Goal: Task Accomplishment & Management: Use online tool/utility

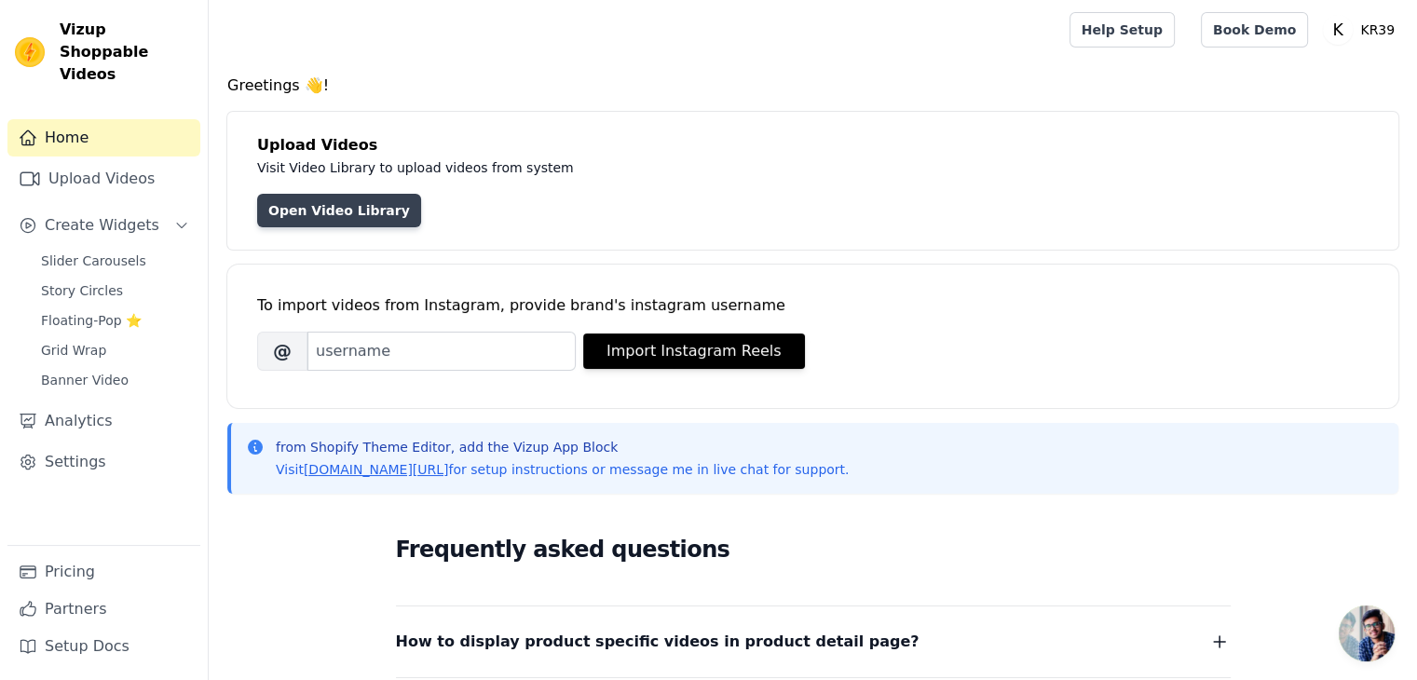
click at [329, 212] on link "Open Video Library" at bounding box center [339, 211] width 164 height 34
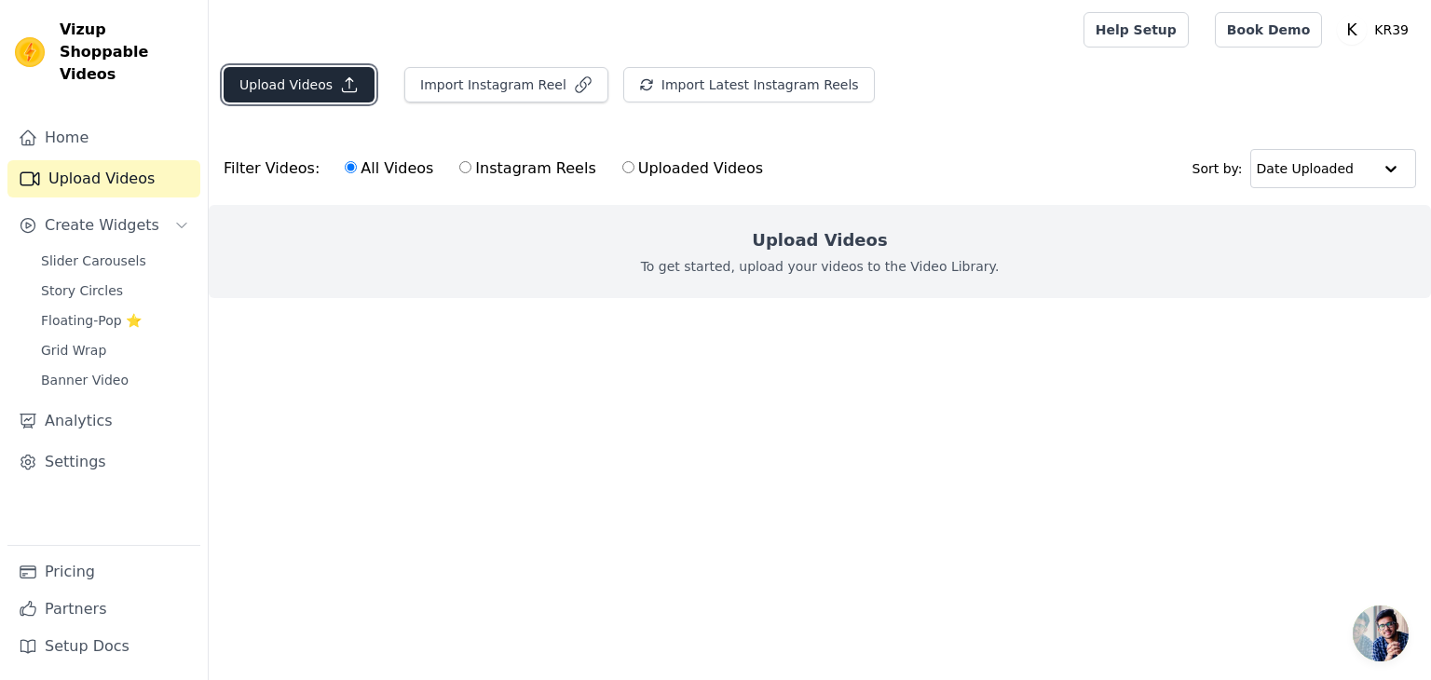
click at [299, 76] on button "Upload Videos" at bounding box center [299, 84] width 151 height 35
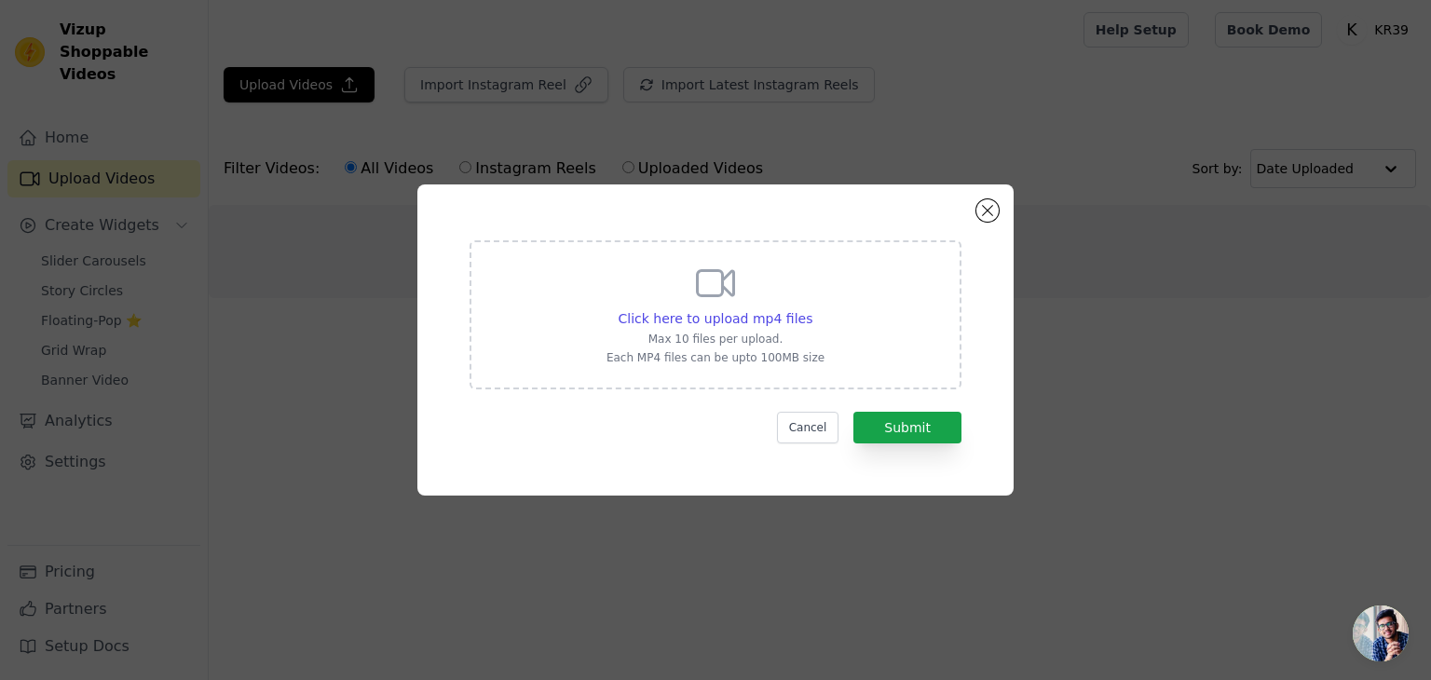
click at [756, 286] on div "Click here to upload mp4 files Max 10 files per upload. Each MP4 files can be u…" at bounding box center [716, 313] width 218 height 104
click at [812, 308] on input "Click here to upload mp4 files Max 10 files per upload. Each MP4 files can be u…" at bounding box center [812, 308] width 1 height 1
type input "C:\fakepath\WhatsApp Video 2025-08-06 at 14.17.15_352ca3d9.mp4"
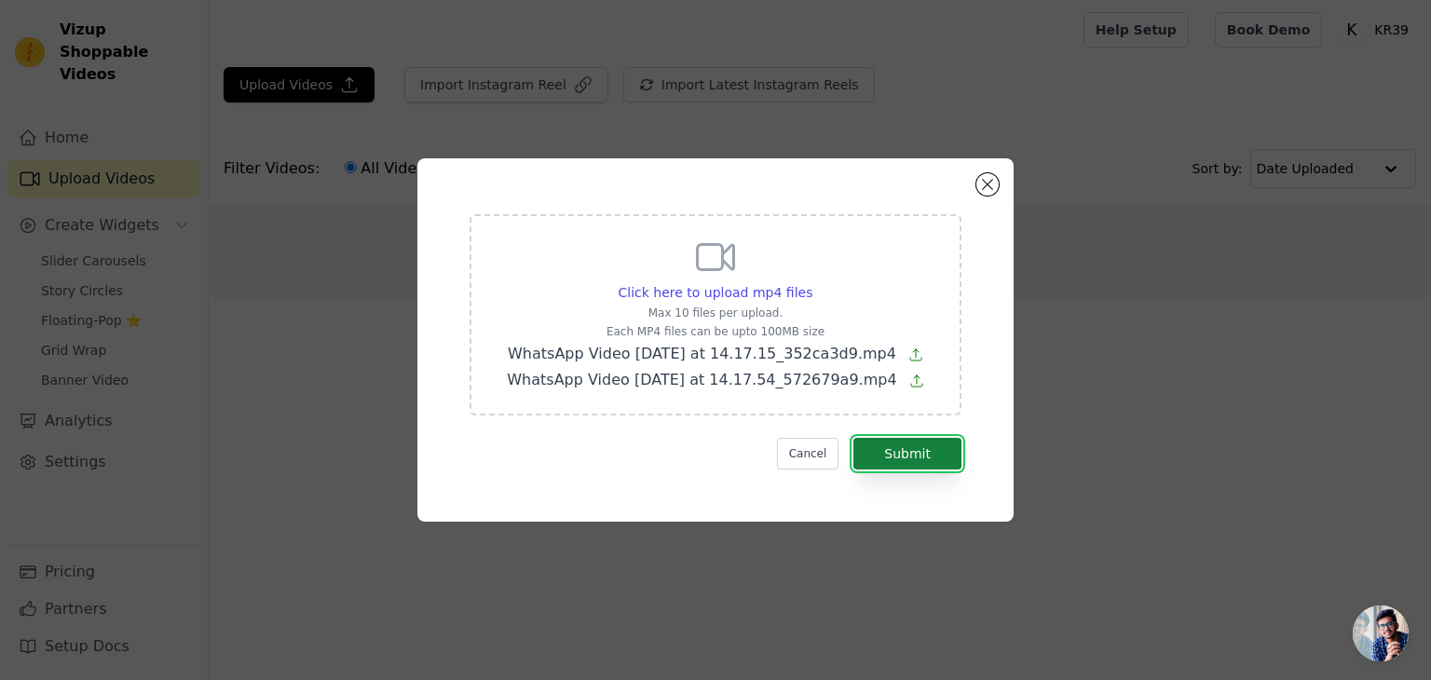
click at [919, 448] on button "Submit" at bounding box center [907, 454] width 108 height 32
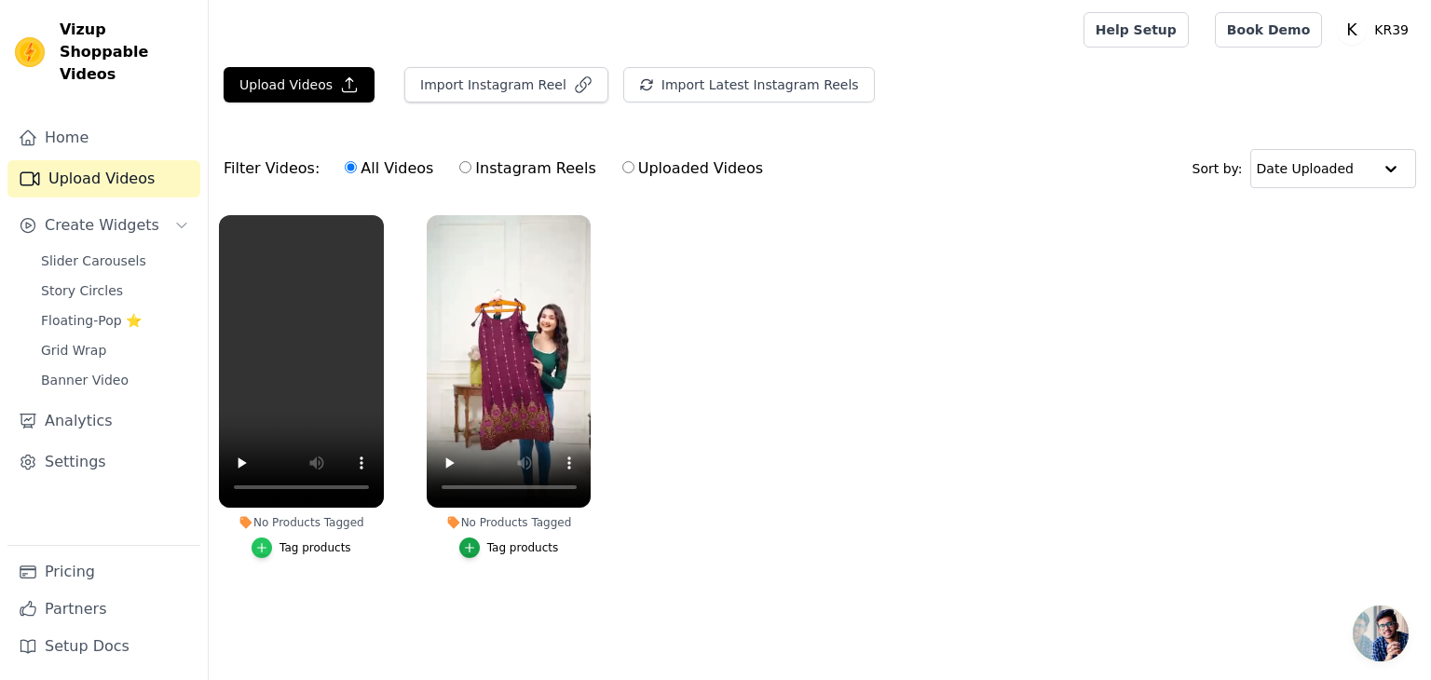
click at [268, 549] on icon "button" at bounding box center [261, 547] width 13 height 13
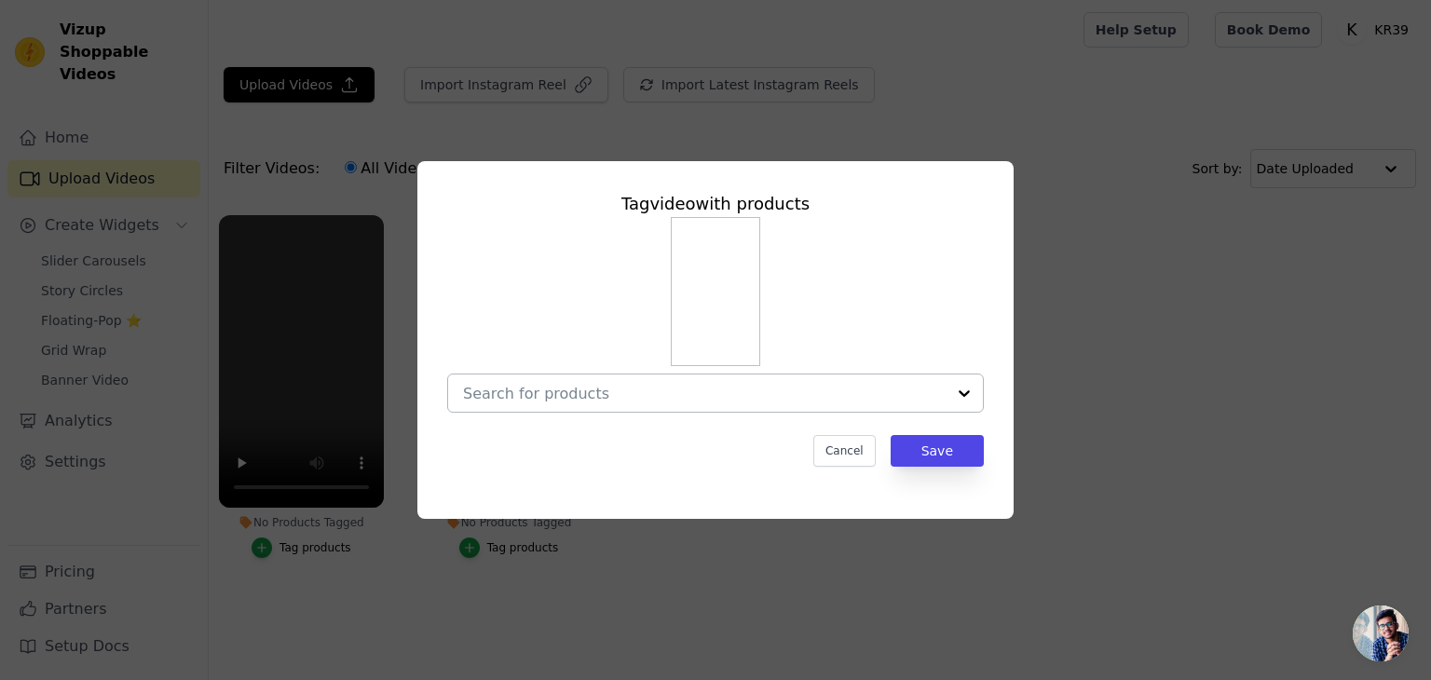
click at [899, 390] on input "No Products Tagged Tag video with products Cancel Save Tag products" at bounding box center [704, 394] width 483 height 18
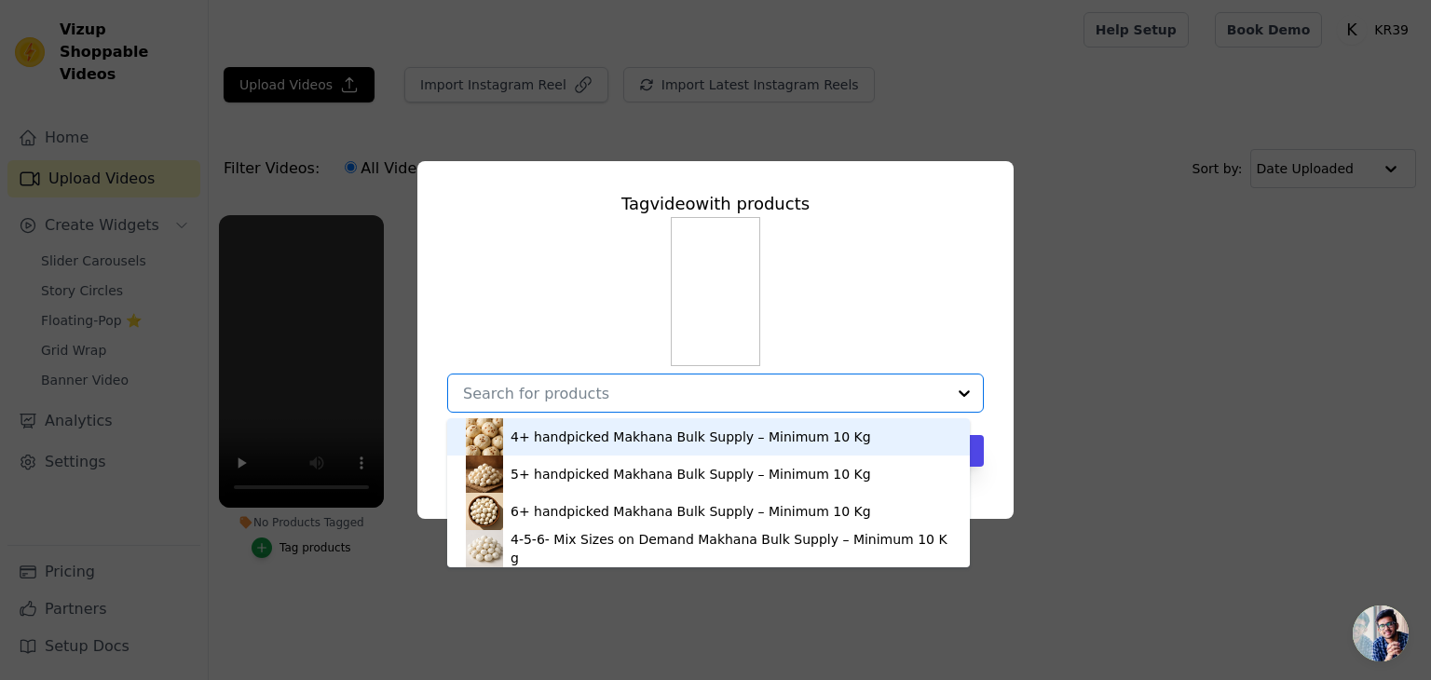
click at [899, 390] on input "No Products Tagged Tag video with products 4+ handpicked Makhana Bulk Supply – …" at bounding box center [704, 394] width 483 height 18
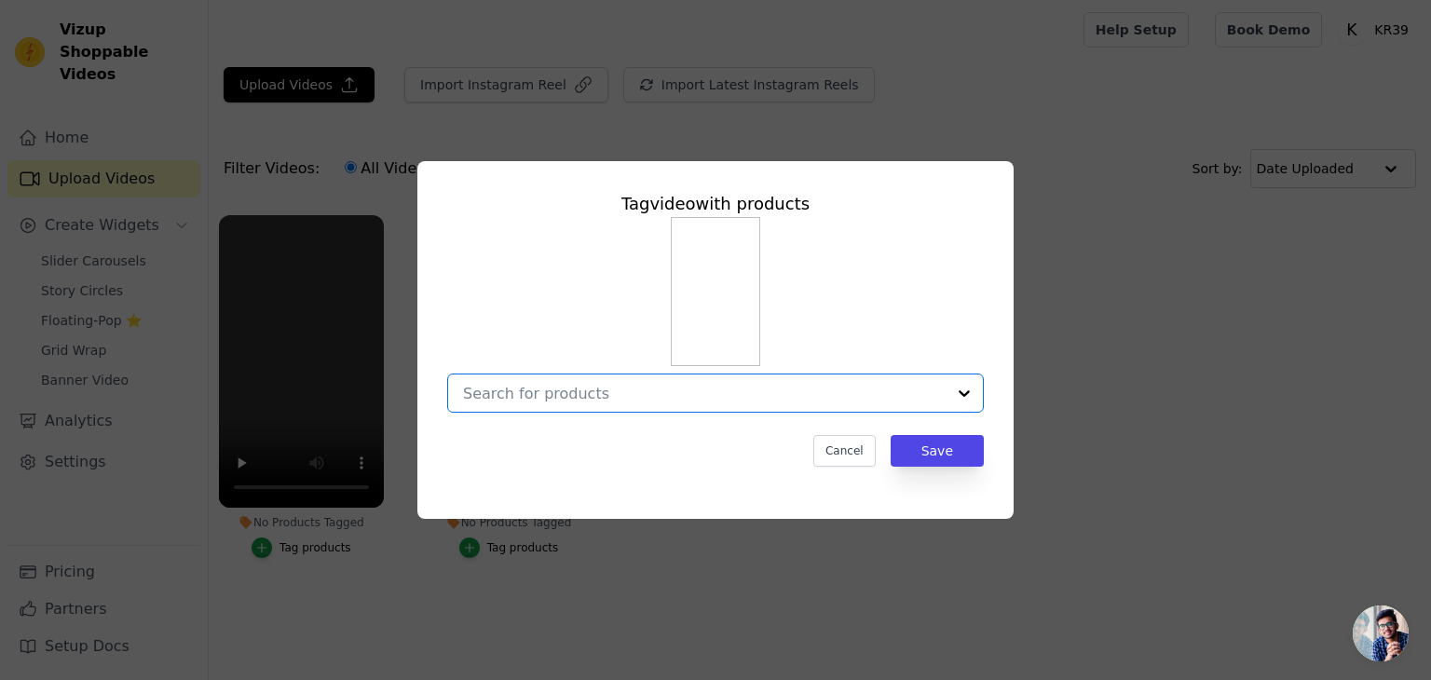
click at [591, 396] on input "No Products Tagged Tag video with products Option undefined, selected. Select i…" at bounding box center [704, 394] width 483 height 18
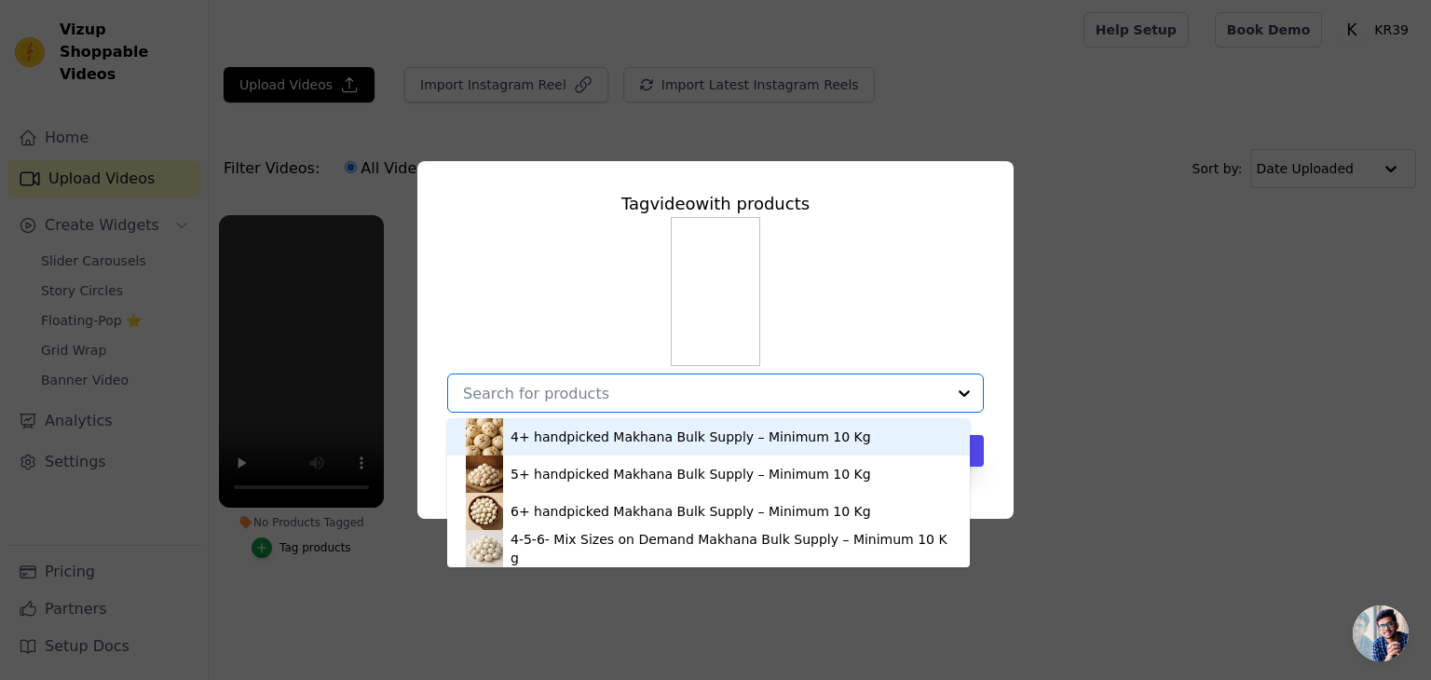
click at [583, 389] on input "No Products Tagged Tag video with products 4+ handpicked Makhana Bulk Supply – …" at bounding box center [704, 394] width 483 height 18
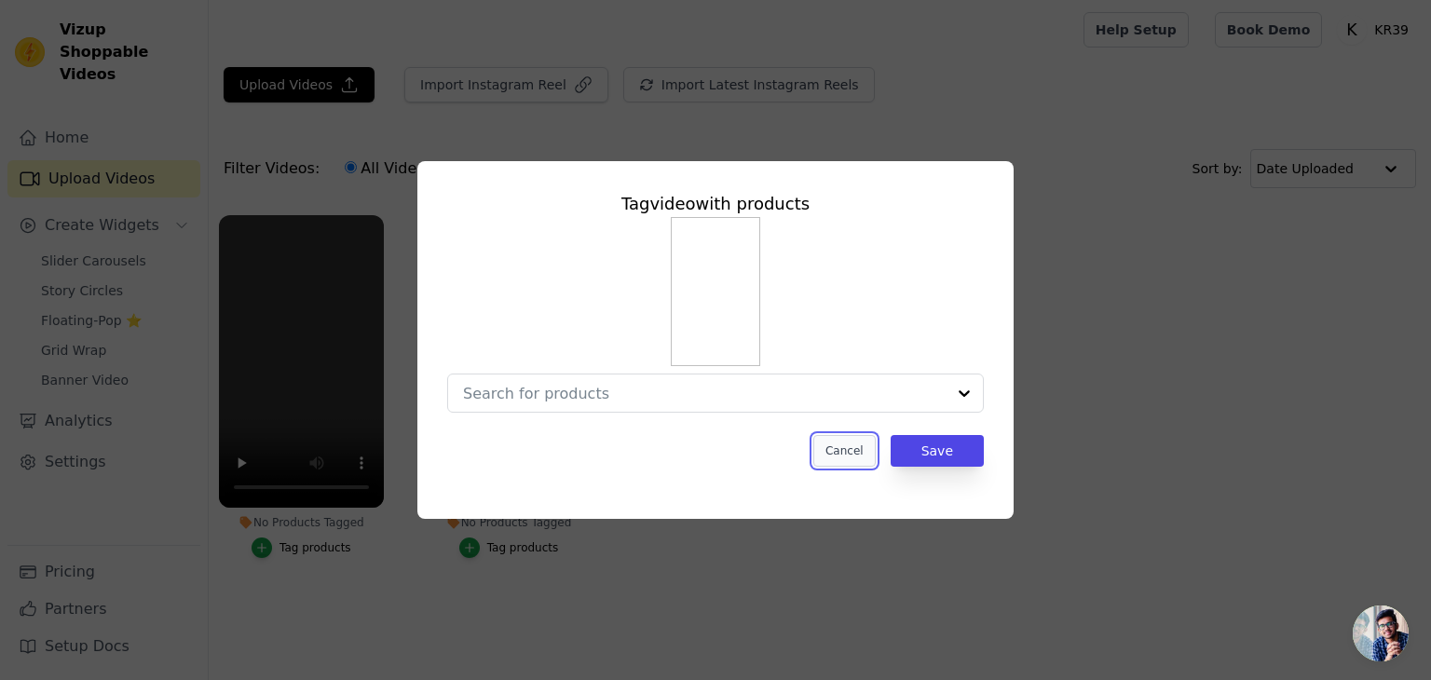
click at [824, 443] on button "Cancel" at bounding box center [844, 451] width 62 height 32
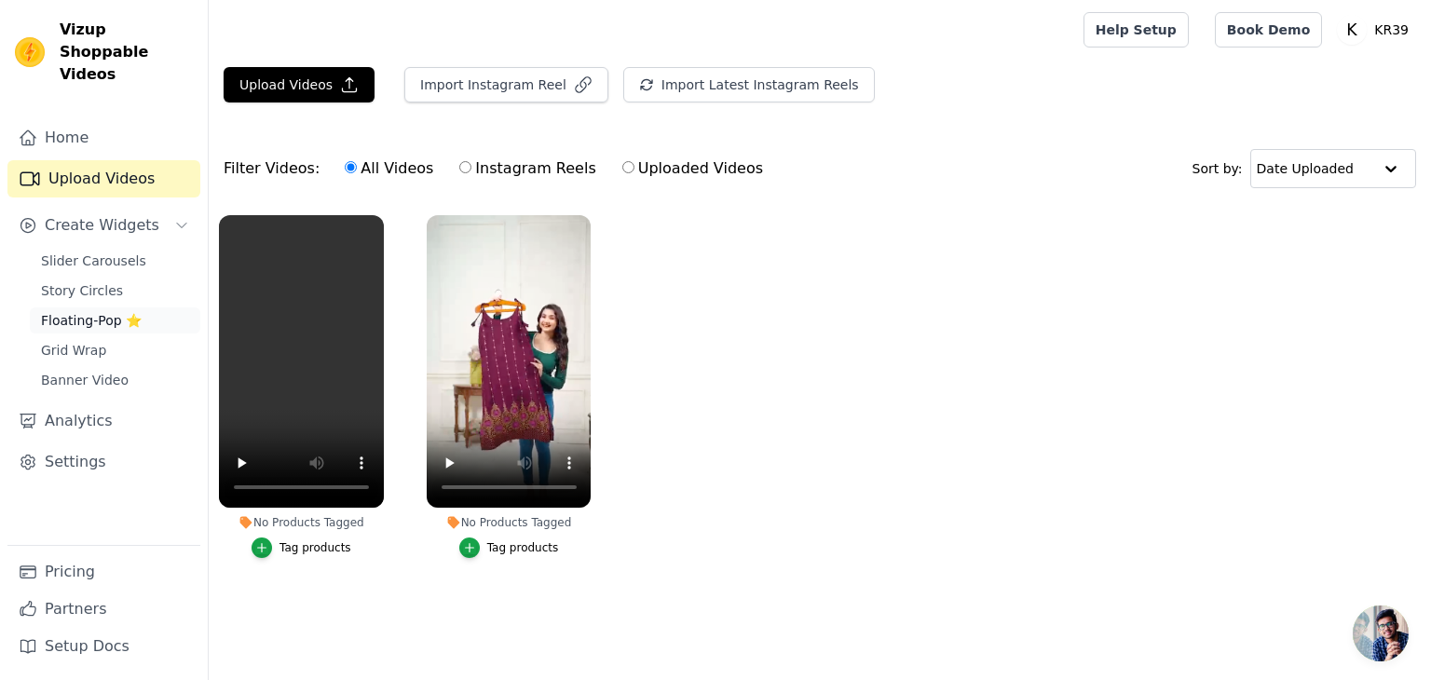
click at [104, 311] on span "Floating-Pop ⭐" at bounding box center [91, 320] width 101 height 19
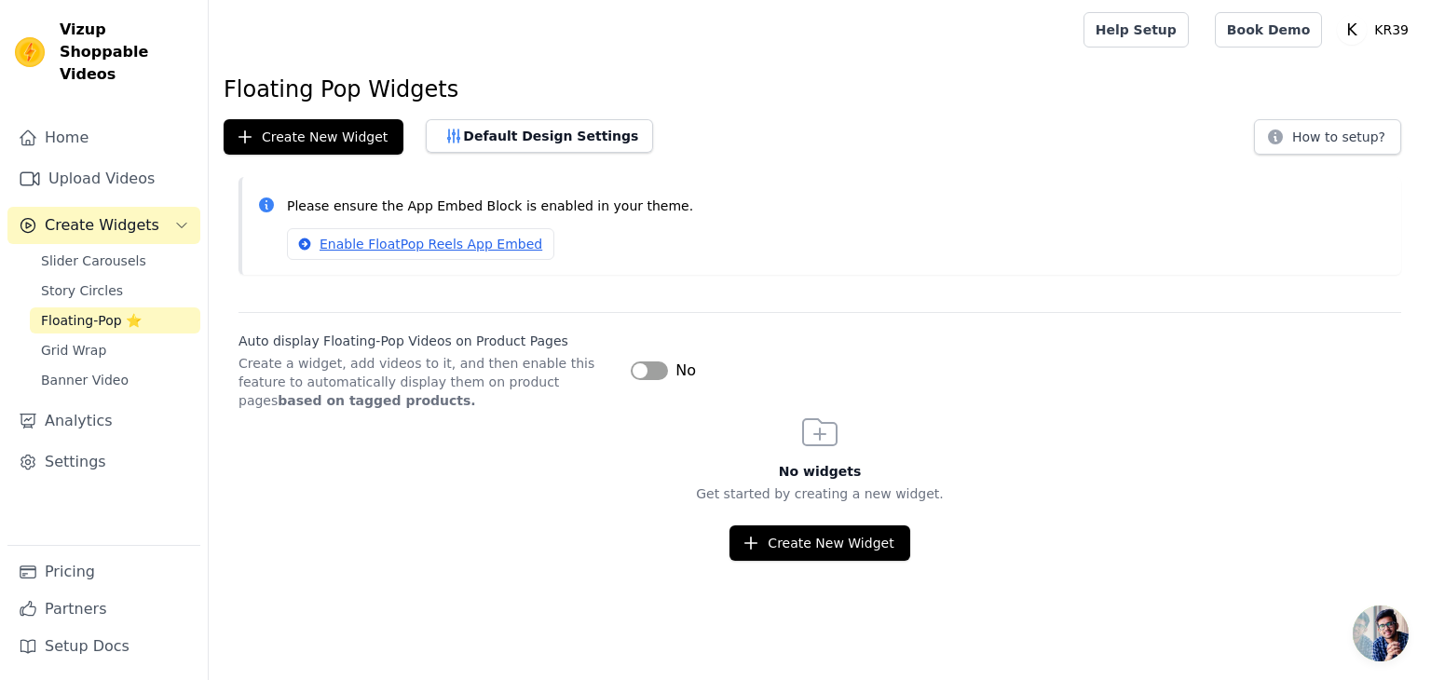
click at [645, 373] on button "Label" at bounding box center [649, 371] width 37 height 19
click at [442, 247] on link "Enable FloatPop Reels App Embed" at bounding box center [420, 244] width 267 height 32
click at [84, 252] on span "Slider Carousels" at bounding box center [93, 261] width 105 height 19
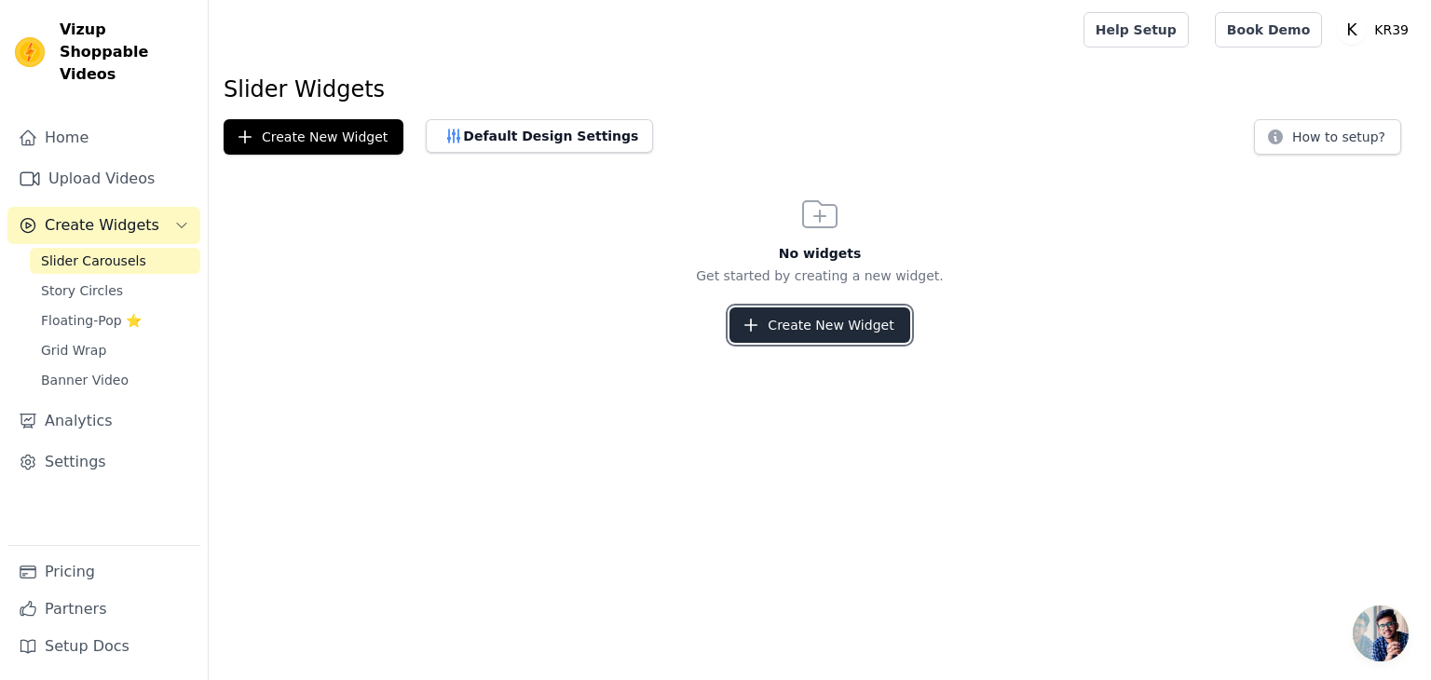
click at [786, 318] on button "Create New Widget" at bounding box center [820, 324] width 180 height 35
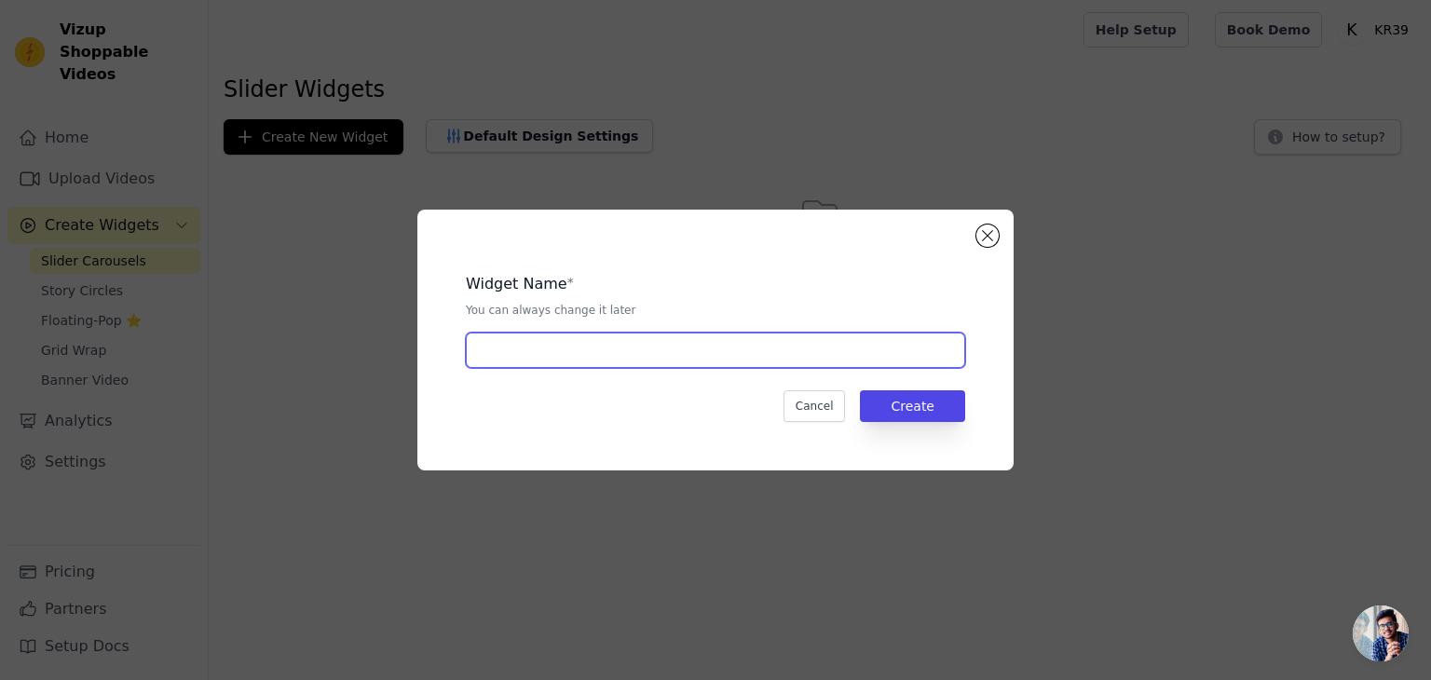
click at [690, 362] on input "text" at bounding box center [715, 350] width 499 height 35
paste input "Reviews"
type input "Reviews"
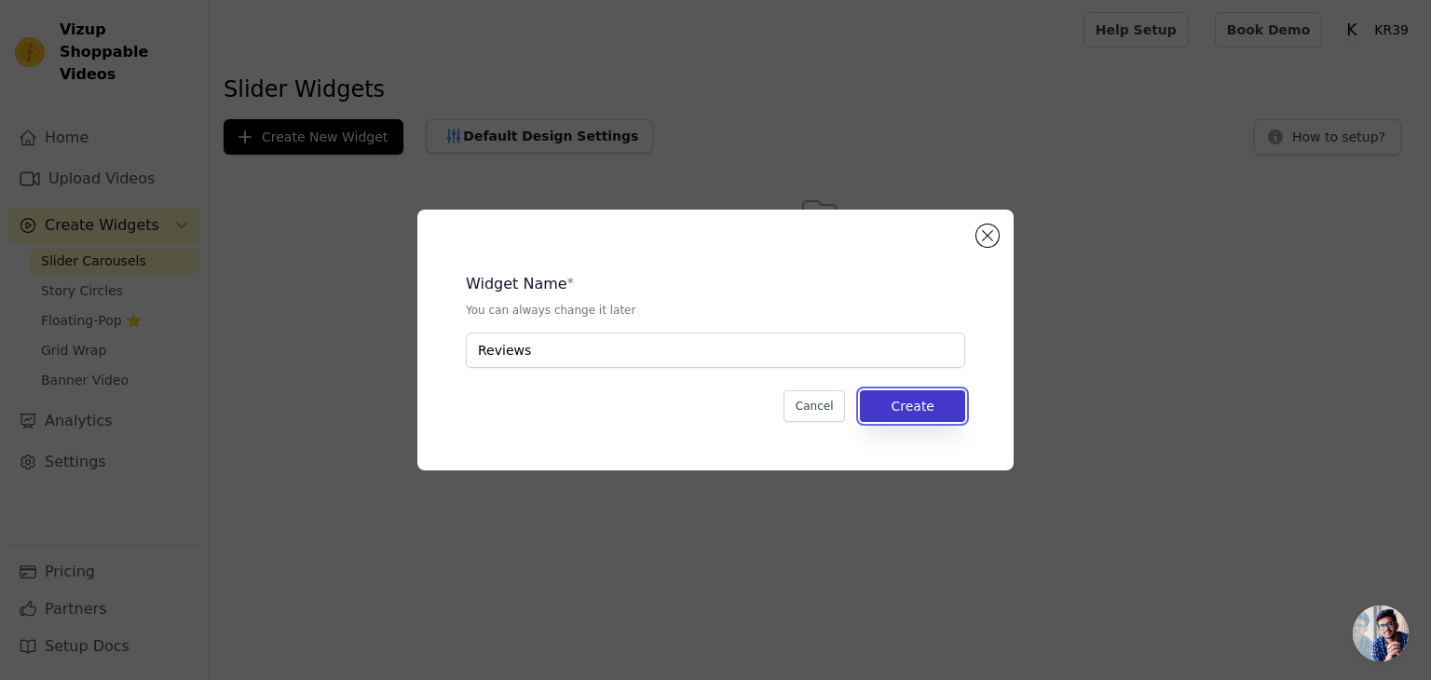
click at [916, 403] on button "Create" at bounding box center [912, 406] width 105 height 32
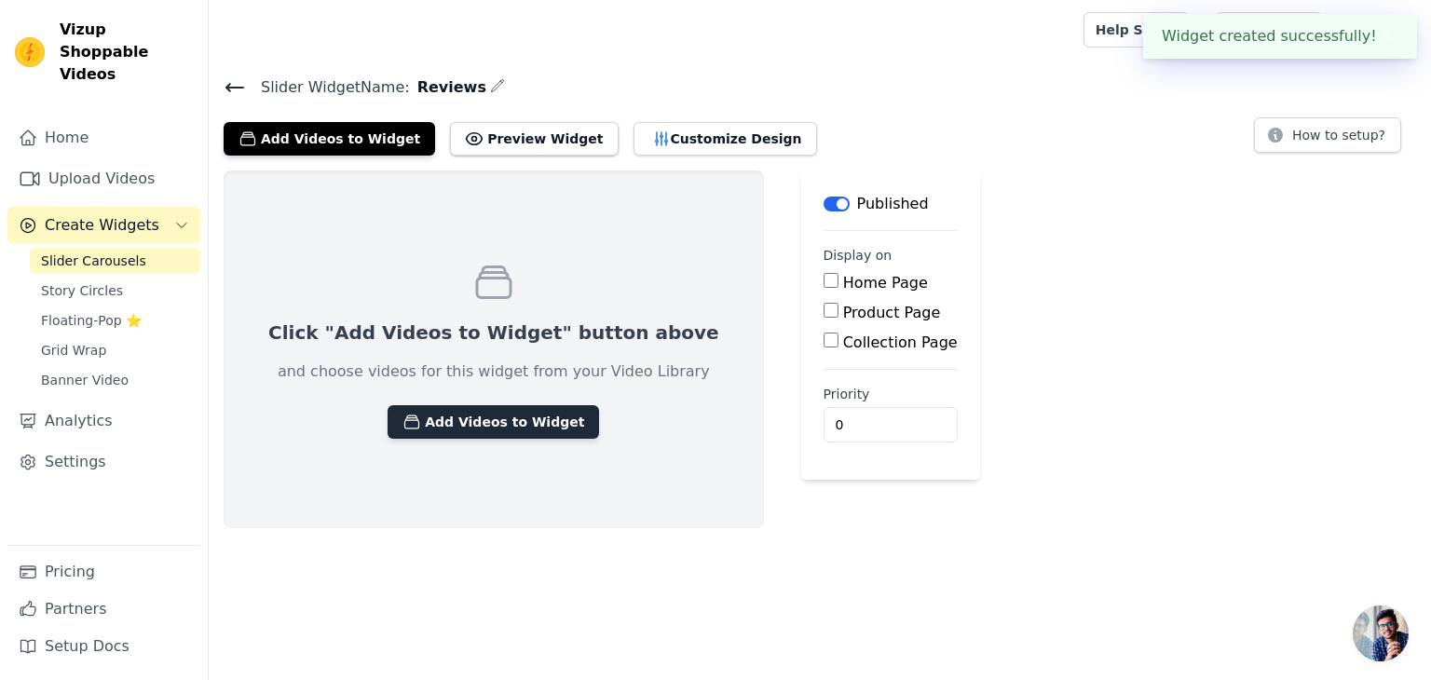
click at [471, 426] on button "Add Videos to Widget" at bounding box center [494, 422] width 212 height 34
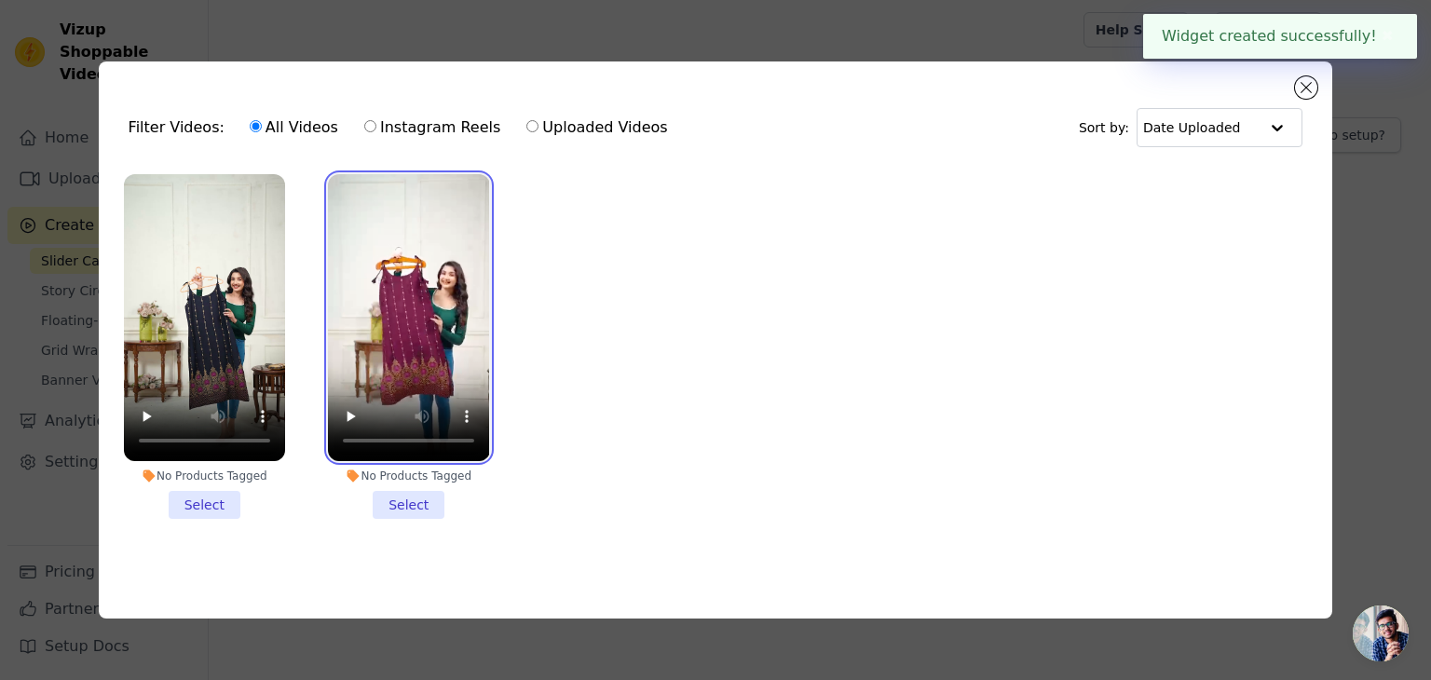
click at [439, 308] on video at bounding box center [408, 317] width 161 height 287
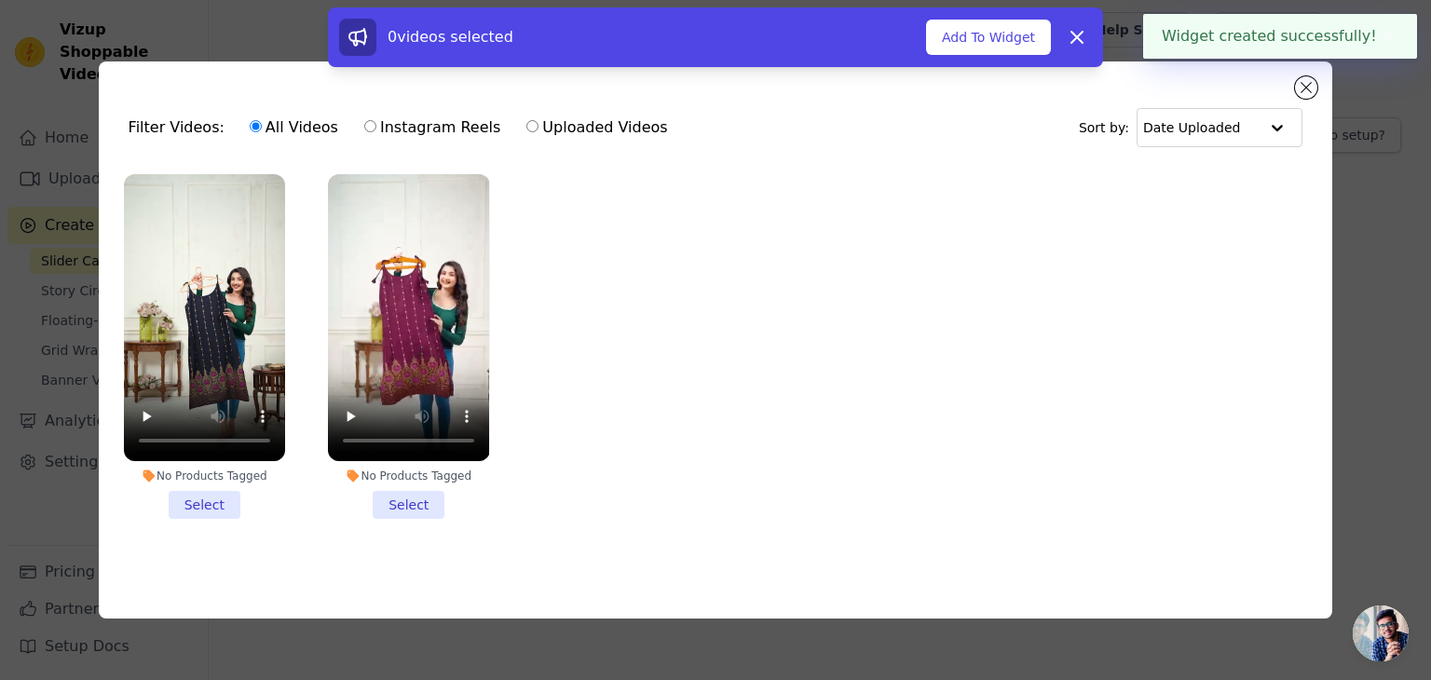
click at [432, 499] on li "No Products Tagged Select" at bounding box center [408, 346] width 161 height 345
click at [0, 0] on input "No Products Tagged Select" at bounding box center [0, 0] width 0 height 0
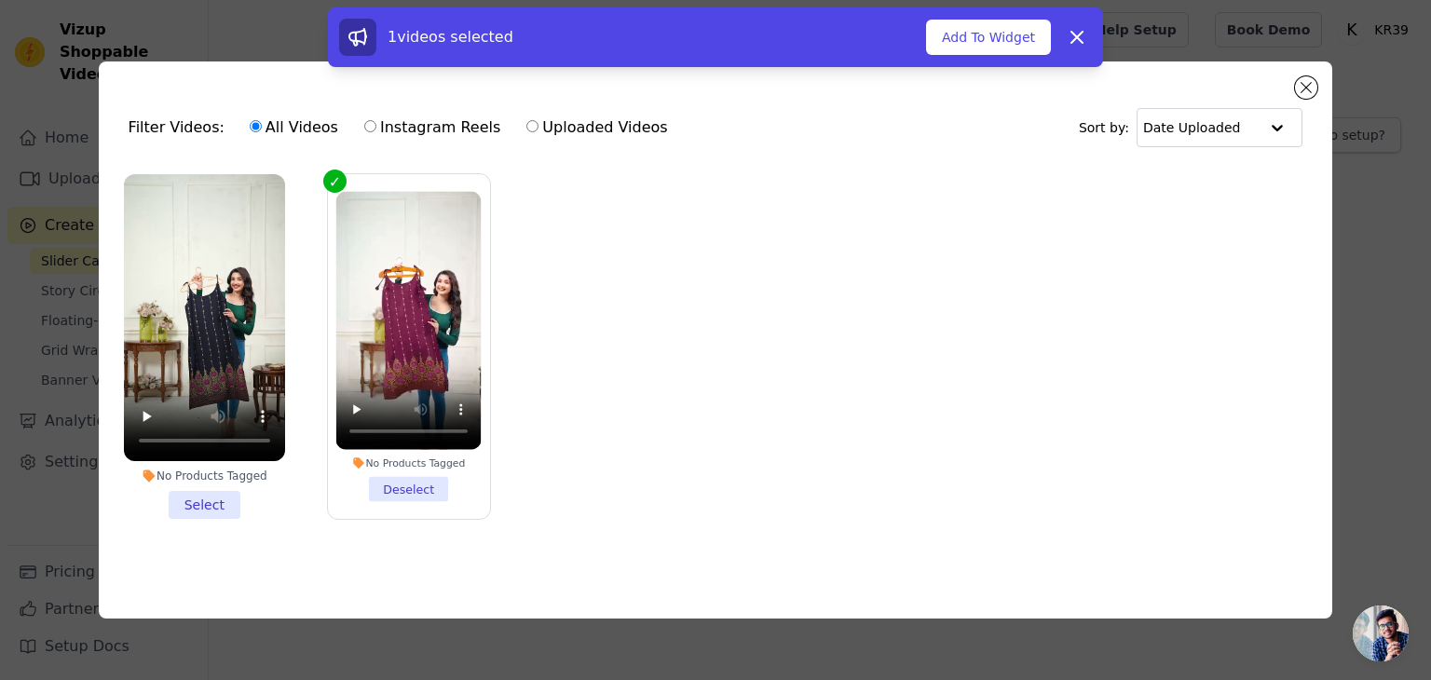
click at [200, 498] on li "No Products Tagged Select" at bounding box center [204, 346] width 161 height 345
click at [0, 0] on input "No Products Tagged Select" at bounding box center [0, 0] width 0 height 0
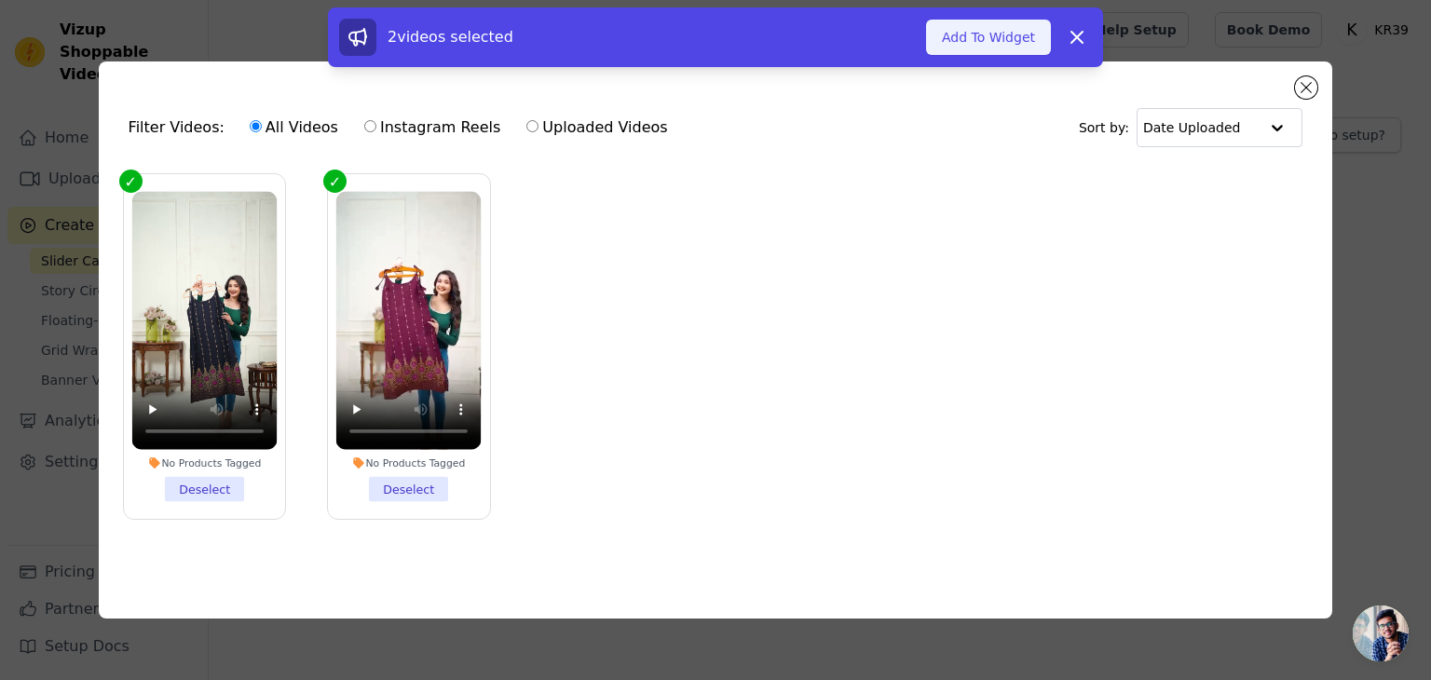
click at [984, 42] on button "Add To Widget" at bounding box center [988, 37] width 125 height 35
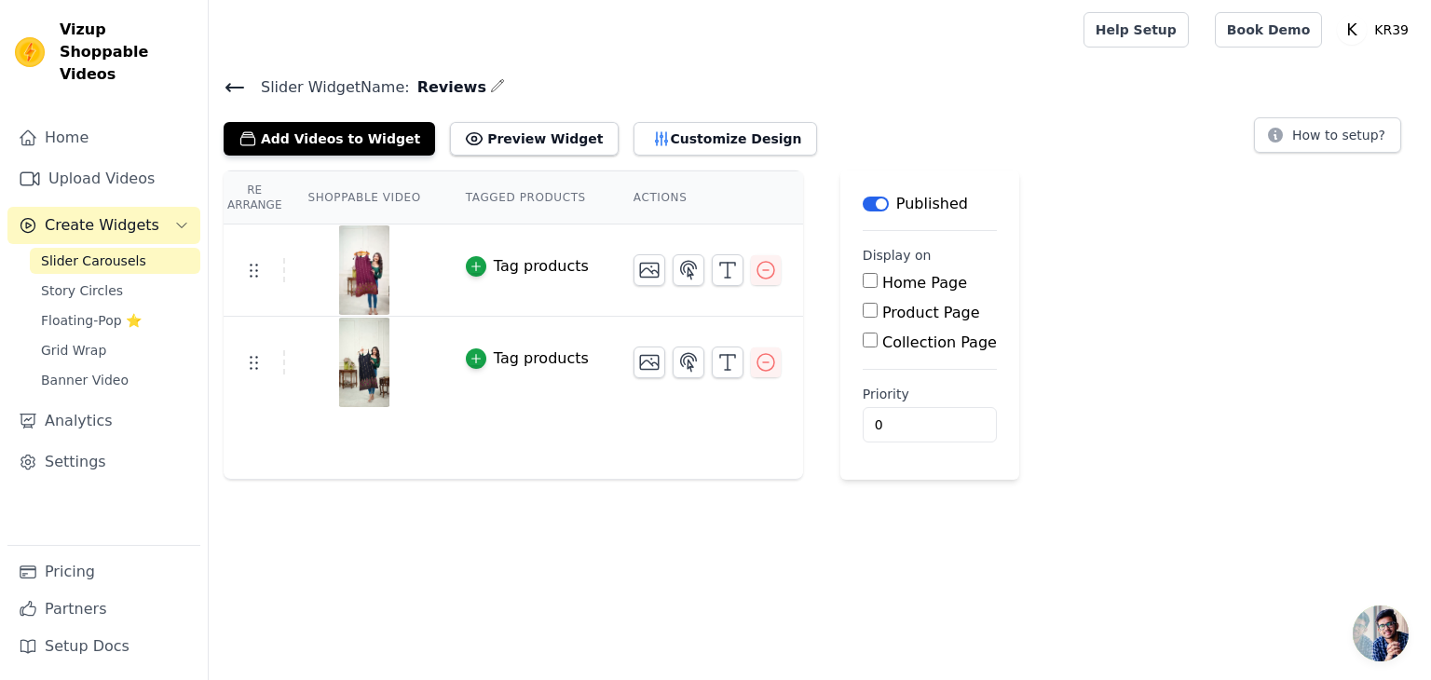
click at [863, 280] on input "Home Page" at bounding box center [870, 280] width 15 height 15
checkbox input "true"
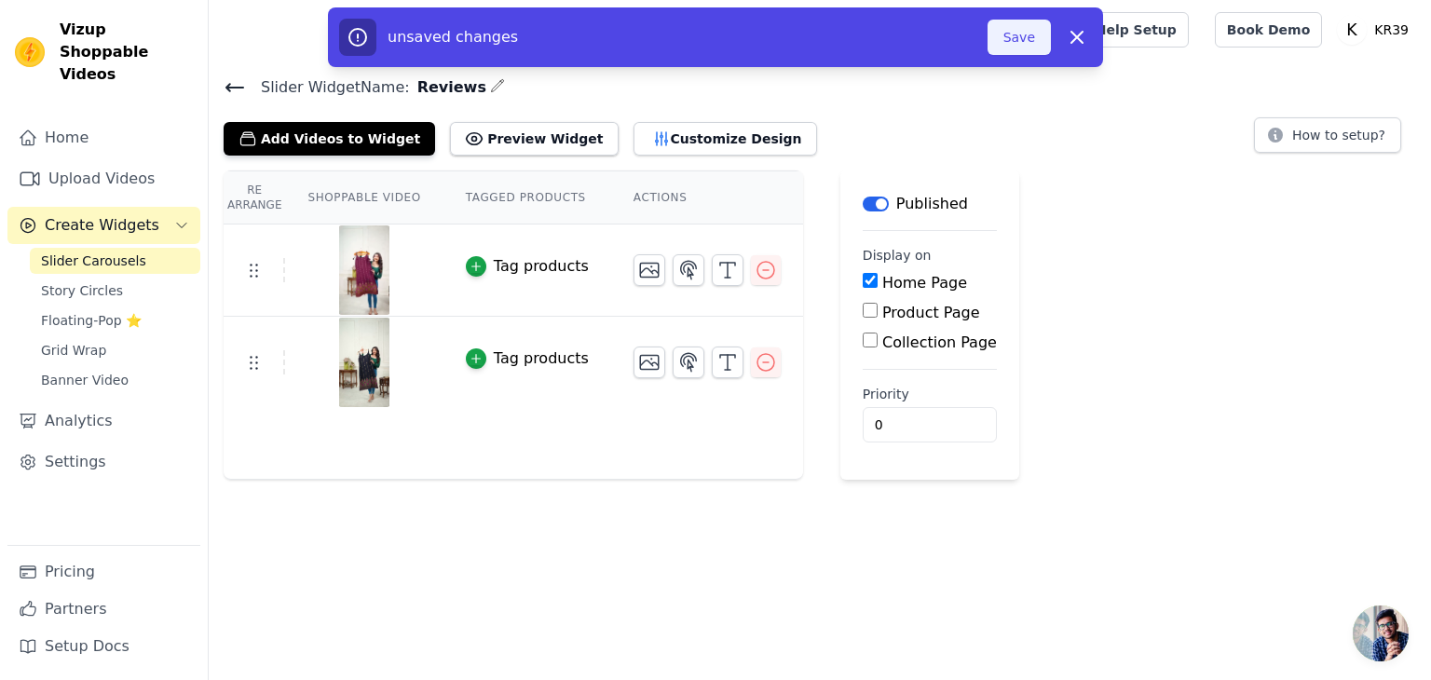
click at [1022, 40] on button "Save" at bounding box center [1019, 37] width 63 height 35
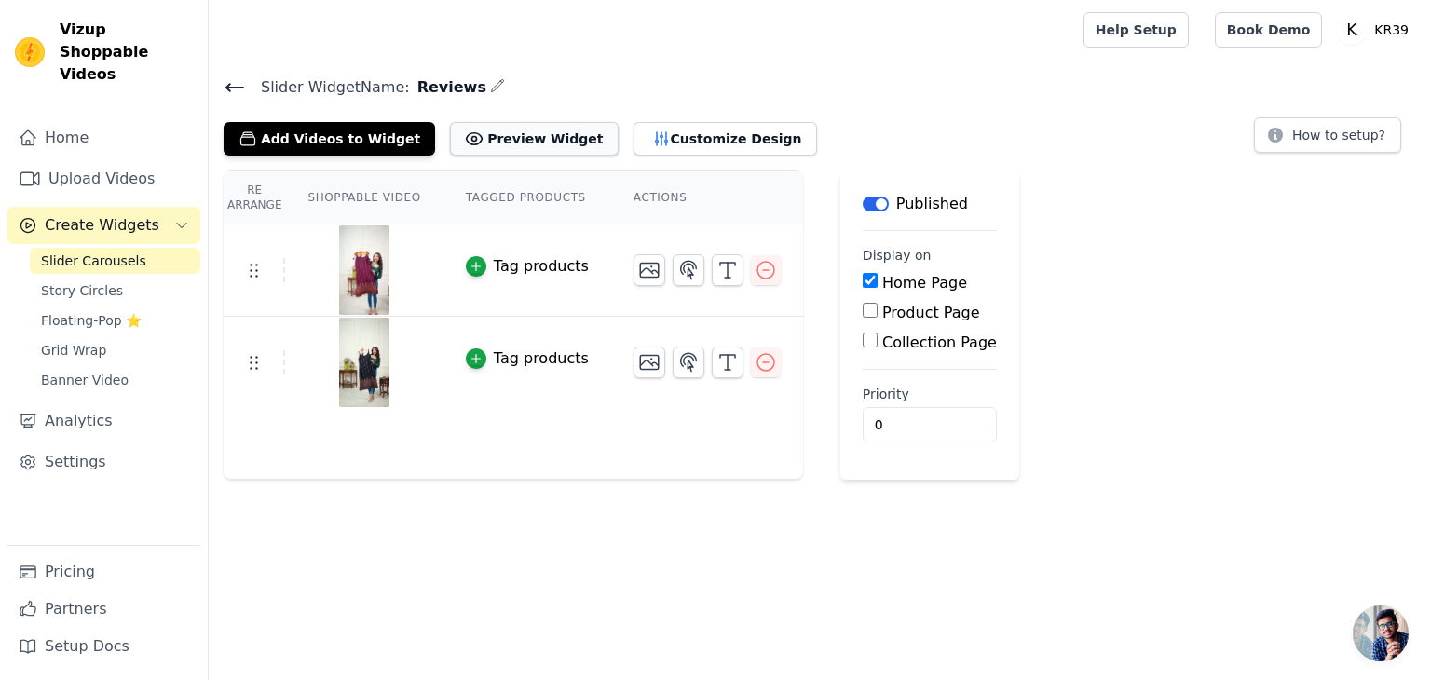
click at [471, 138] on button "Preview Widget" at bounding box center [534, 139] width 168 height 34
click at [652, 140] on button "Customize Design" at bounding box center [726, 139] width 184 height 34
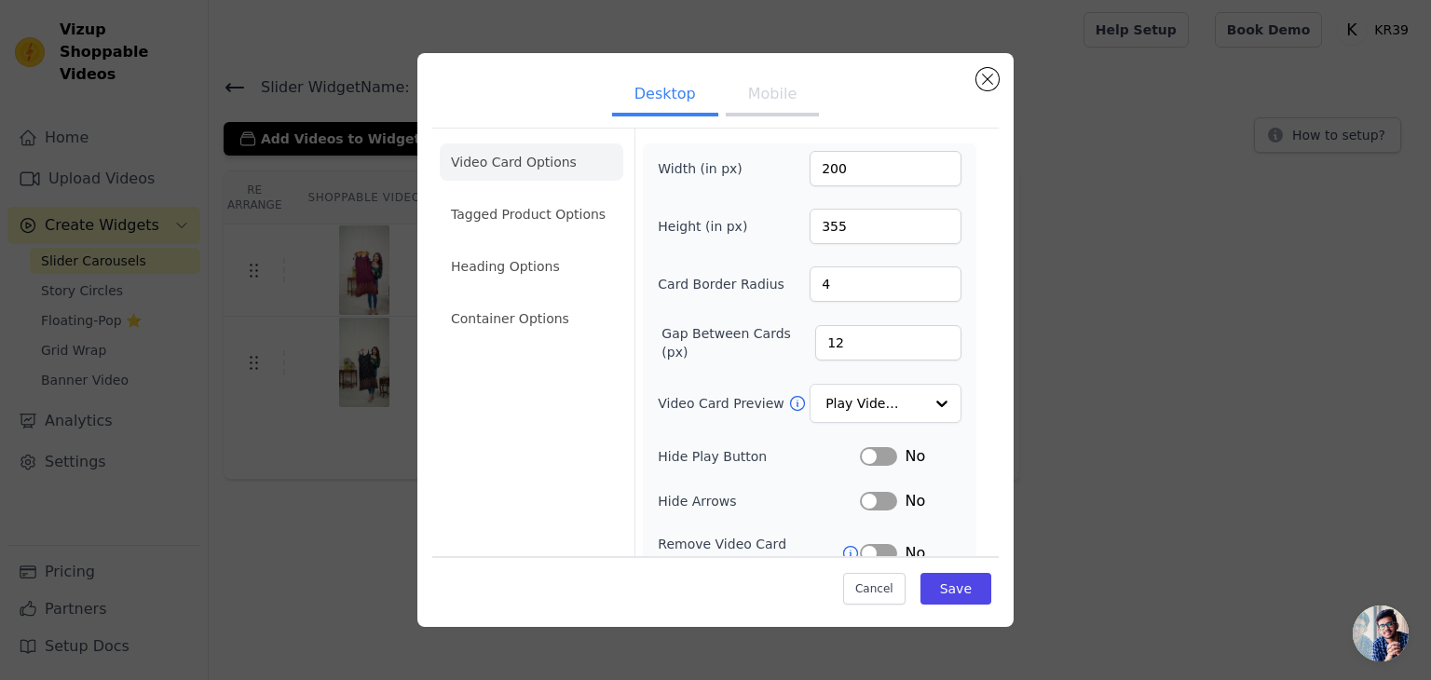
click at [741, 102] on button "Mobile" at bounding box center [772, 95] width 93 height 41
click at [872, 404] on input "Video Card Preview" at bounding box center [874, 404] width 96 height 37
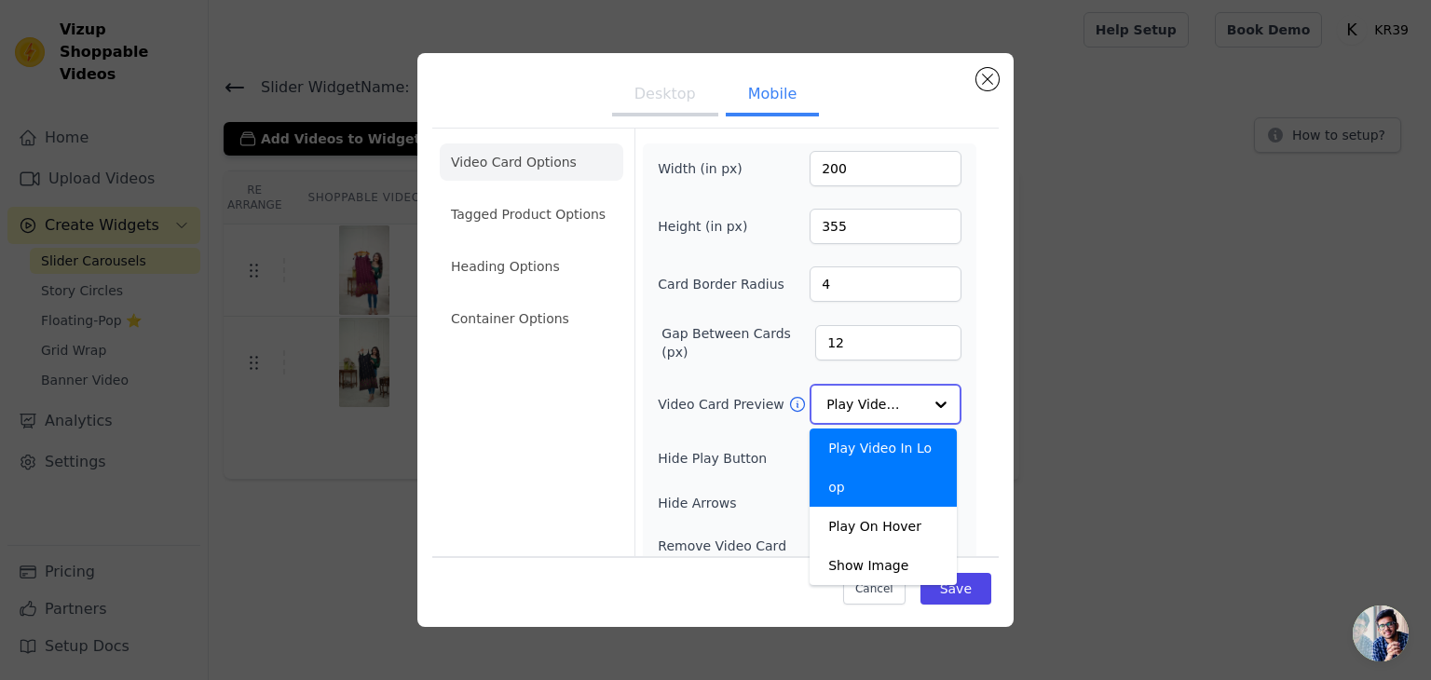
click at [872, 404] on input "Video Card Preview" at bounding box center [874, 404] width 96 height 37
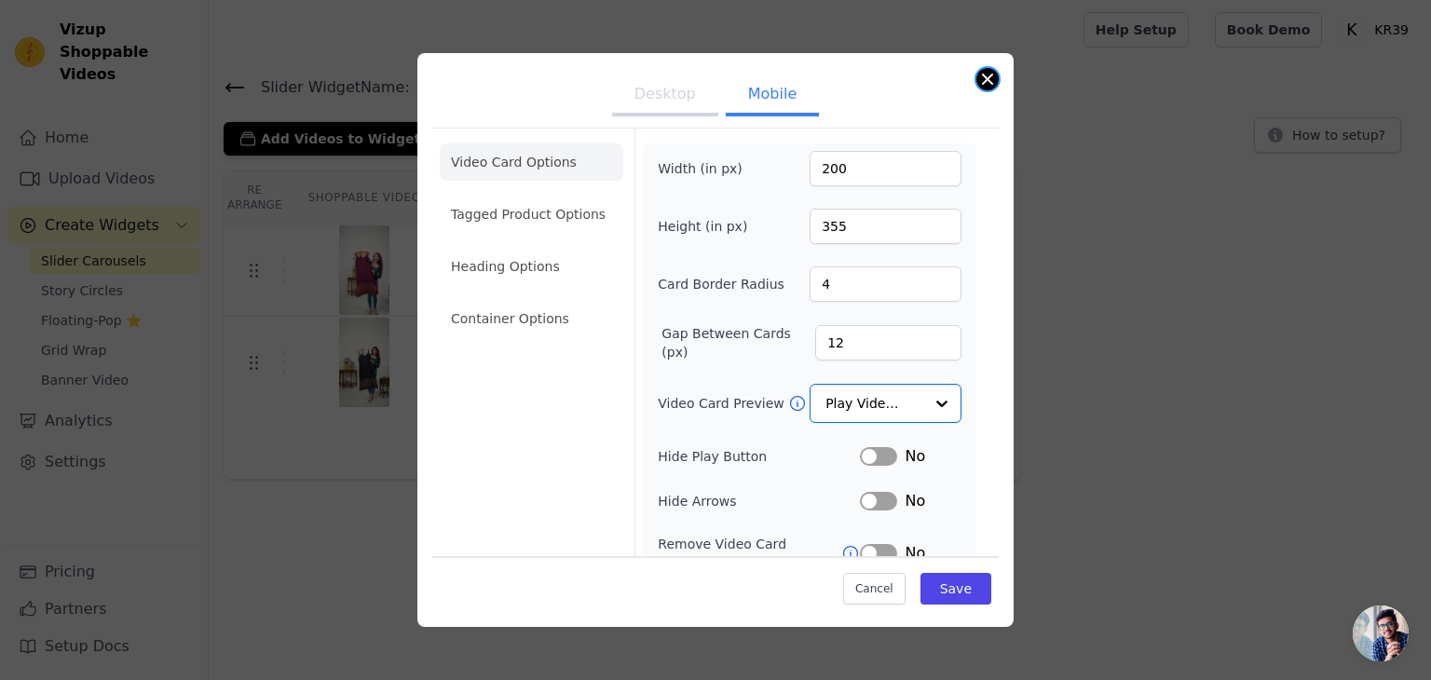
click at [981, 75] on button "Close modal" at bounding box center [987, 79] width 22 height 22
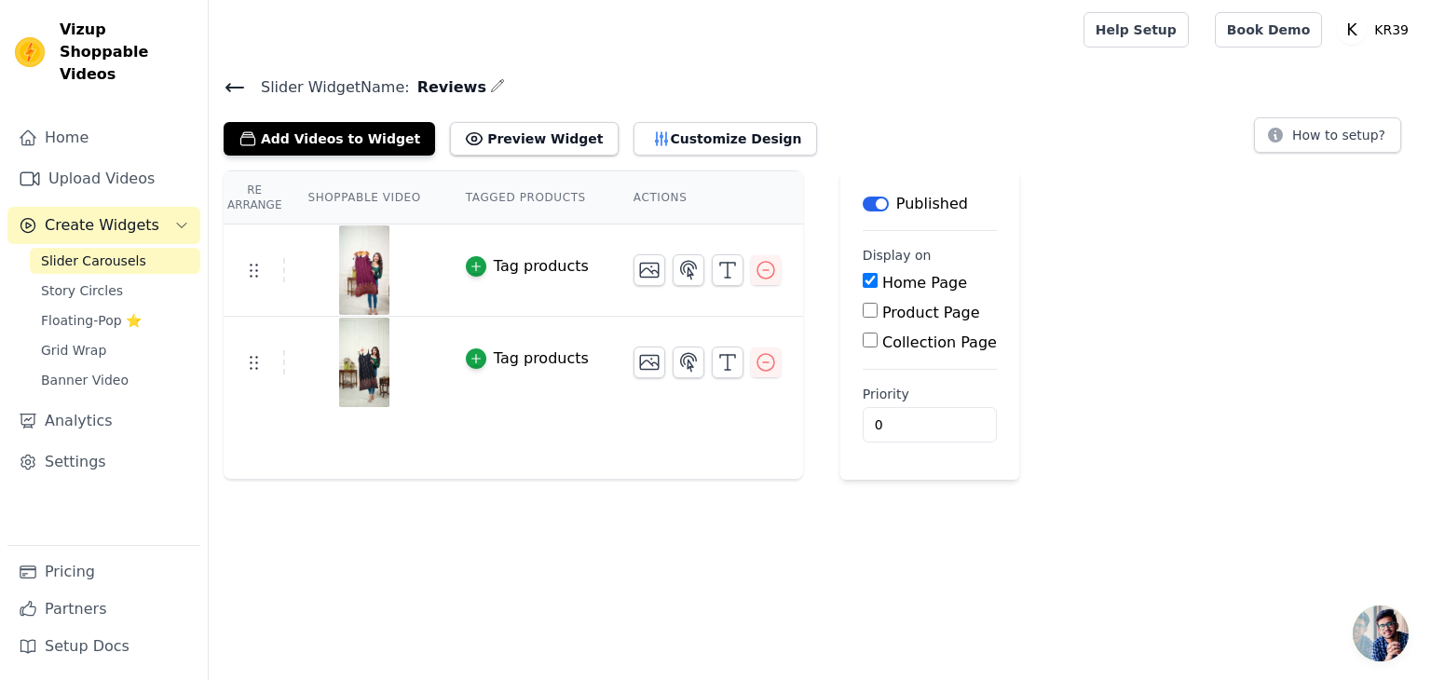
click at [574, 418] on div "Re Arrange Shoppable Video Tagged Products Actions Tag products Tag products" at bounding box center [514, 325] width 580 height 309
click at [666, 194] on th "Actions" at bounding box center [707, 197] width 192 height 53
click at [229, 87] on icon at bounding box center [234, 87] width 17 height 7
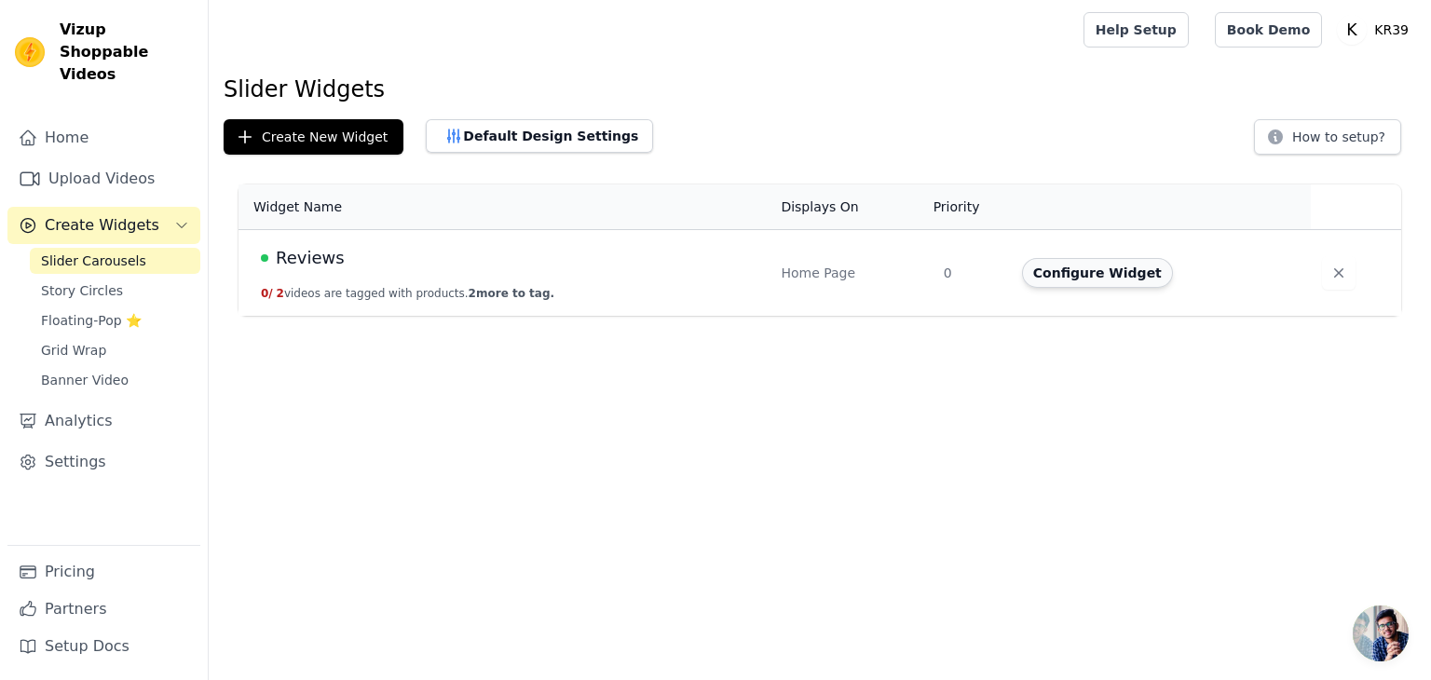
click at [1052, 280] on button "Configure Widget" at bounding box center [1097, 273] width 151 height 30
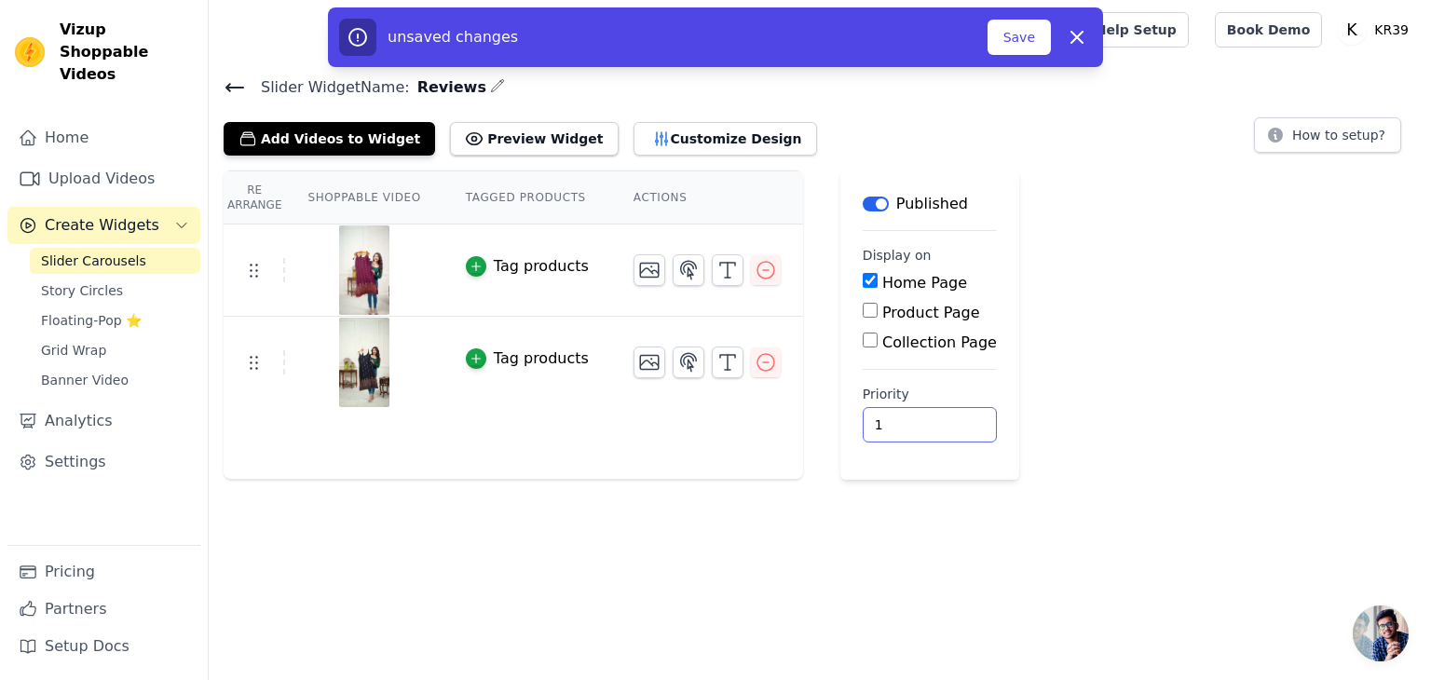
click at [913, 418] on input "1" at bounding box center [930, 424] width 134 height 35
click at [913, 418] on input "2" at bounding box center [930, 424] width 134 height 35
click at [912, 418] on input "3" at bounding box center [930, 424] width 134 height 35
click at [912, 418] on input "4" at bounding box center [930, 424] width 134 height 35
click at [913, 426] on input "3" at bounding box center [930, 424] width 134 height 35
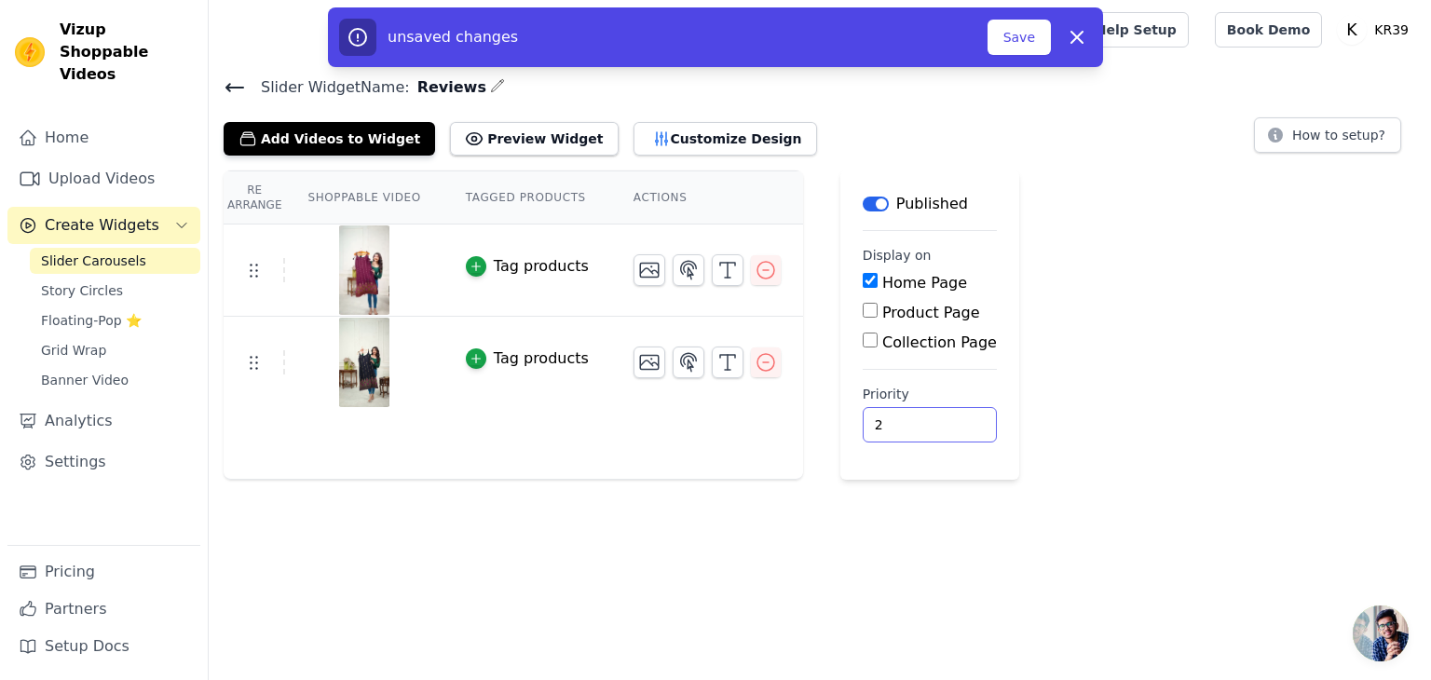
type input "2"
click at [913, 427] on input "2" at bounding box center [930, 424] width 134 height 35
click at [253, 352] on icon at bounding box center [253, 362] width 22 height 22
click at [494, 349] on div "Tag products" at bounding box center [541, 359] width 95 height 22
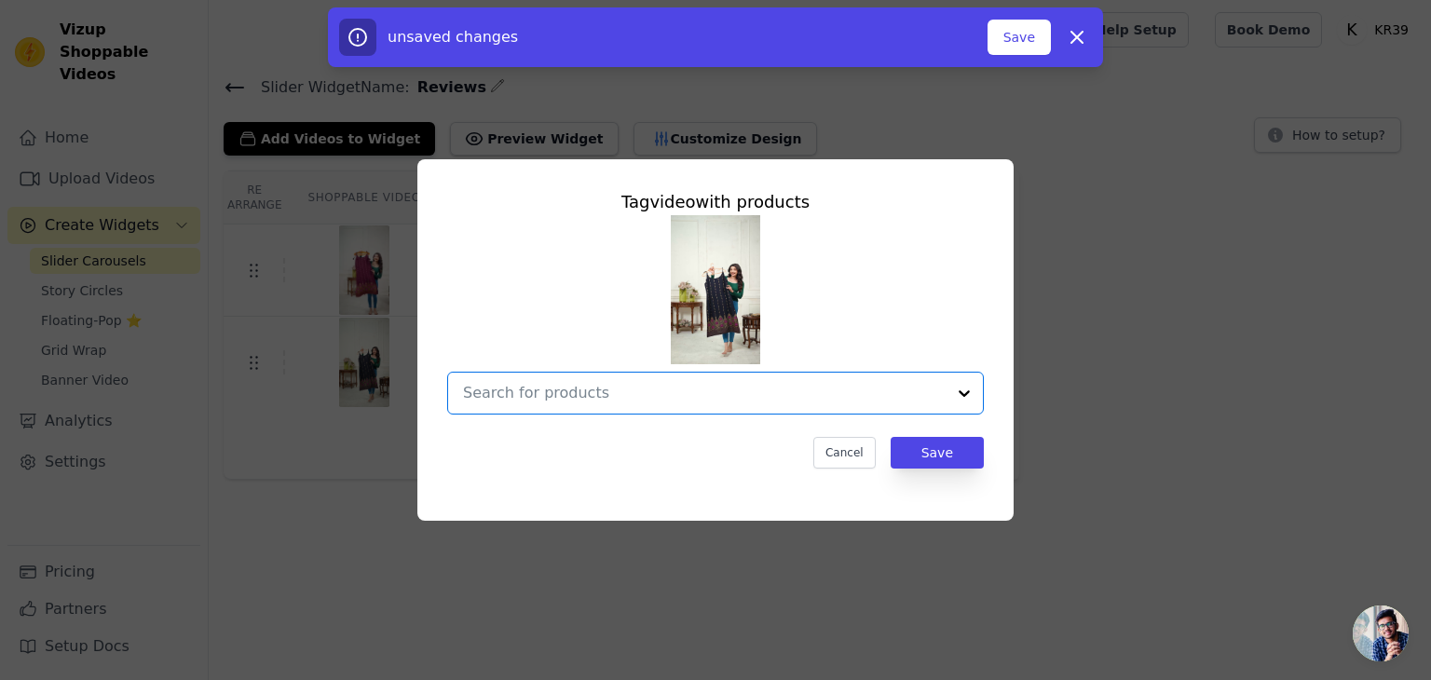
click at [652, 397] on input "text" at bounding box center [704, 393] width 483 height 22
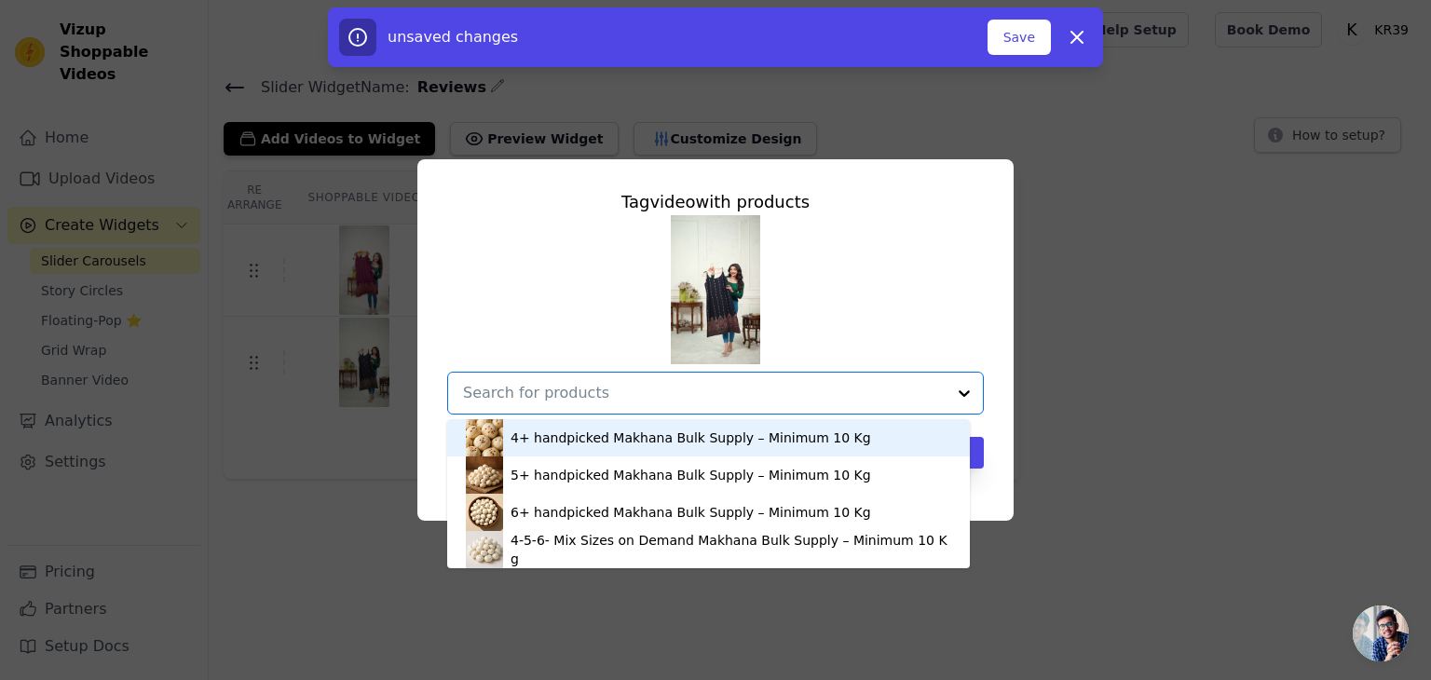
click at [652, 397] on input "text" at bounding box center [704, 393] width 483 height 22
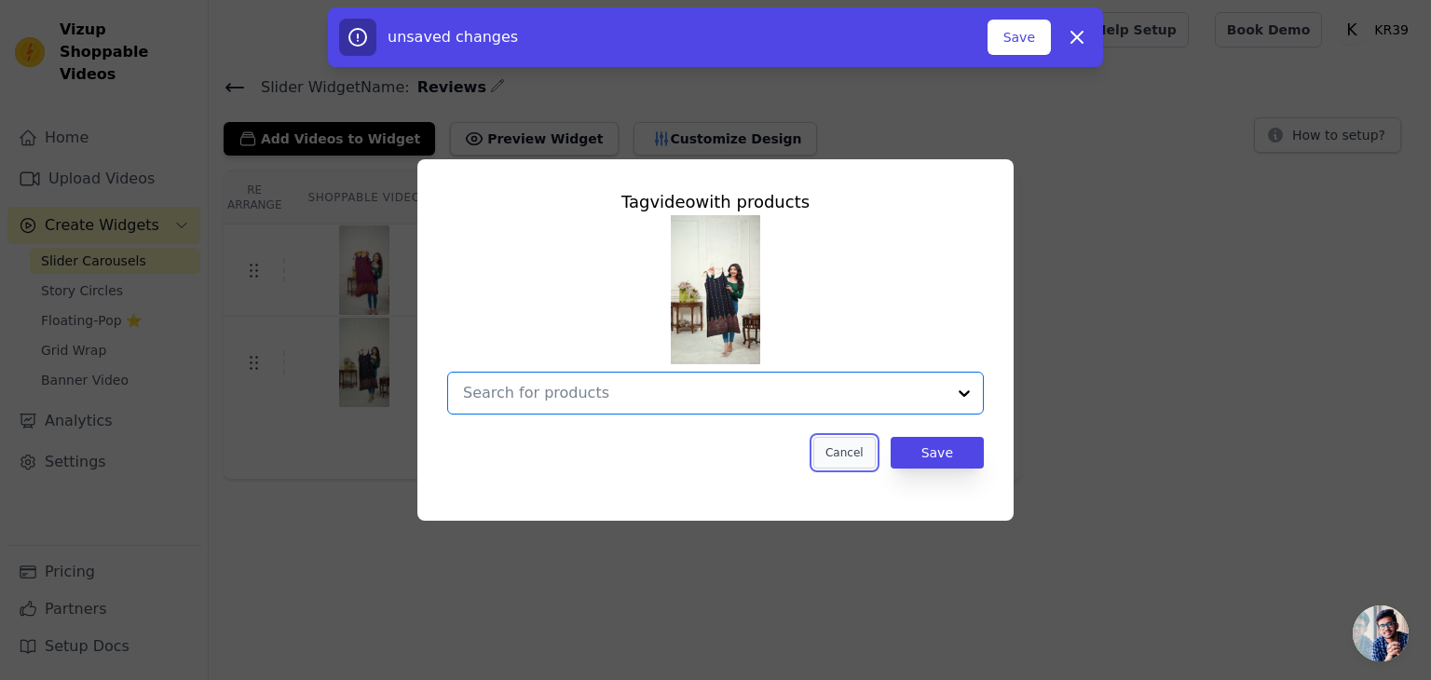
click at [857, 441] on button "Cancel" at bounding box center [844, 453] width 62 height 32
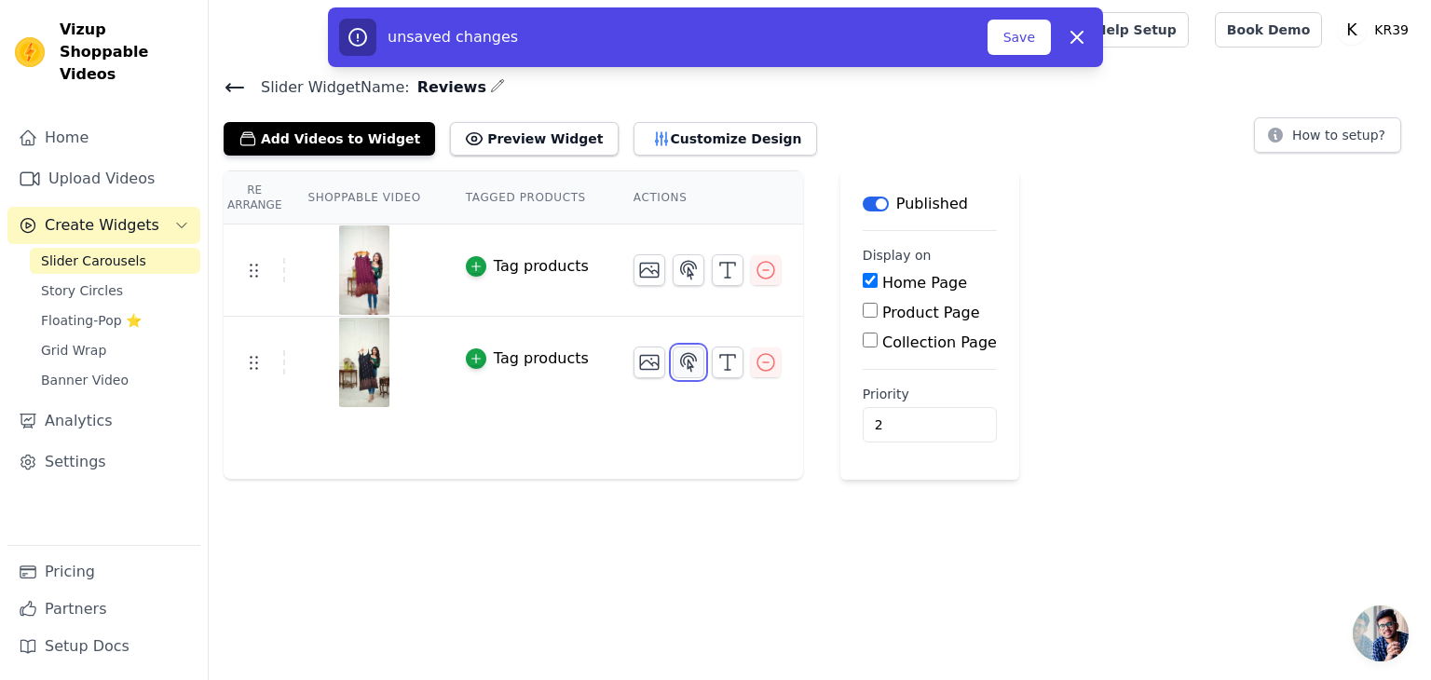
click at [677, 357] on icon "button" at bounding box center [688, 362] width 22 height 22
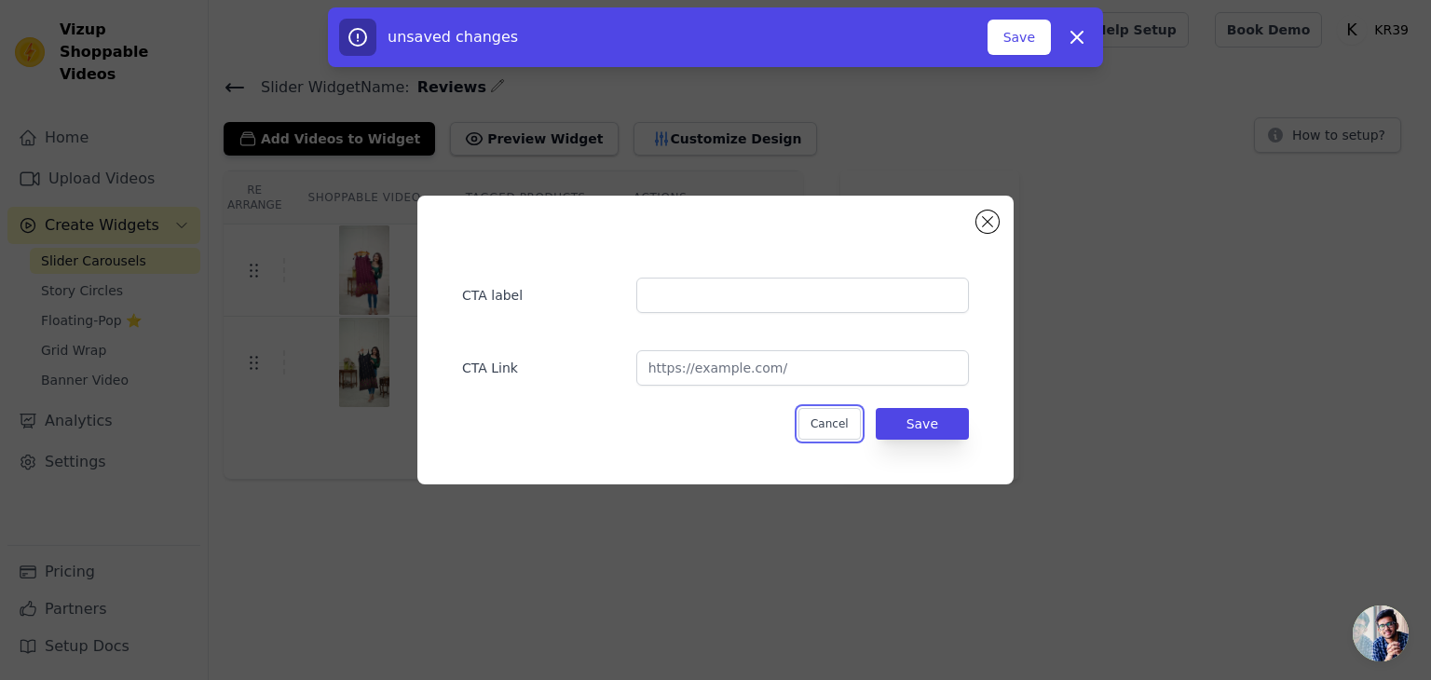
click at [829, 425] on button "Cancel" at bounding box center [830, 424] width 62 height 32
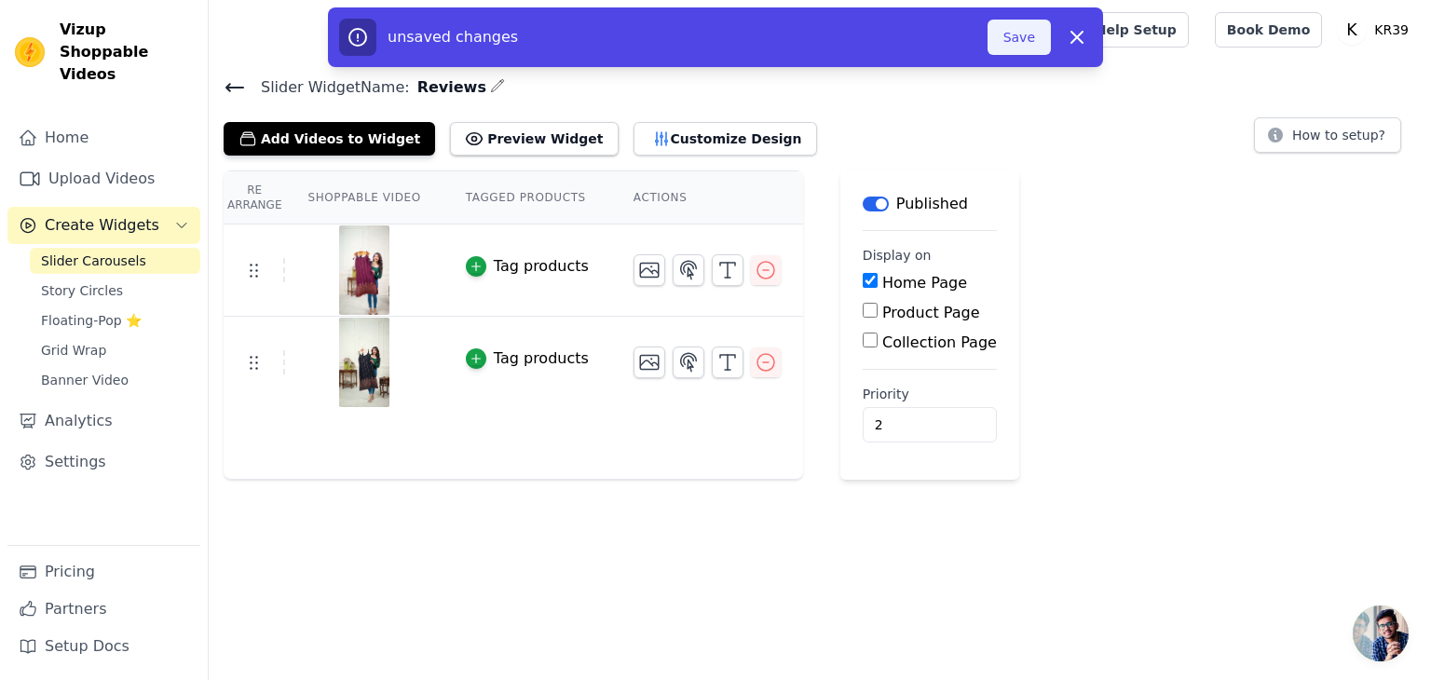
click at [1031, 42] on button "Save" at bounding box center [1019, 37] width 63 height 35
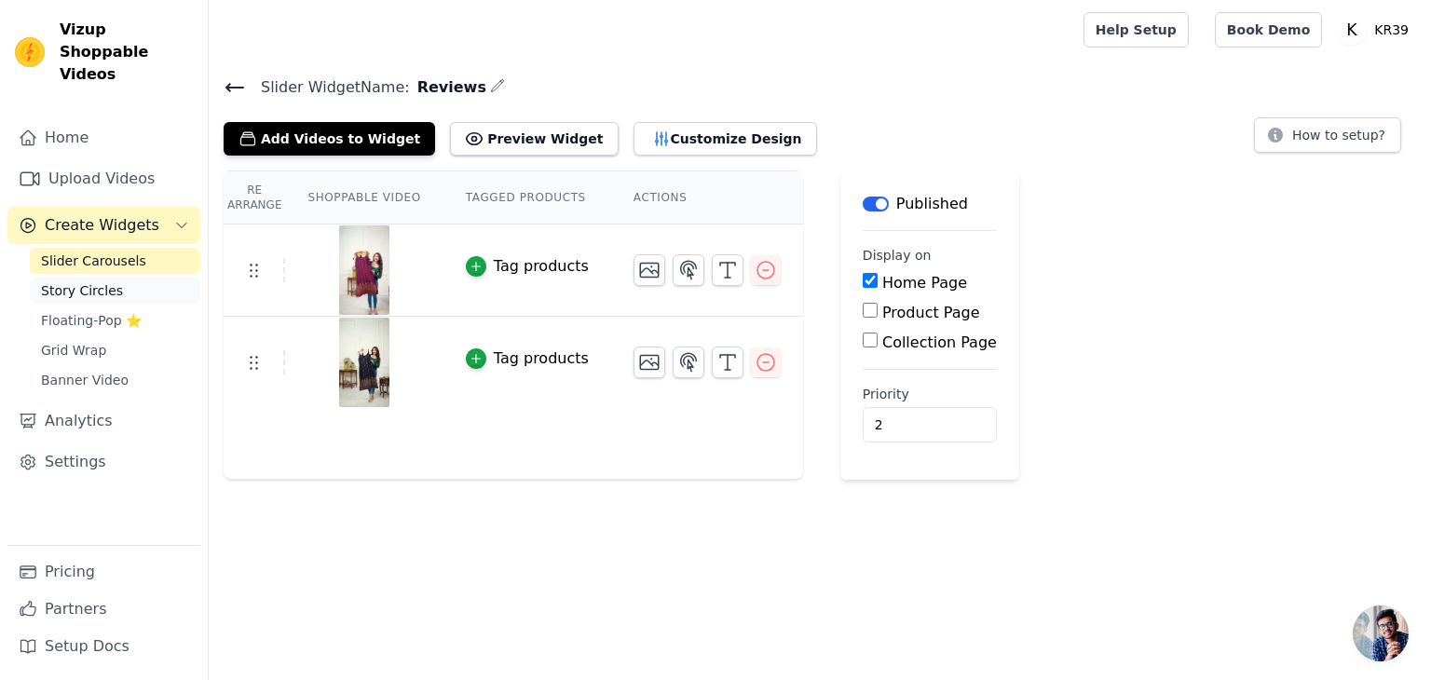
click at [70, 281] on span "Story Circles" at bounding box center [82, 290] width 82 height 19
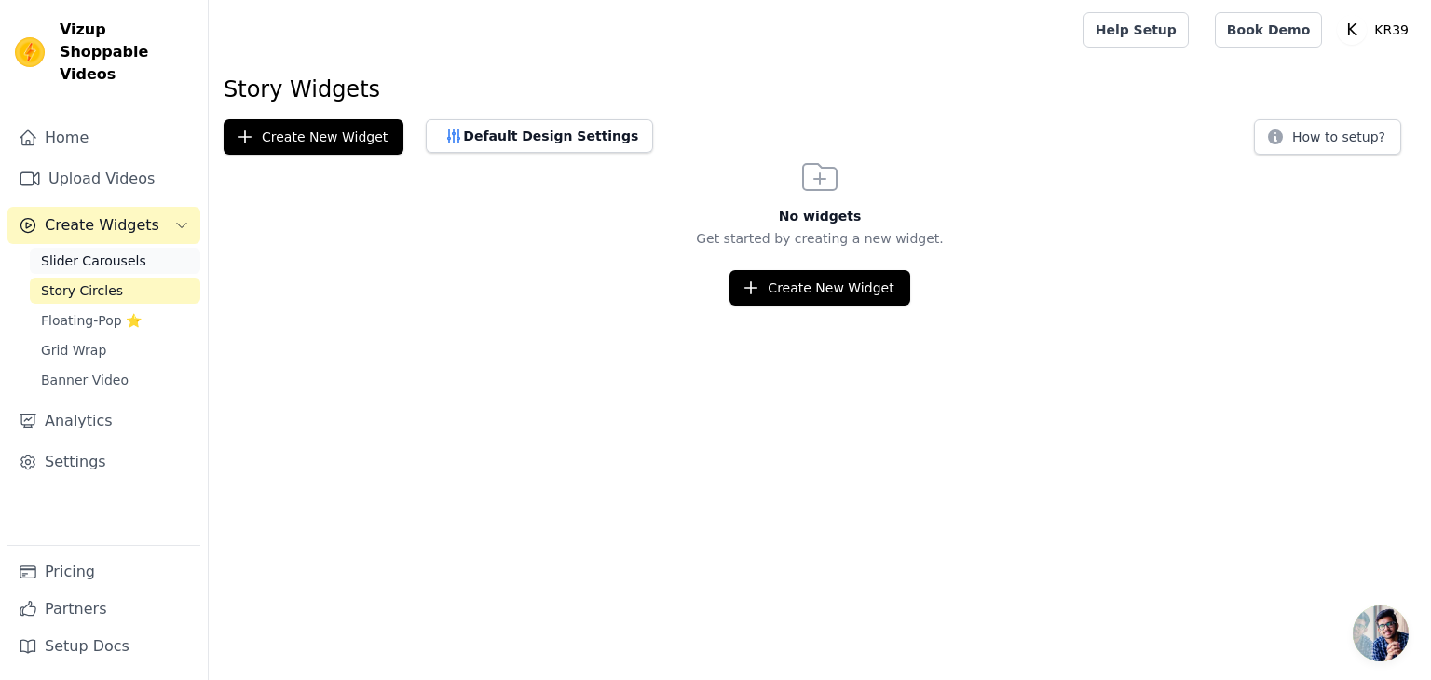
click at [63, 252] on span "Slider Carousels" at bounding box center [93, 261] width 105 height 19
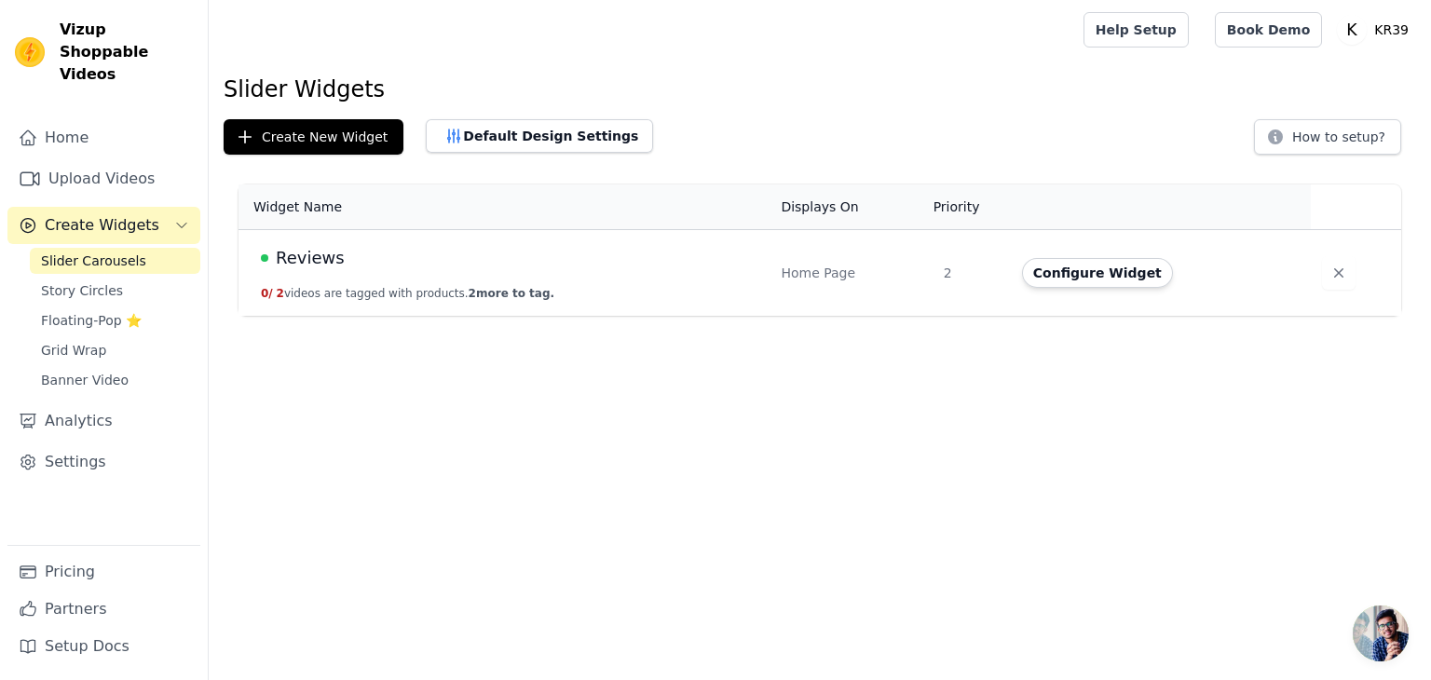
click at [259, 288] on td "Reviews 0 / 2 videos are tagged with products. 2 more to tag." at bounding box center [504, 273] width 531 height 87
click at [294, 286] on button "0 / 2 videos are tagged with products. 2 more to tag." at bounding box center [408, 293] width 294 height 15
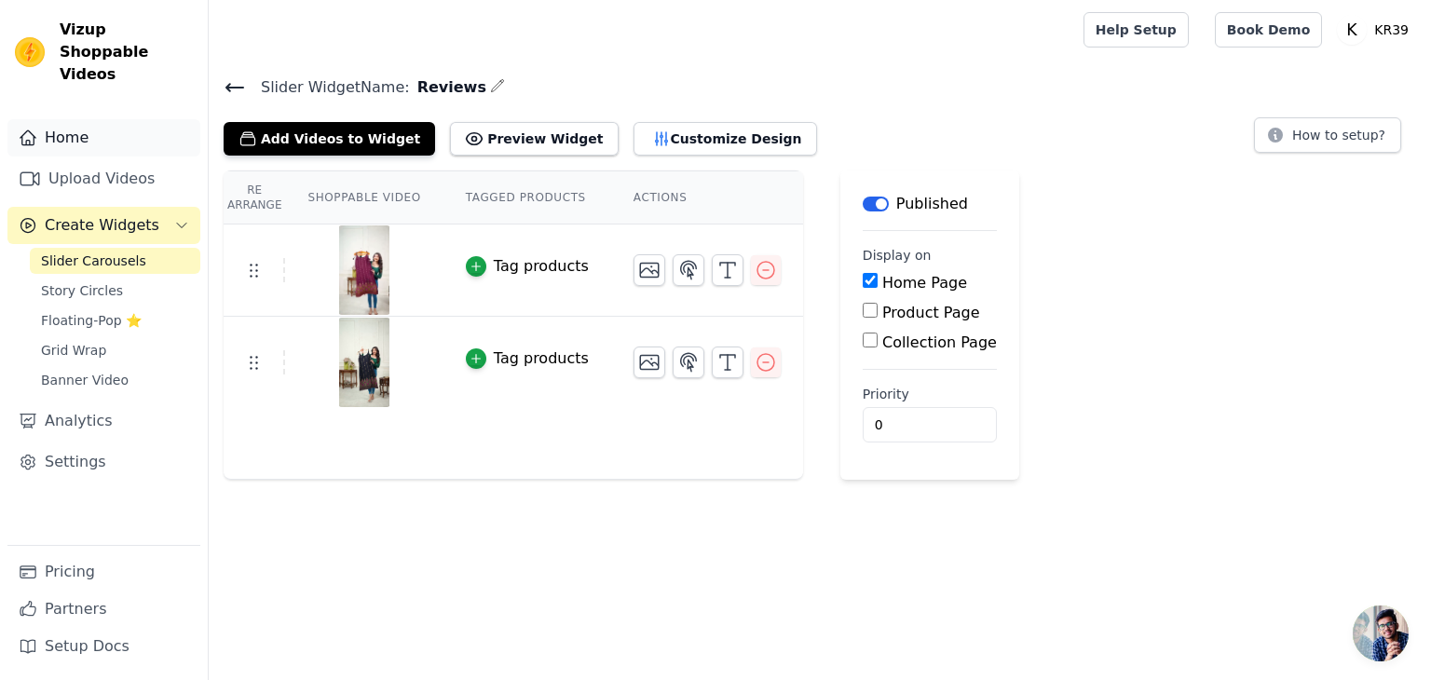
click at [61, 119] on link "Home" at bounding box center [103, 137] width 193 height 37
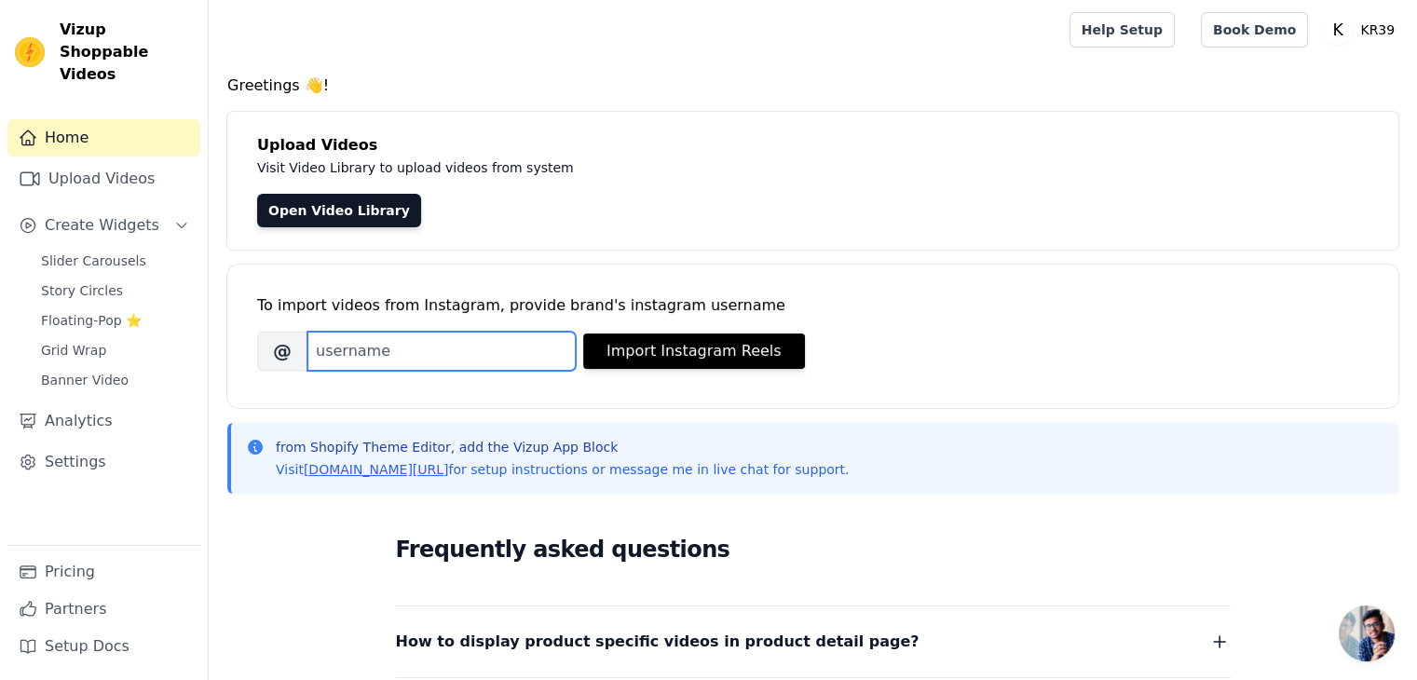
click at [385, 360] on input "Brand's Instagram Username" at bounding box center [441, 351] width 268 height 39
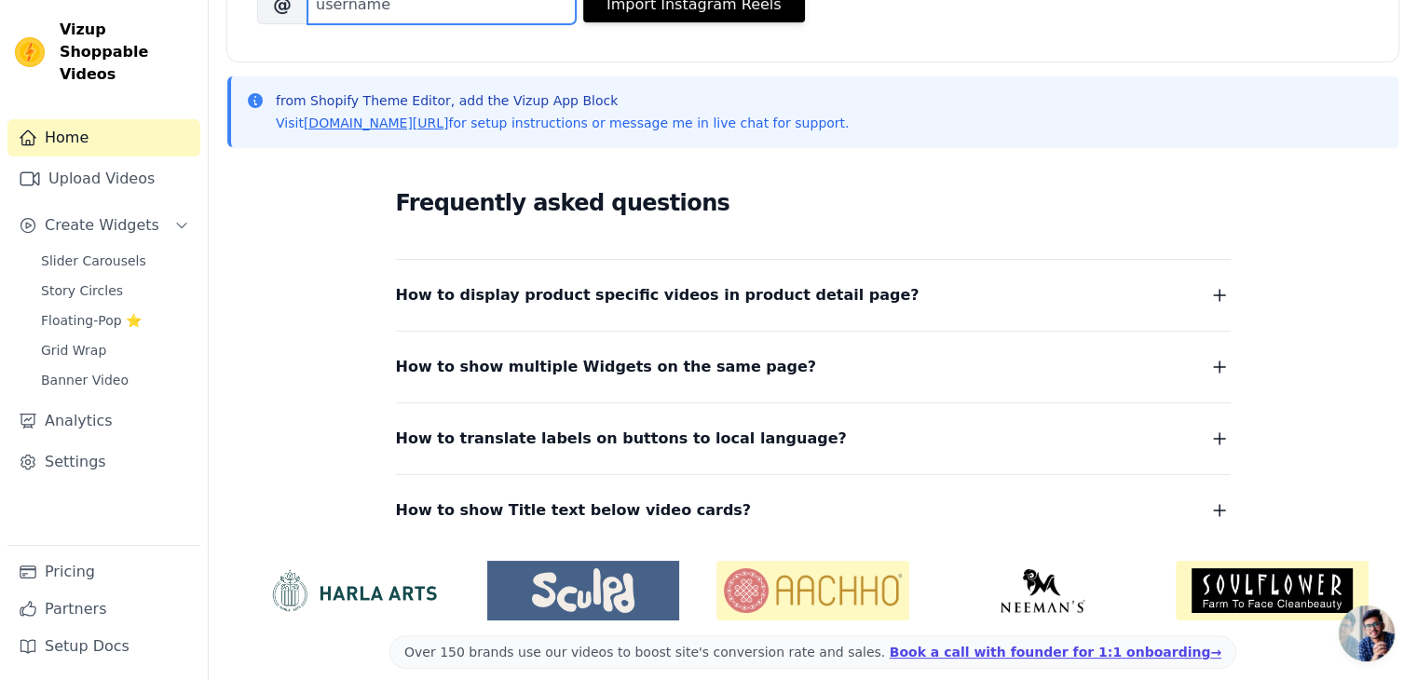
scroll to position [364, 0]
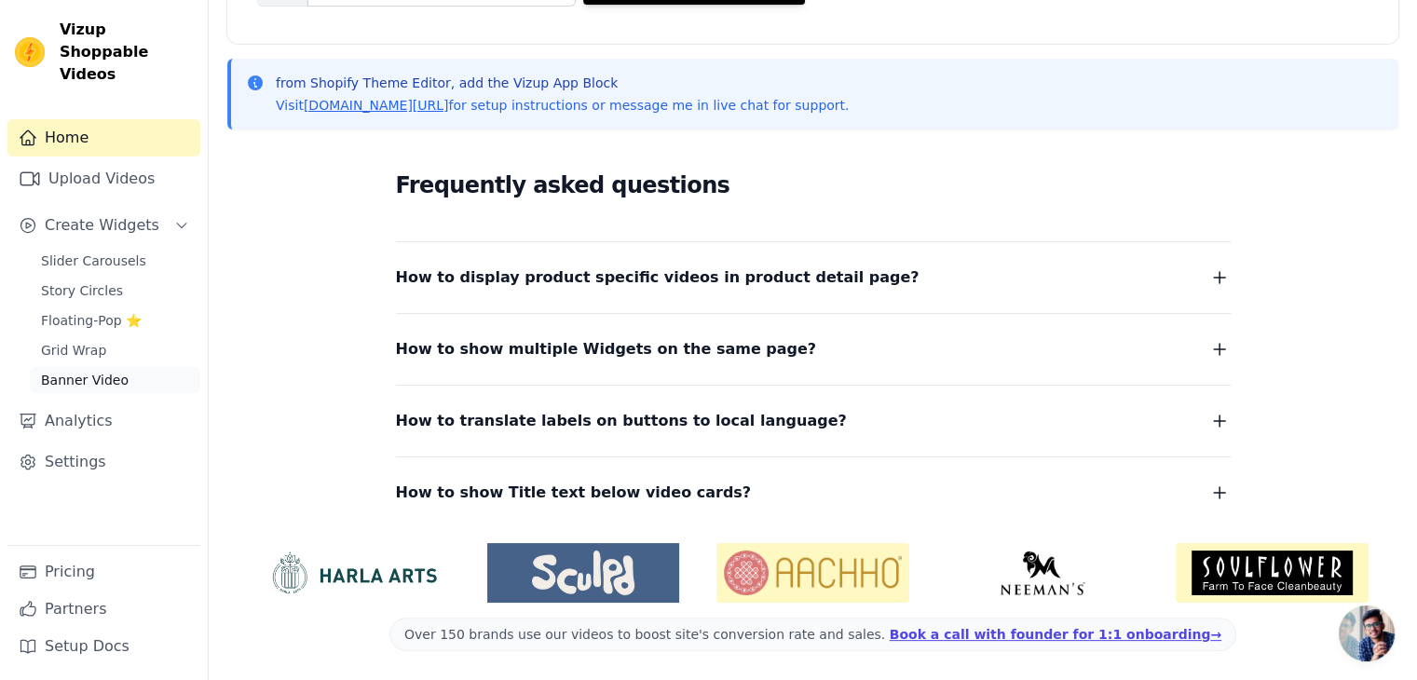
click at [67, 371] on span "Banner Video" at bounding box center [85, 380] width 88 height 19
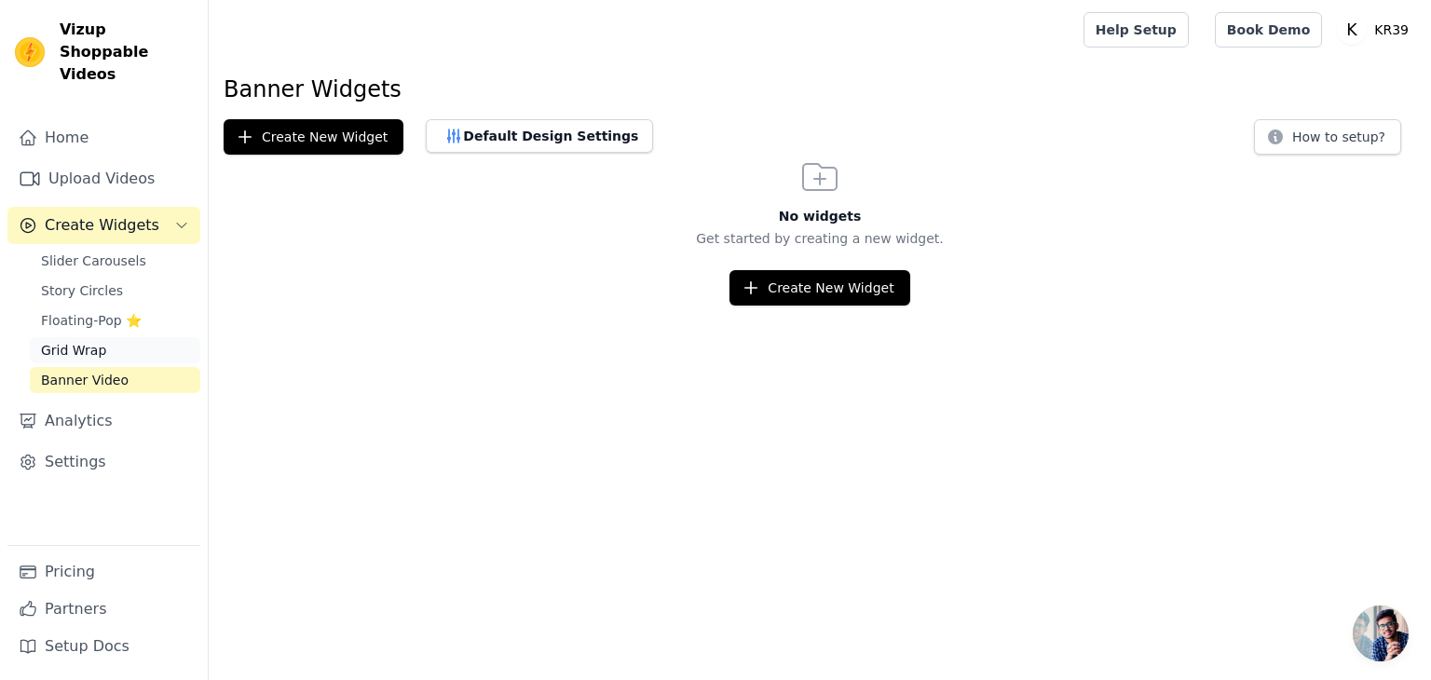
click at [60, 341] on span "Grid Wrap" at bounding box center [73, 350] width 65 height 19
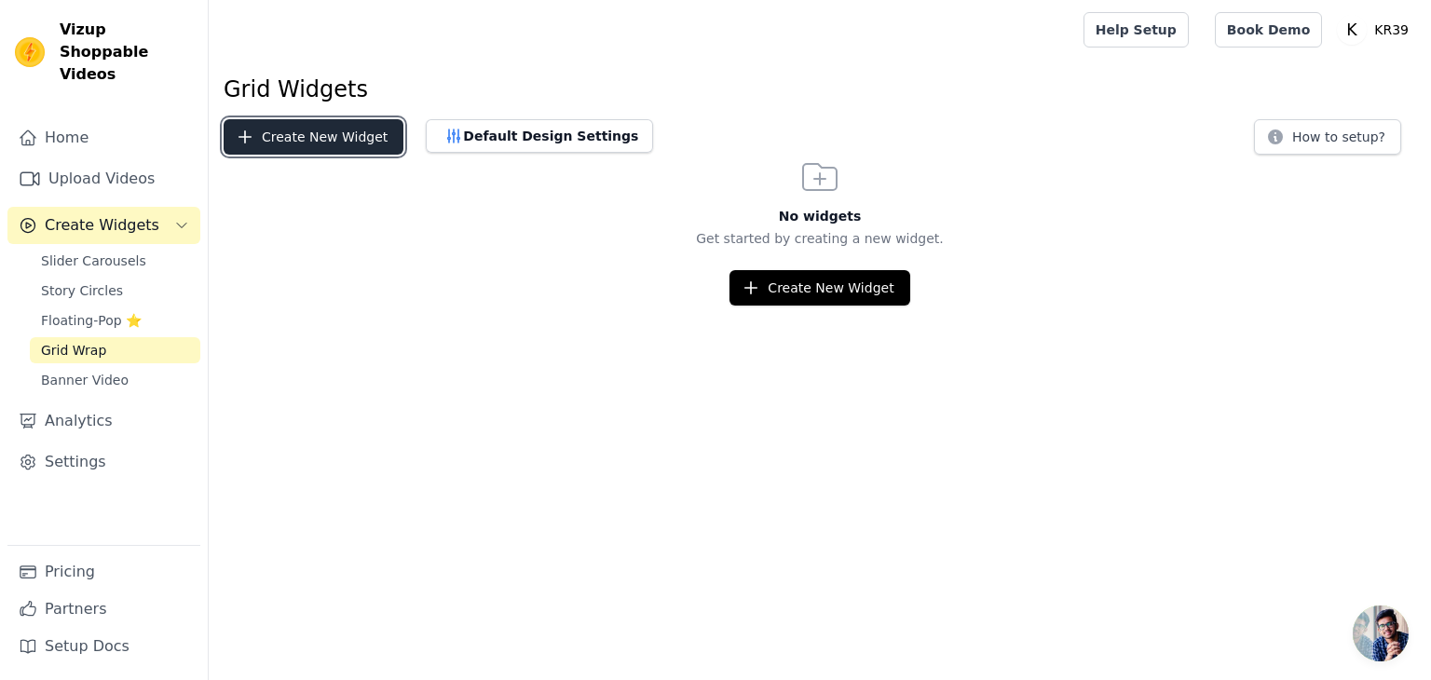
click at [332, 134] on button "Create New Widget" at bounding box center [314, 136] width 180 height 35
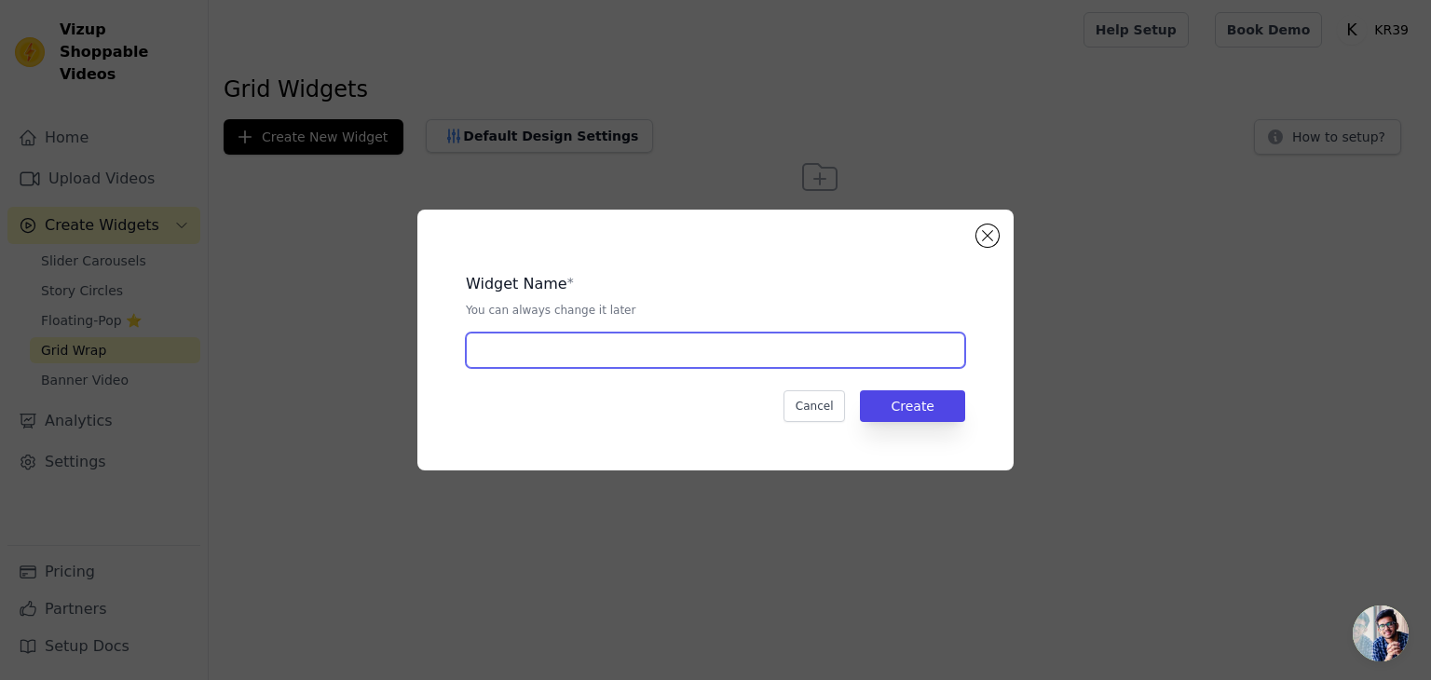
click at [610, 353] on input "text" at bounding box center [715, 350] width 499 height 35
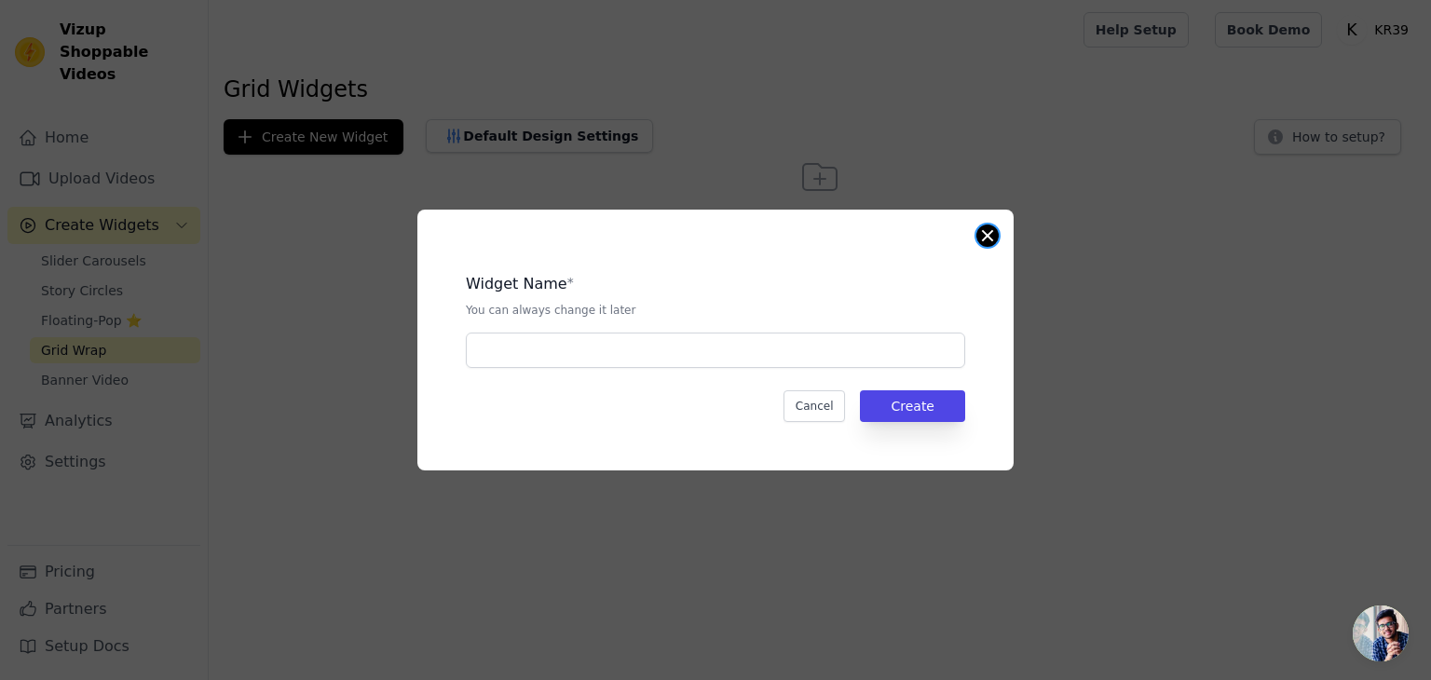
click at [980, 243] on button "Close modal" at bounding box center [987, 236] width 22 height 22
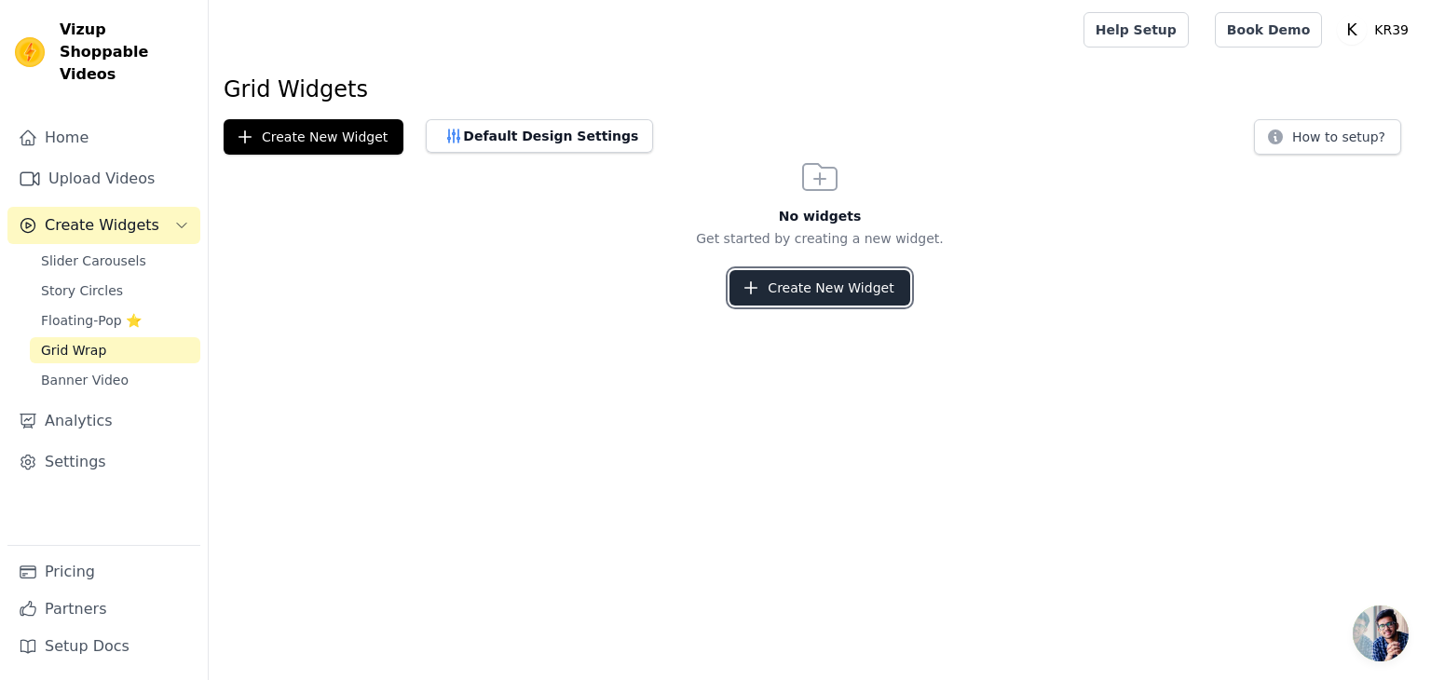
click at [783, 283] on button "Create New Widget" at bounding box center [820, 287] width 180 height 35
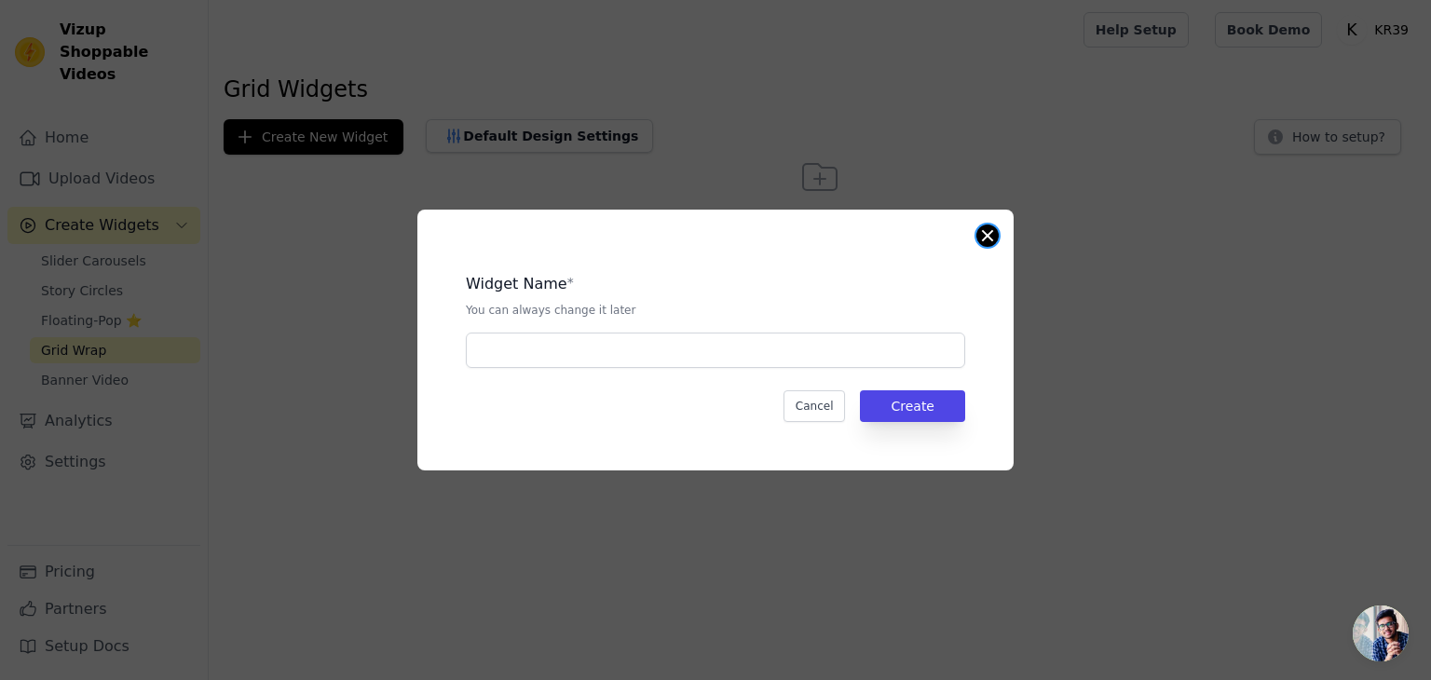
click at [984, 232] on button "Close modal" at bounding box center [987, 236] width 22 height 22
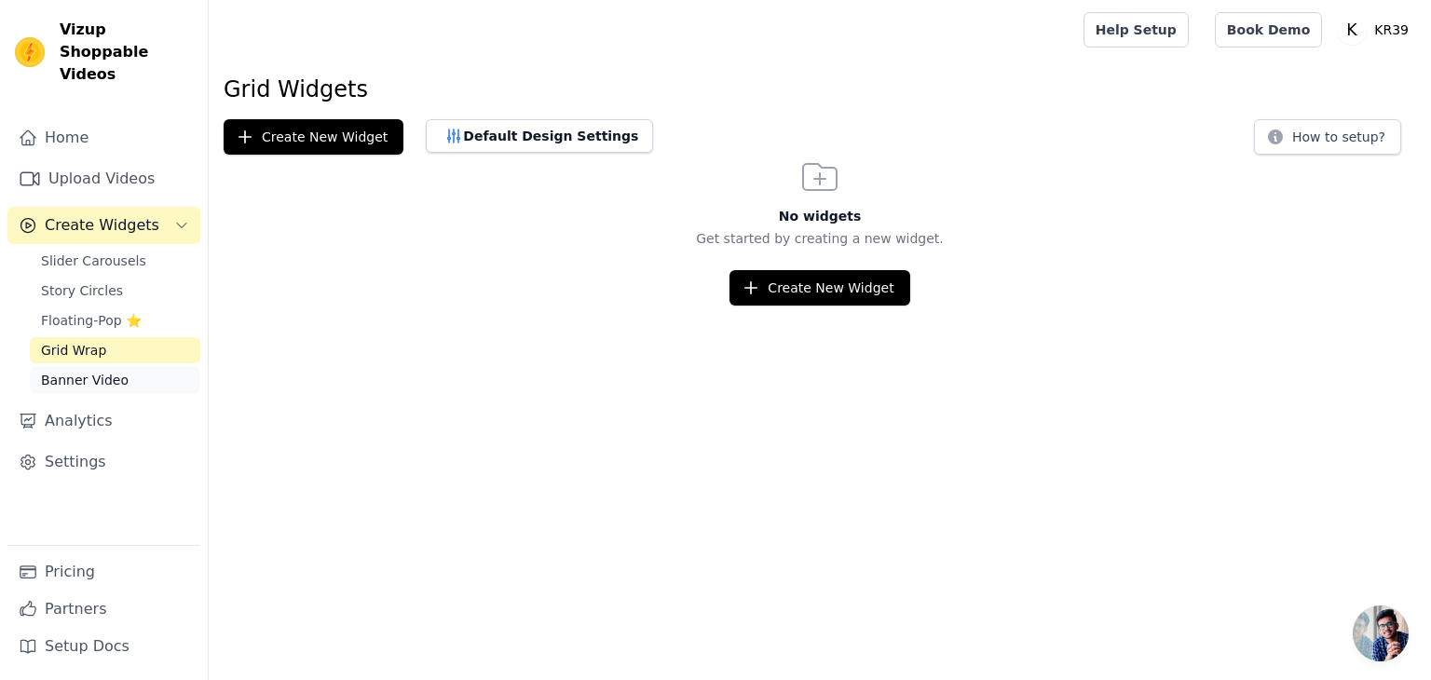
click at [61, 371] on span "Banner Video" at bounding box center [85, 380] width 88 height 19
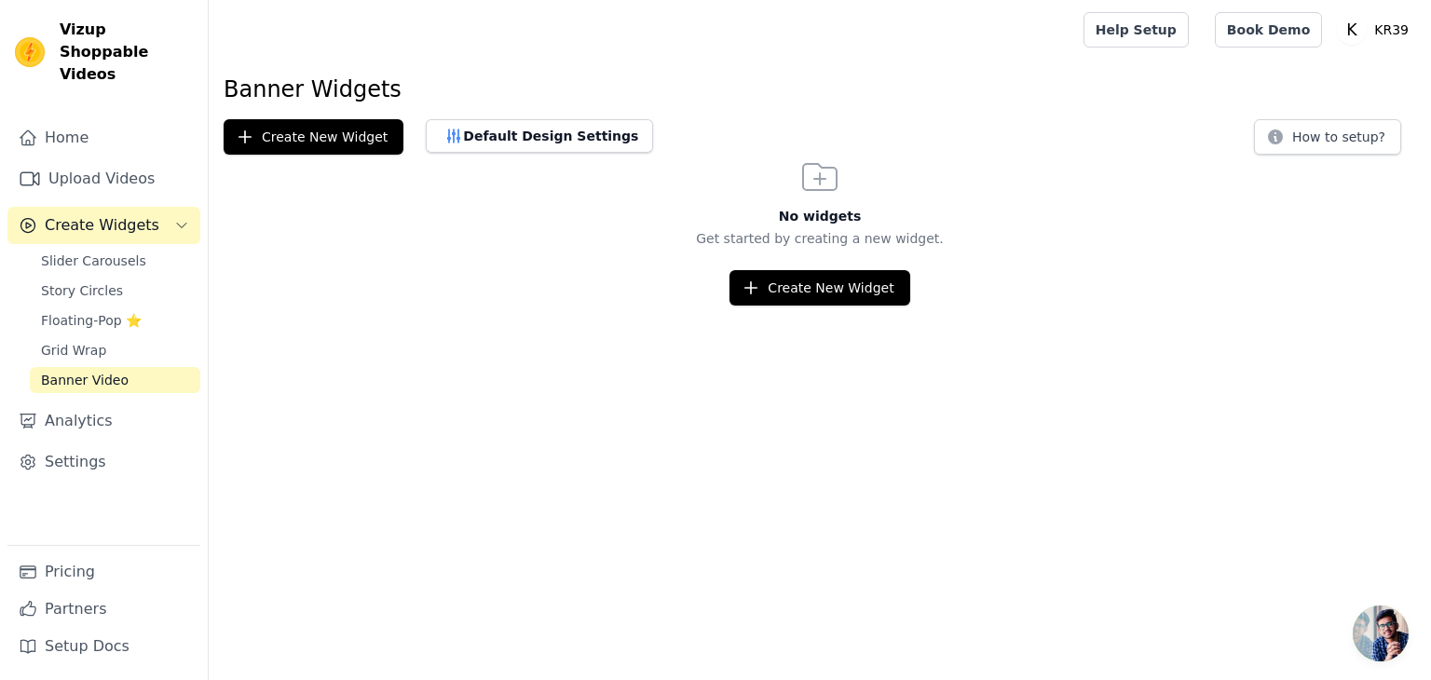
click at [192, 207] on button "Create Widgets" at bounding box center [103, 225] width 193 height 37
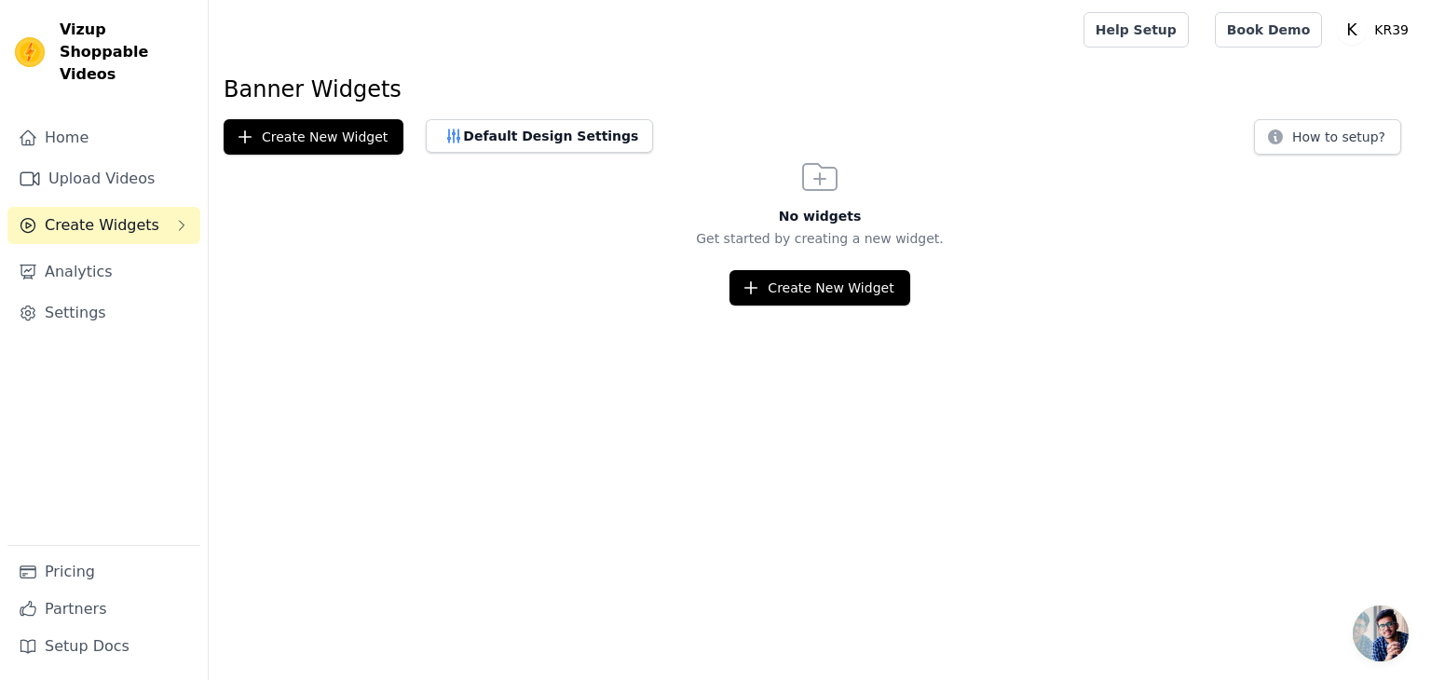
click at [185, 218] on icon "Sidebar" at bounding box center [181, 225] width 15 height 15
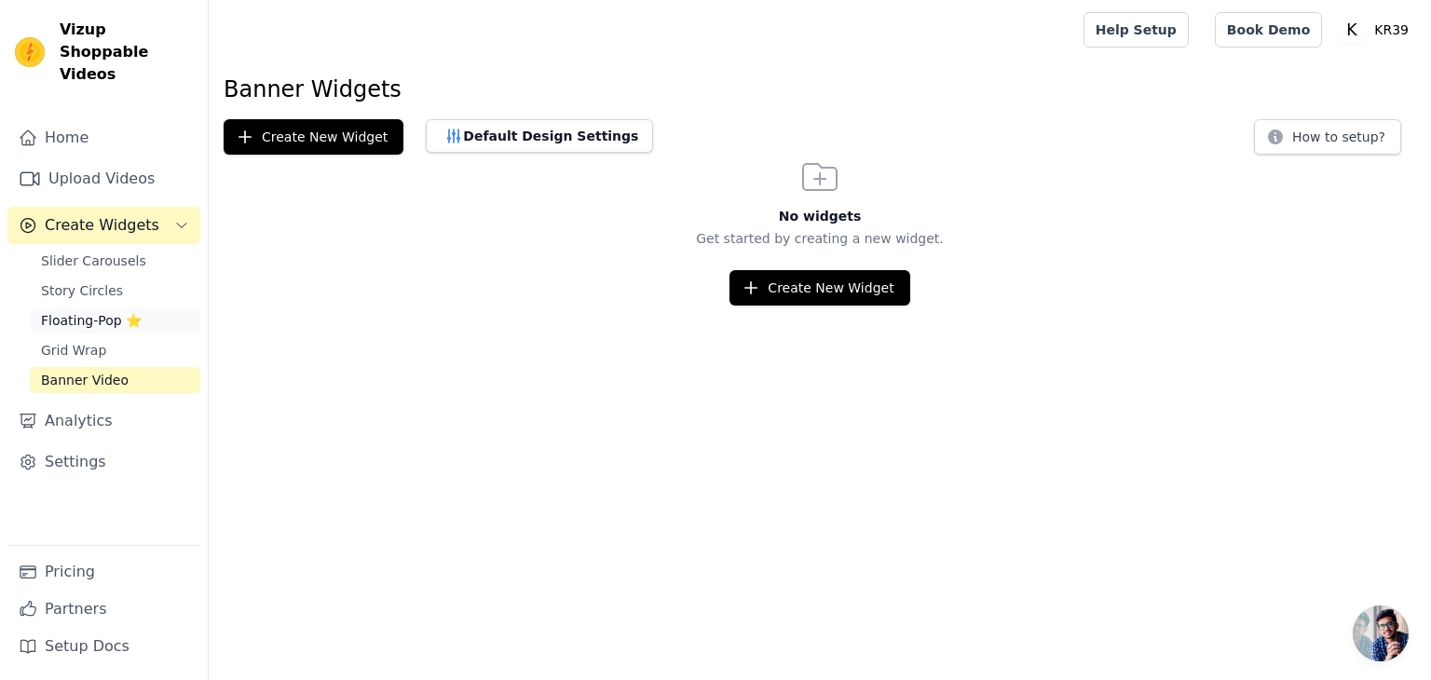
click at [104, 311] on span "Floating-Pop ⭐" at bounding box center [91, 320] width 101 height 19
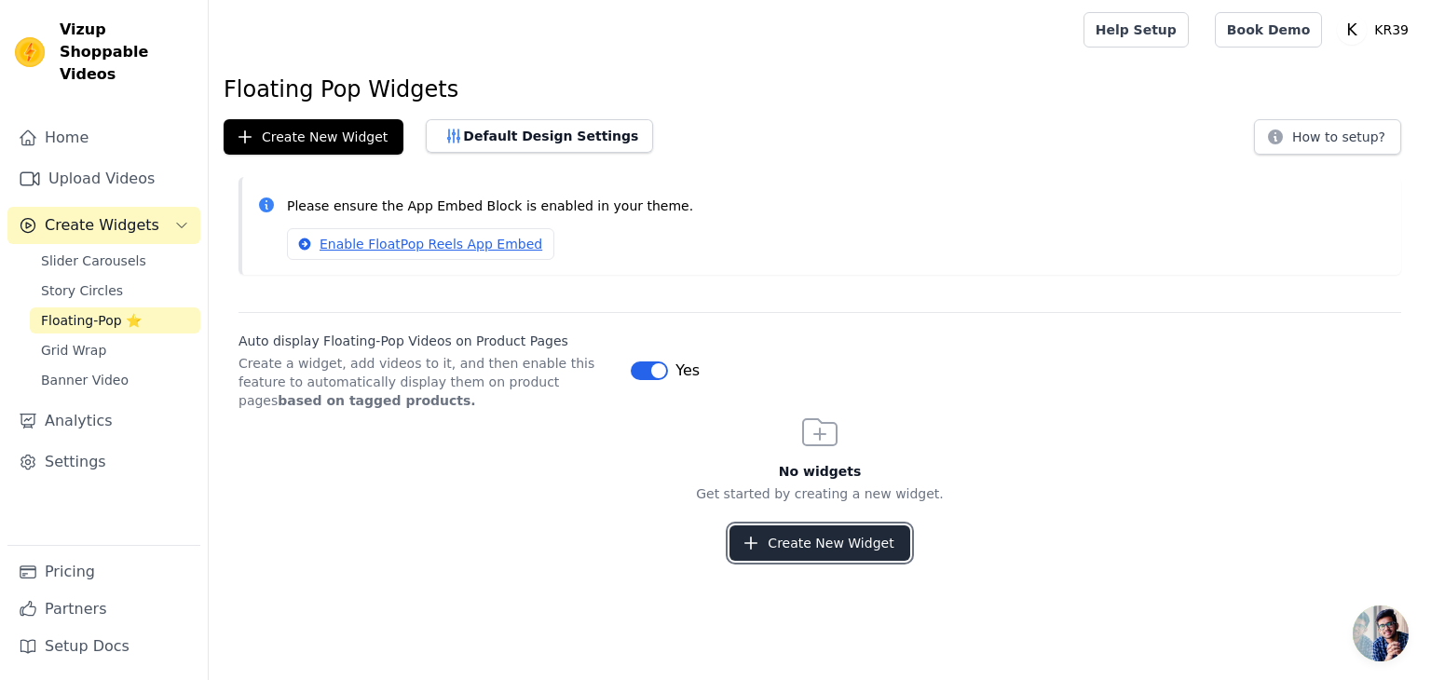
click at [815, 530] on button "Create New Widget" at bounding box center [820, 543] width 180 height 35
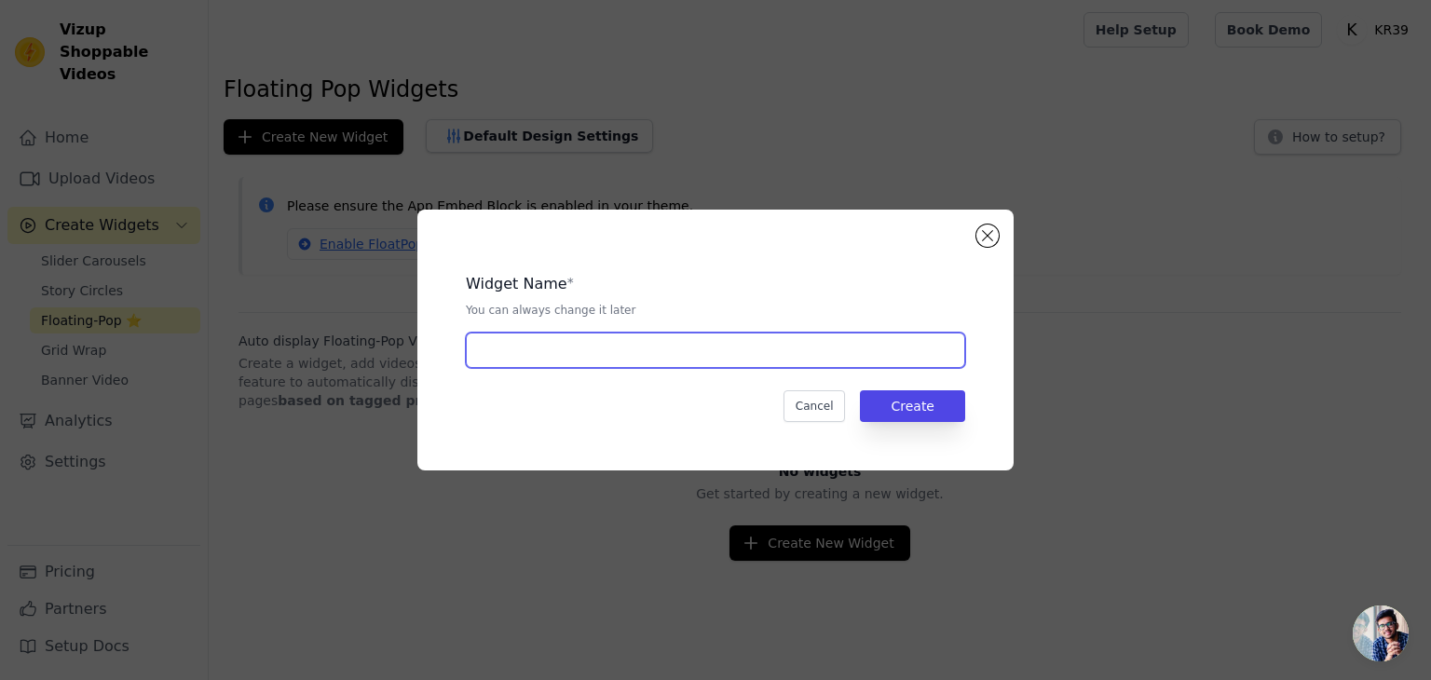
click at [569, 355] on input "text" at bounding box center [715, 350] width 499 height 35
type input "Reviews"
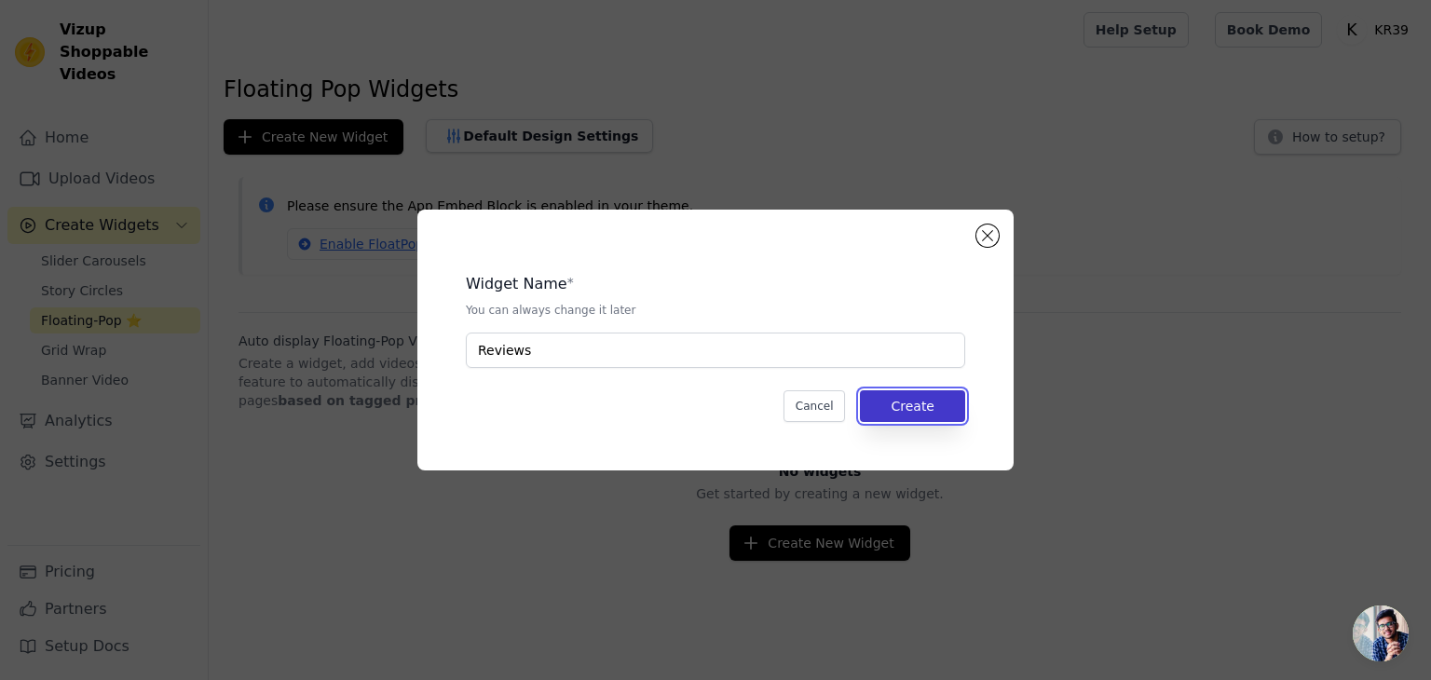
click at [906, 397] on button "Create" at bounding box center [912, 406] width 105 height 32
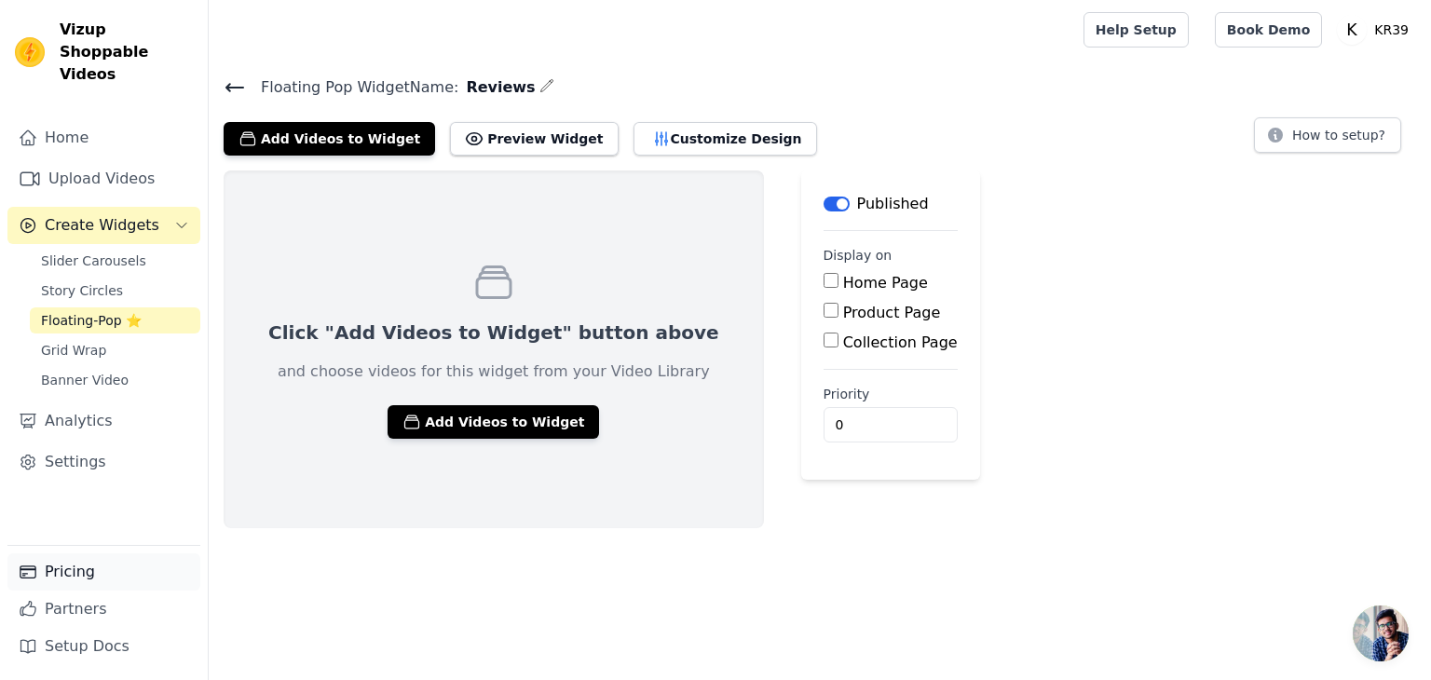
click at [84, 580] on link "Pricing" at bounding box center [103, 571] width 193 height 37
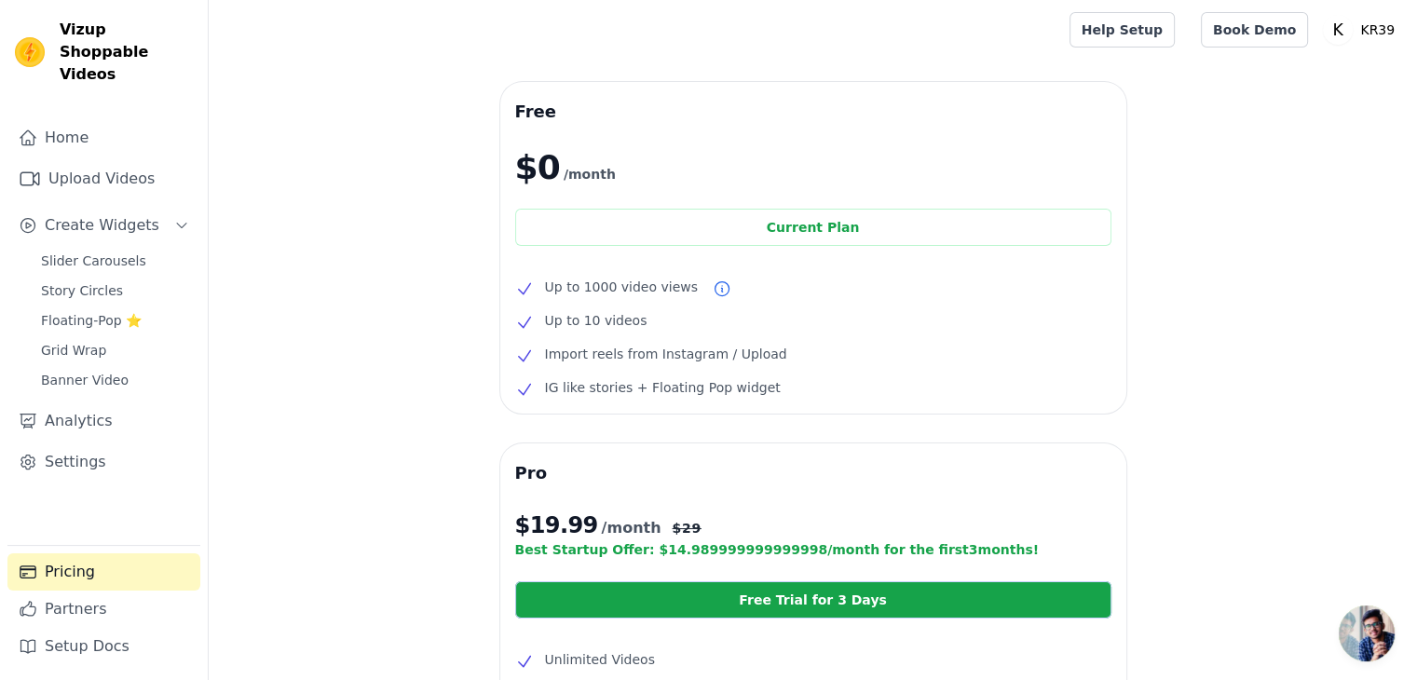
click at [540, 289] on li "Up to 1000 video views" at bounding box center [813, 287] width 596 height 22
drag, startPoint x: 580, startPoint y: 292, endPoint x: 676, endPoint y: 292, distance: 96.9
click at [676, 292] on span "Up to 1000 video views" at bounding box center [621, 287] width 153 height 22
click at [651, 294] on span "Up to 1000 video views" at bounding box center [621, 287] width 153 height 22
click at [645, 293] on span "Up to 1000 video views" at bounding box center [621, 287] width 153 height 22
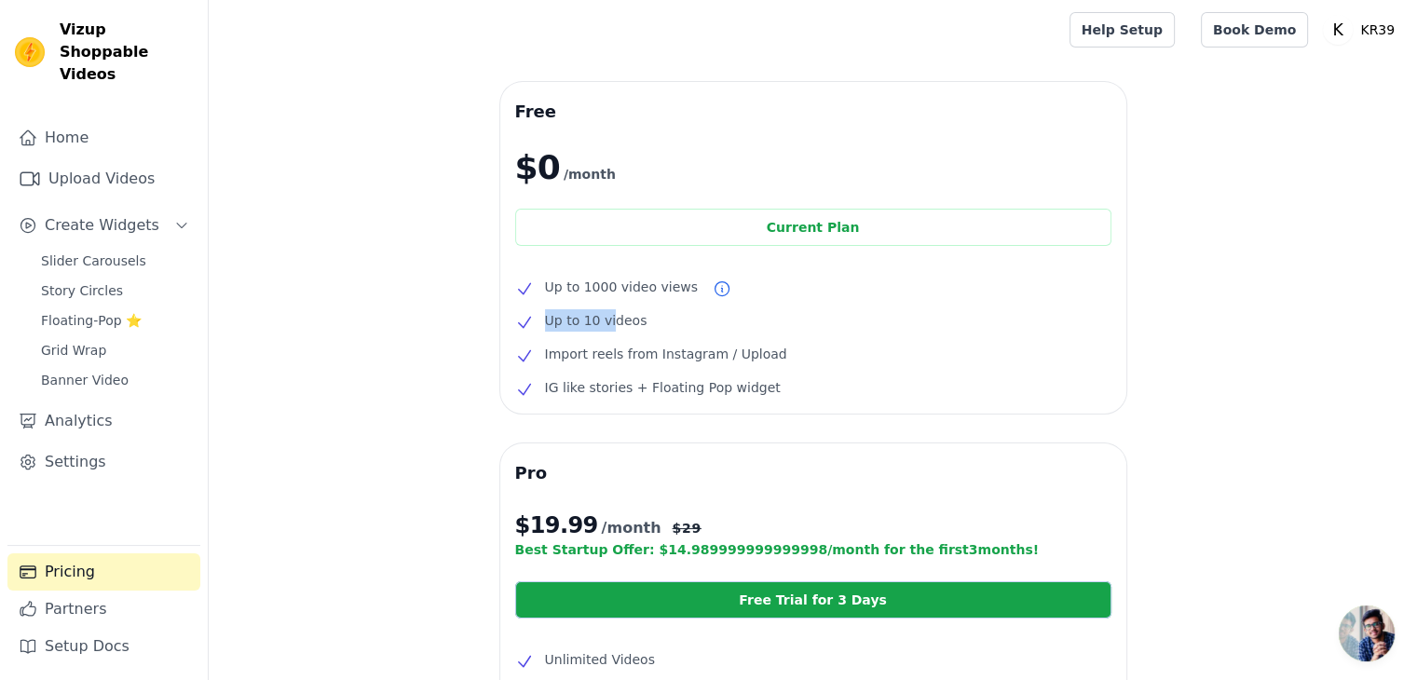
drag, startPoint x: 544, startPoint y: 324, endPoint x: 611, endPoint y: 322, distance: 67.1
click at [611, 322] on span "Up to 10 videos" at bounding box center [596, 320] width 102 height 22
drag, startPoint x: 539, startPoint y: 361, endPoint x: 763, endPoint y: 362, distance: 224.6
click at [763, 362] on li "Import reels from Instagram / Upload" at bounding box center [813, 354] width 596 height 22
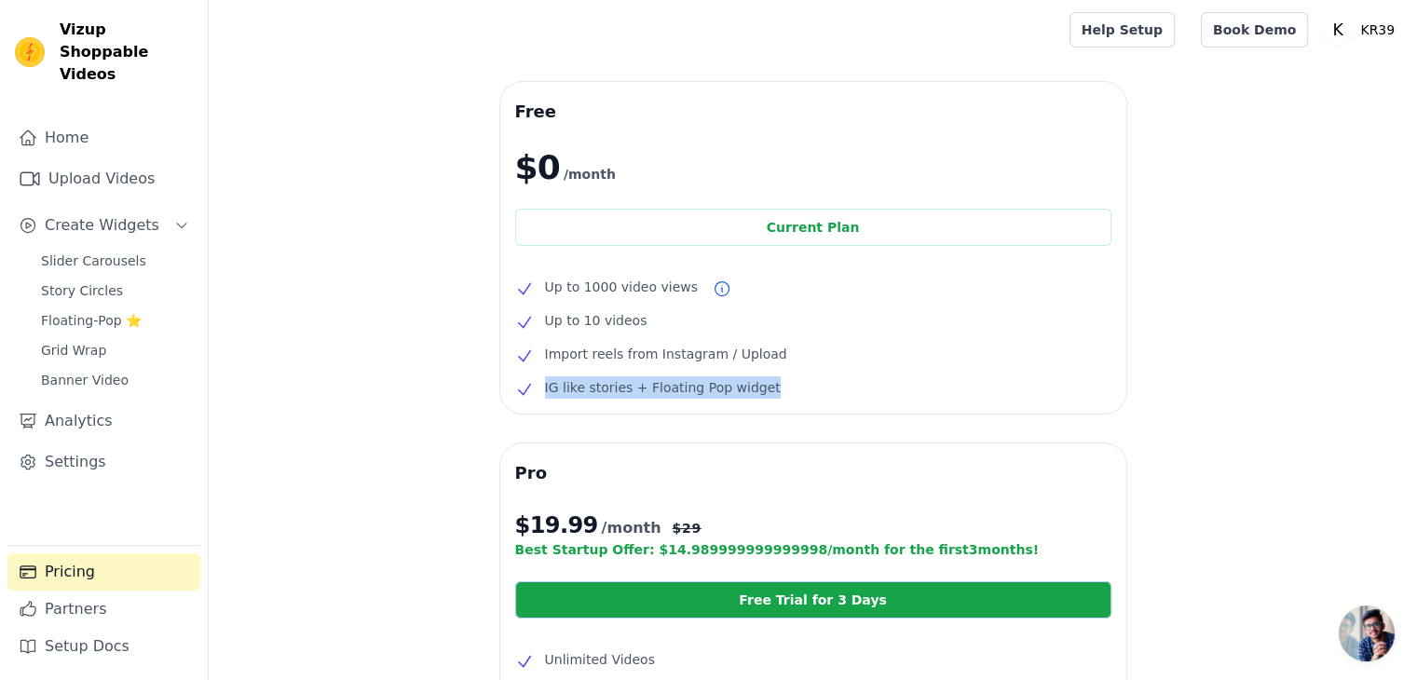
drag, startPoint x: 538, startPoint y: 390, endPoint x: 760, endPoint y: 389, distance: 222.7
click at [760, 389] on li "IG like stories + Floating Pop widget" at bounding box center [813, 387] width 596 height 22
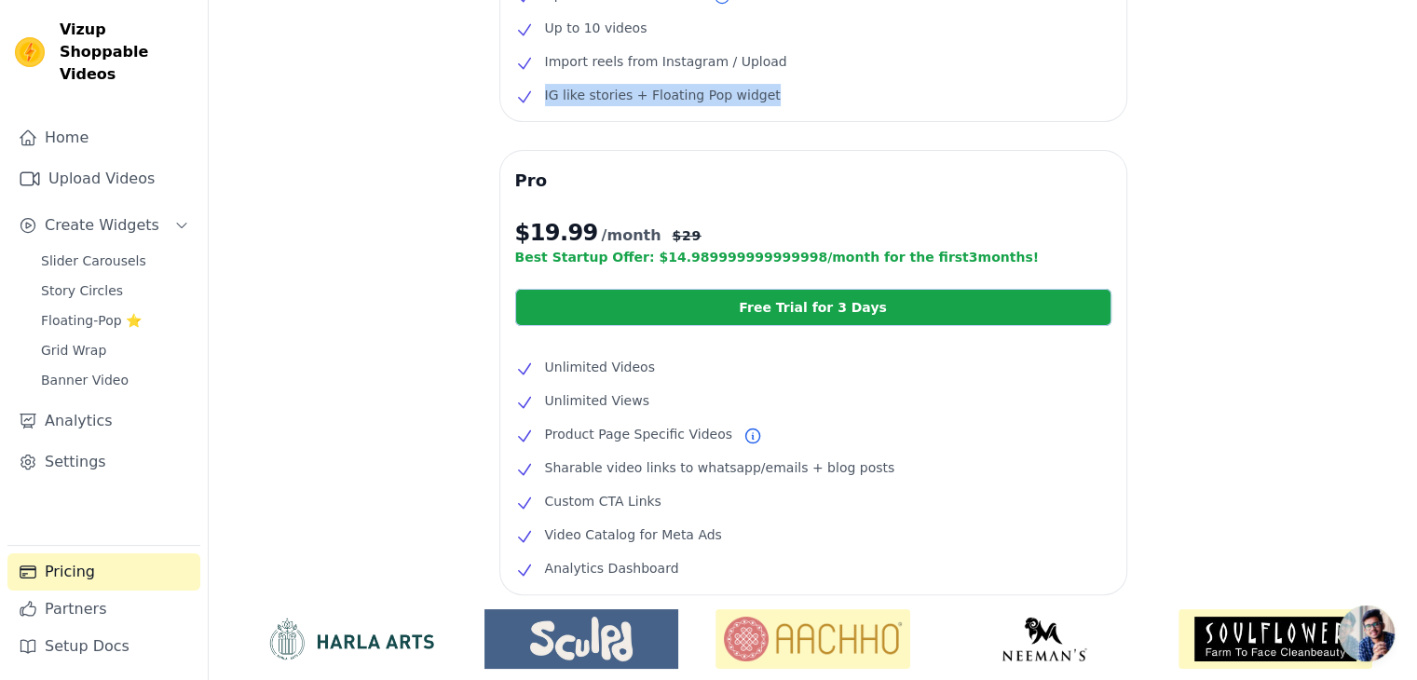
scroll to position [310, 0]
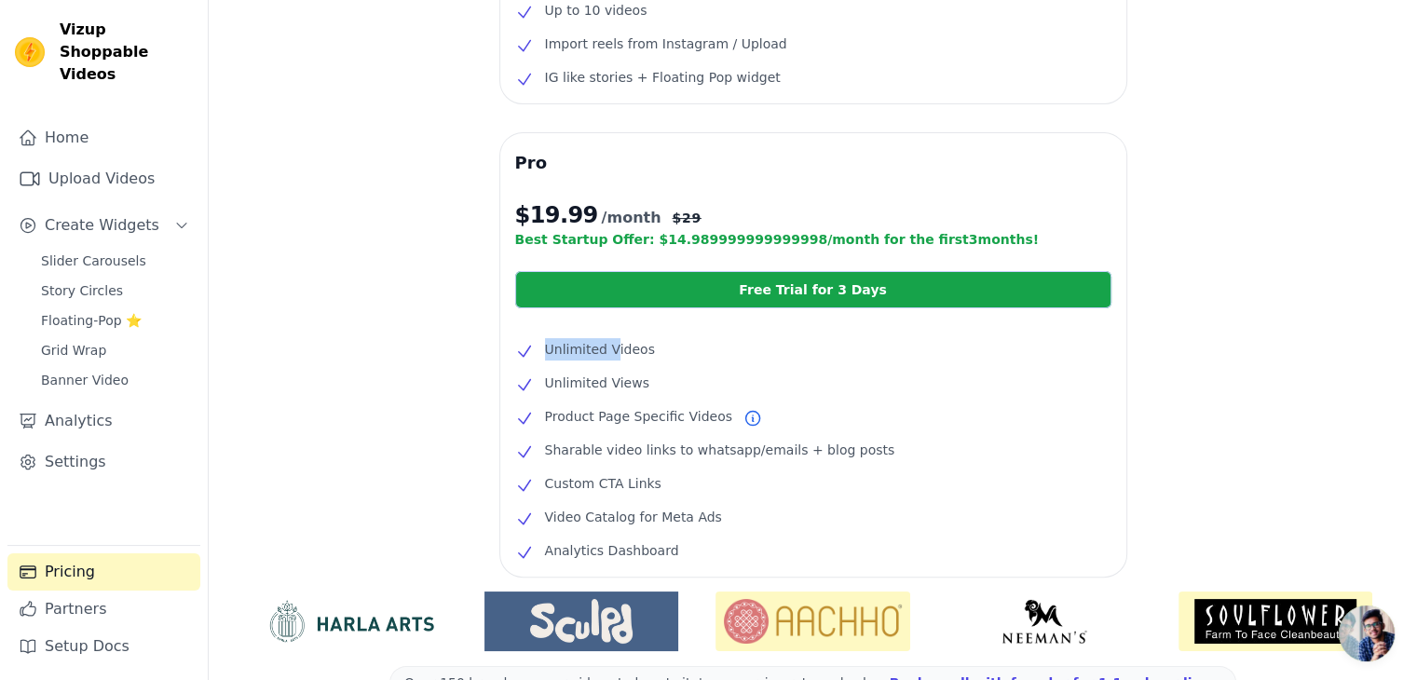
drag, startPoint x: 524, startPoint y: 352, endPoint x: 611, endPoint y: 351, distance: 87.6
click at [611, 351] on li "Unlimited Videos" at bounding box center [813, 349] width 596 height 22
click at [589, 377] on li "Unlimited Views" at bounding box center [813, 383] width 596 height 22
drag, startPoint x: 539, startPoint y: 412, endPoint x: 689, endPoint y: 401, distance: 151.4
click at [689, 401] on ul "Unlimited Videos Unlimited Views Product Page Specific Videos Sharable video li…" at bounding box center [813, 450] width 596 height 224
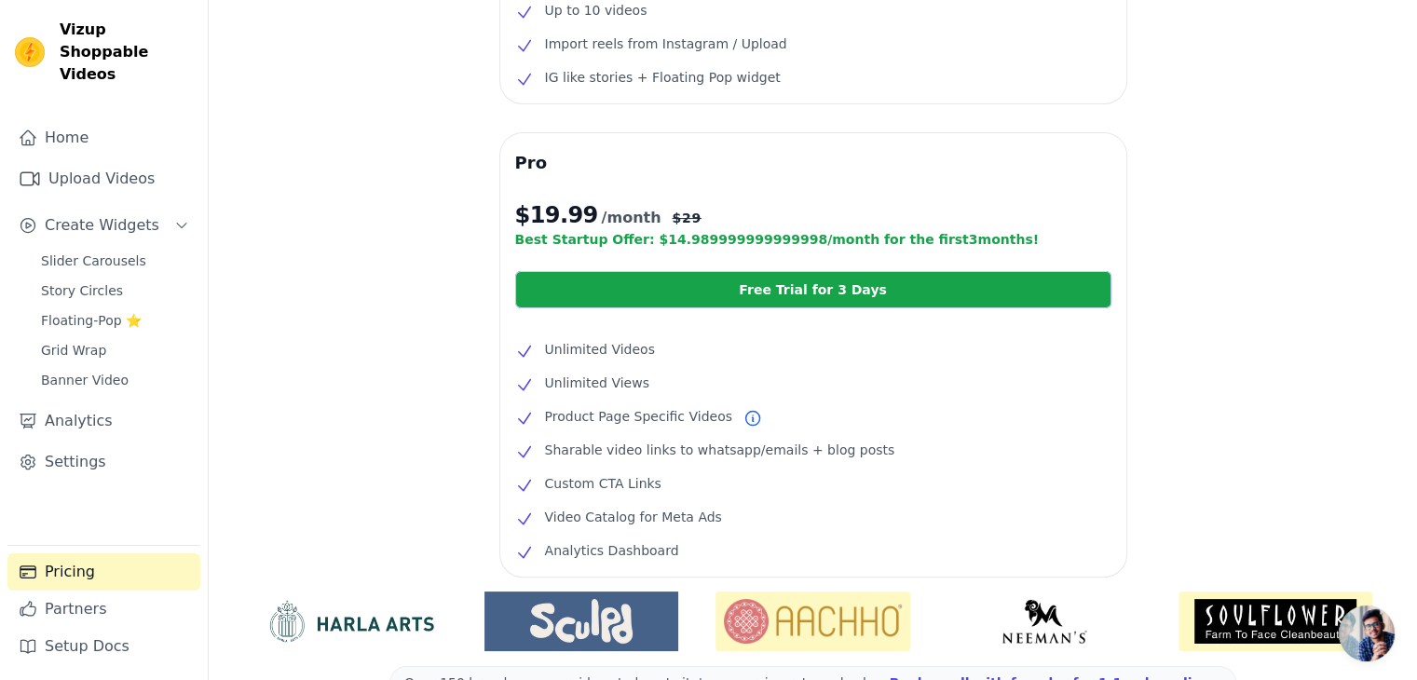
click at [730, 386] on li "Unlimited Views" at bounding box center [813, 383] width 596 height 22
drag, startPoint x: 673, startPoint y: 228, endPoint x: 499, endPoint y: 221, distance: 173.5
click at [500, 221] on div "Pro $ 19.99 /month $ 29 Best Startup Offer: $ 14.989999999999998 /month for the…" at bounding box center [813, 355] width 626 height 444
click at [513, 221] on div "Pro $ 19.99 /month $ 29 Best Startup Offer: $ 14.989999999999998 /month for the…" at bounding box center [813, 355] width 626 height 444
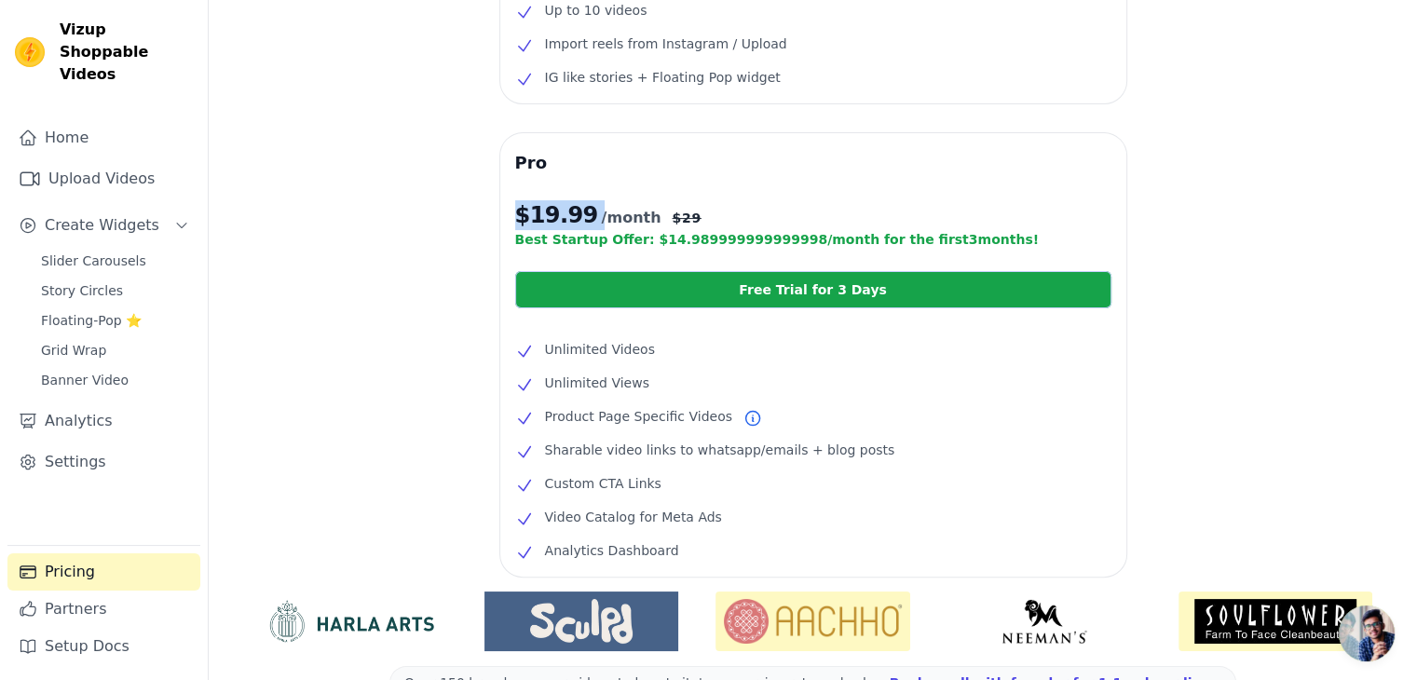
click at [513, 221] on div "Pro $ 19.99 /month $ 29 Best Startup Offer: $ 14.989999999999998 /month for the…" at bounding box center [813, 355] width 626 height 444
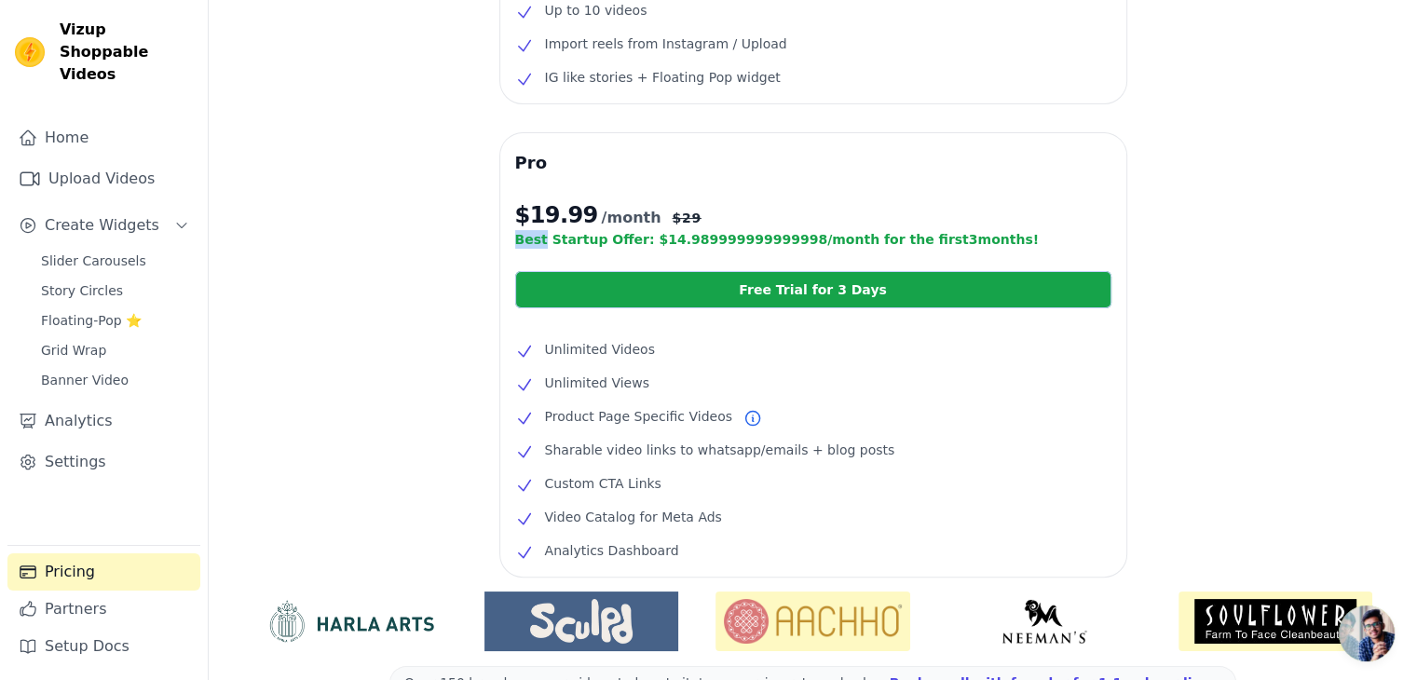
drag, startPoint x: 678, startPoint y: 218, endPoint x: 538, endPoint y: 232, distance: 141.4
click at [538, 232] on div "Pro $ 19.99 /month $ 29 Best Startup Offer: $ 14.989999999999998 /month for the…" at bounding box center [813, 355] width 626 height 444
click at [541, 213] on span "$ 19.99" at bounding box center [556, 215] width 83 height 30
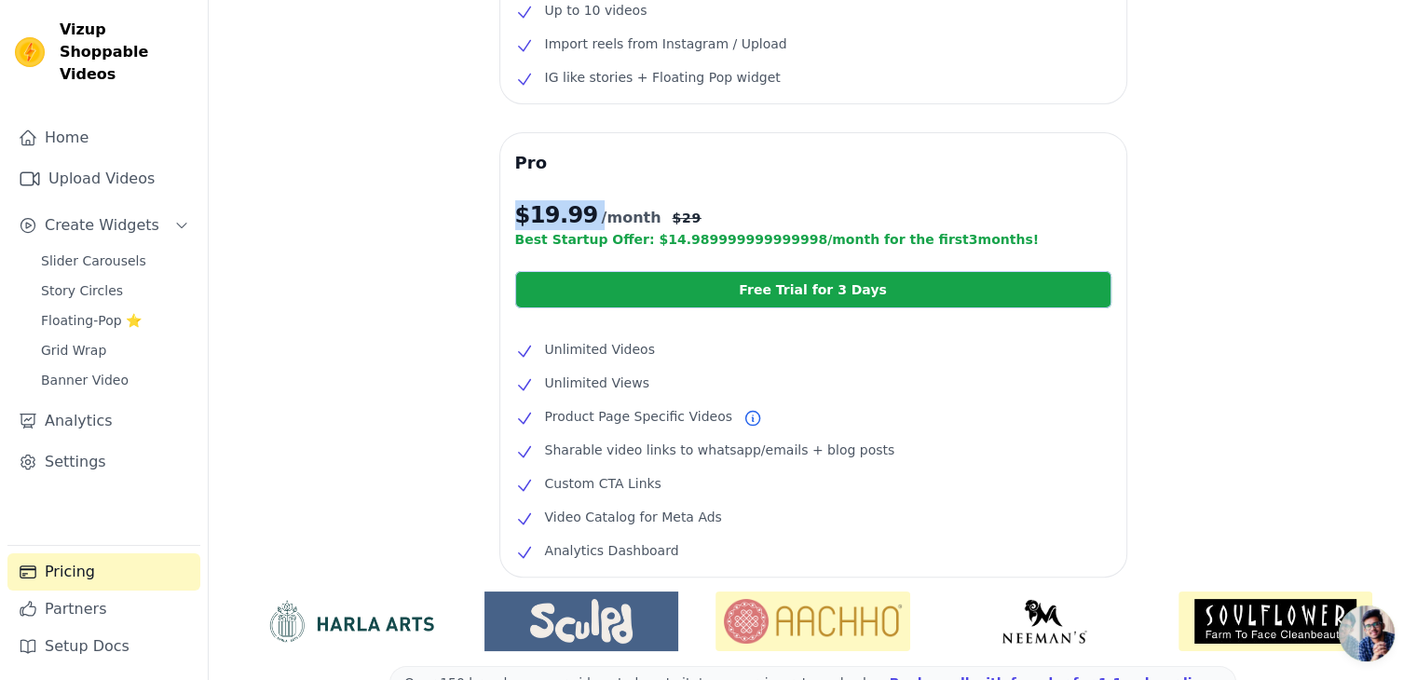
drag, startPoint x: 512, startPoint y: 243, endPoint x: 965, endPoint y: 243, distance: 453.8
click at [965, 243] on div "Pro $ 19.99 /month $ 29 Best Startup Offer: $ 14.989999999999998 /month for the…" at bounding box center [813, 355] width 626 height 444
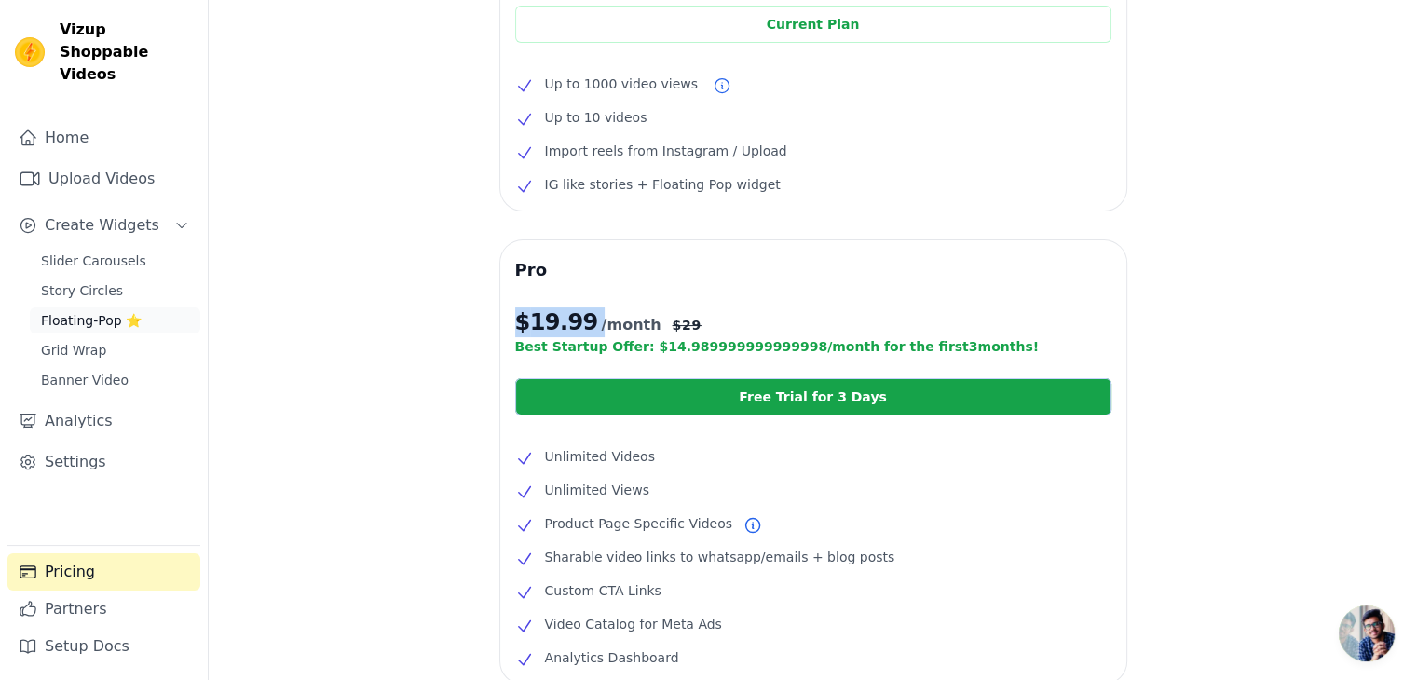
scroll to position [125, 0]
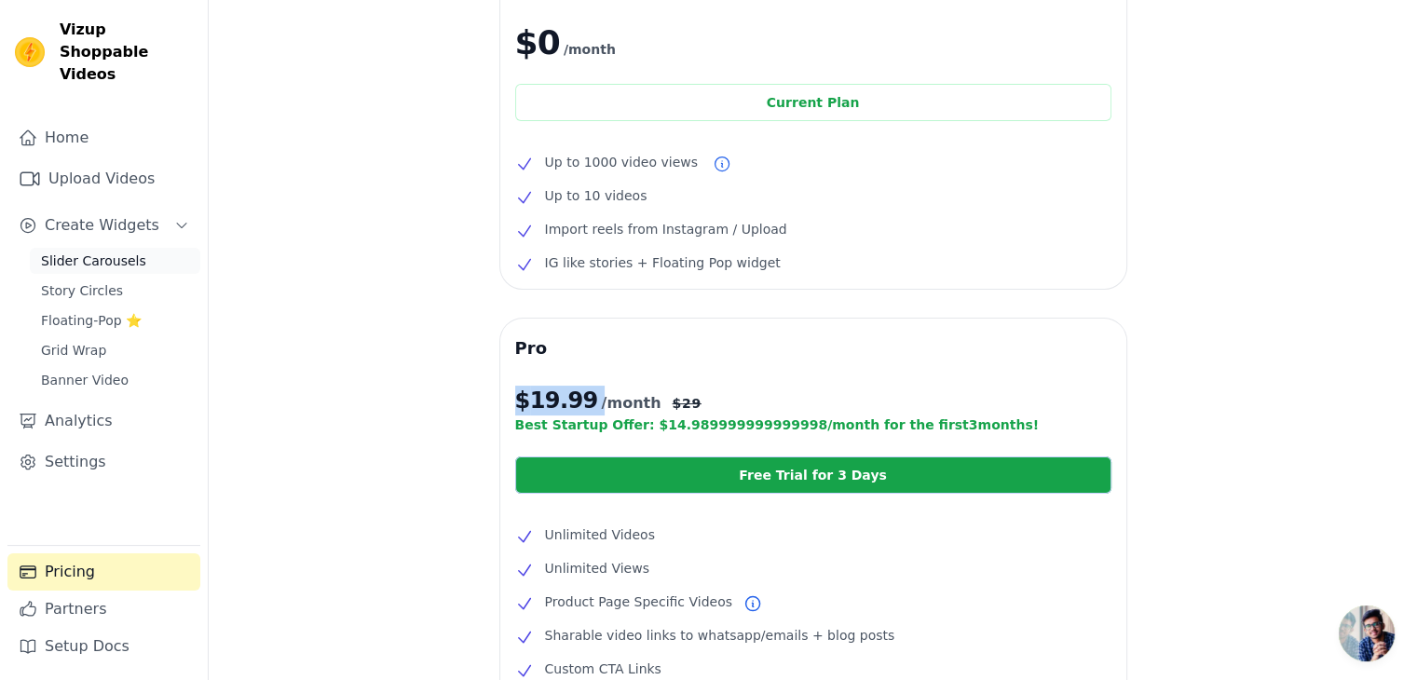
click at [65, 252] on span "Slider Carousels" at bounding box center [93, 261] width 105 height 19
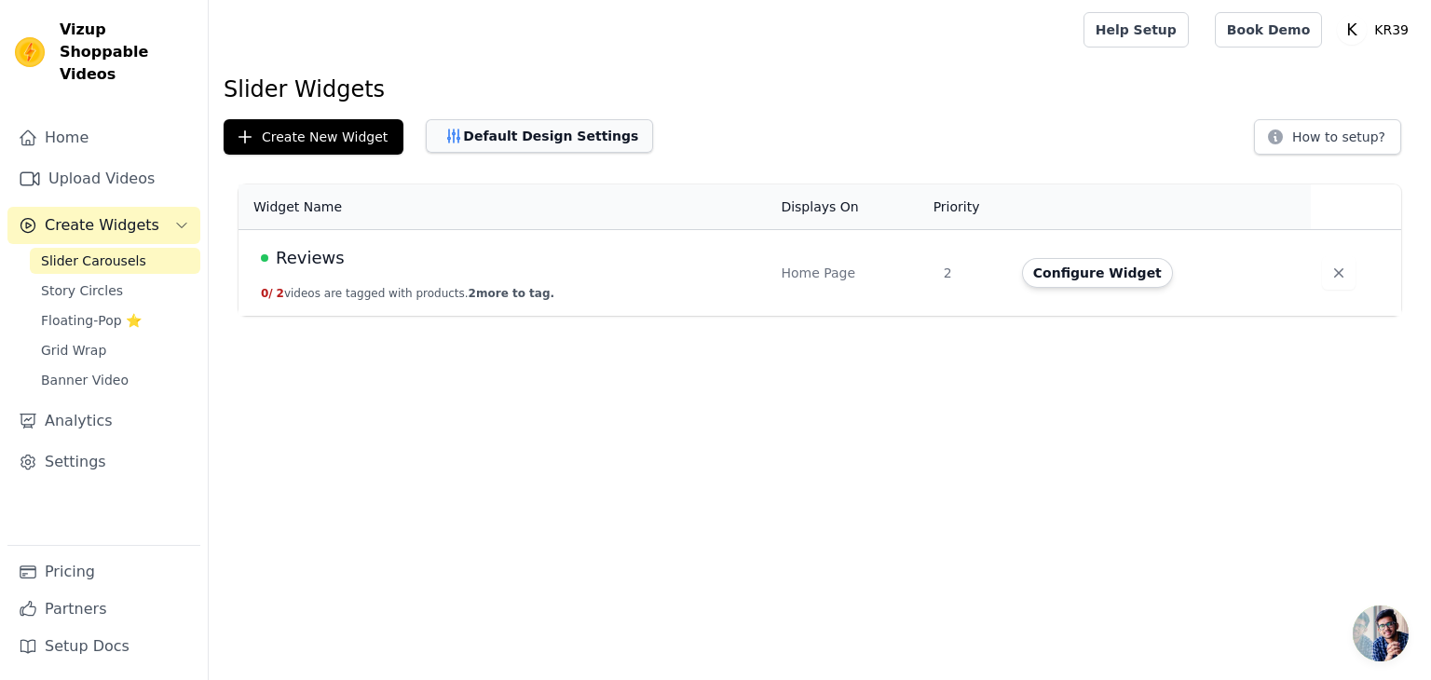
click at [505, 124] on button "Default Design Settings" at bounding box center [539, 136] width 227 height 34
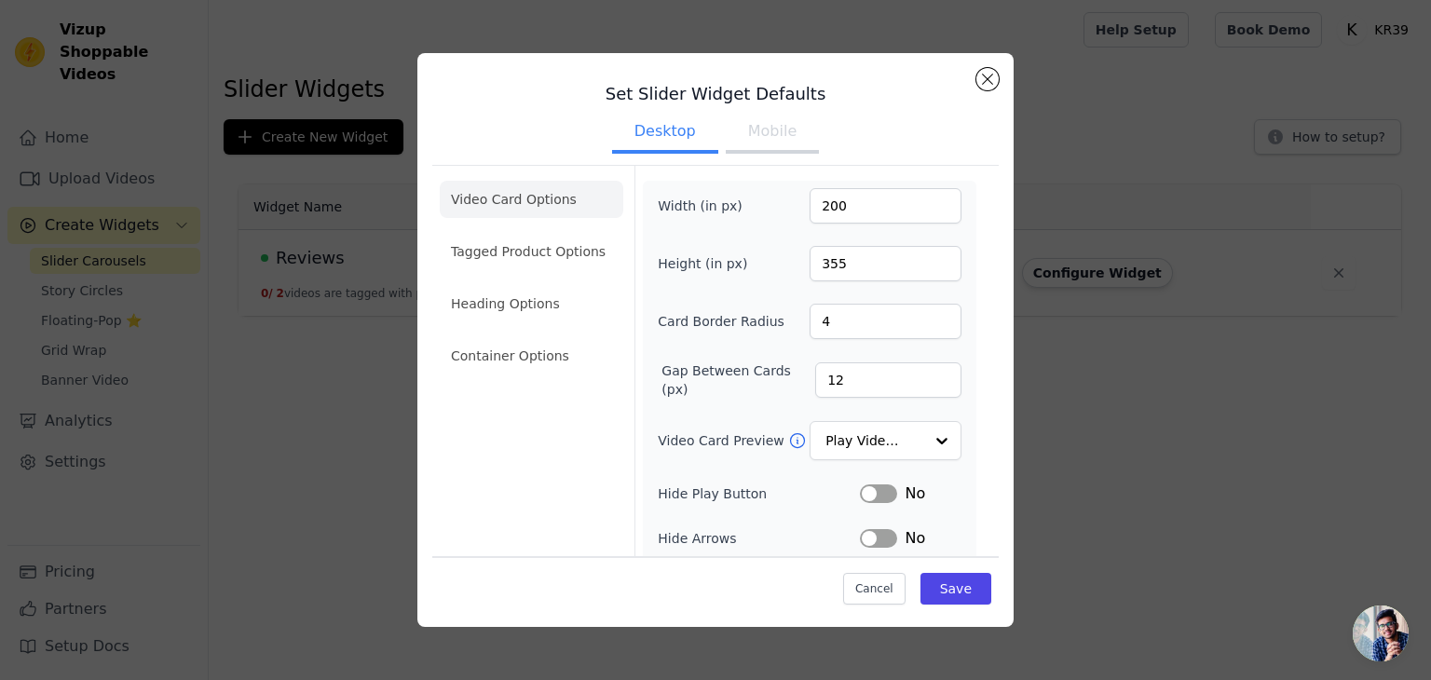
scroll to position [183, 0]
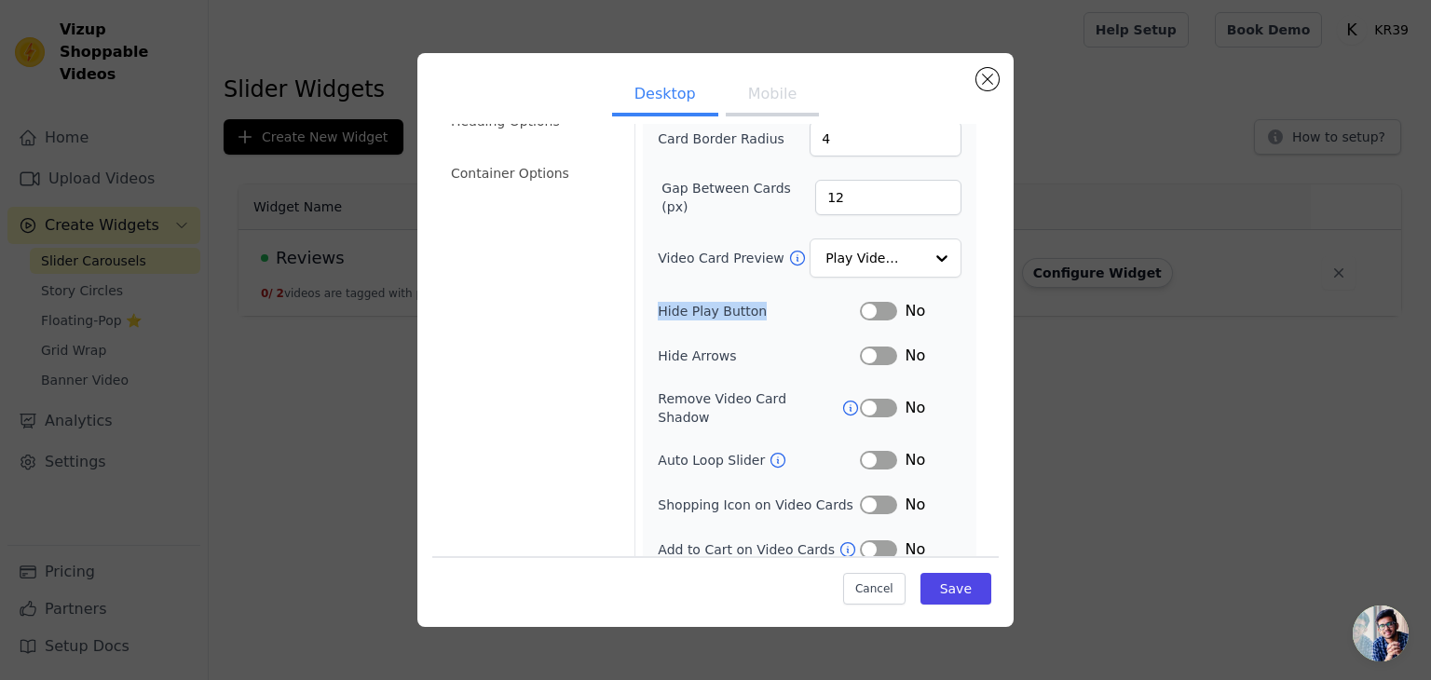
drag, startPoint x: 647, startPoint y: 303, endPoint x: 757, endPoint y: 309, distance: 110.1
click at [757, 309] on div "Width (in px) 200 Height (in px) 355 Card Border Radius 4 Gap Between Cards (px…" at bounding box center [810, 283] width 334 height 570
click at [868, 302] on button "Label" at bounding box center [878, 311] width 37 height 19
click at [860, 451] on button "Label" at bounding box center [878, 460] width 37 height 19
drag, startPoint x: 651, startPoint y: 491, endPoint x: 826, endPoint y: 491, distance: 174.2
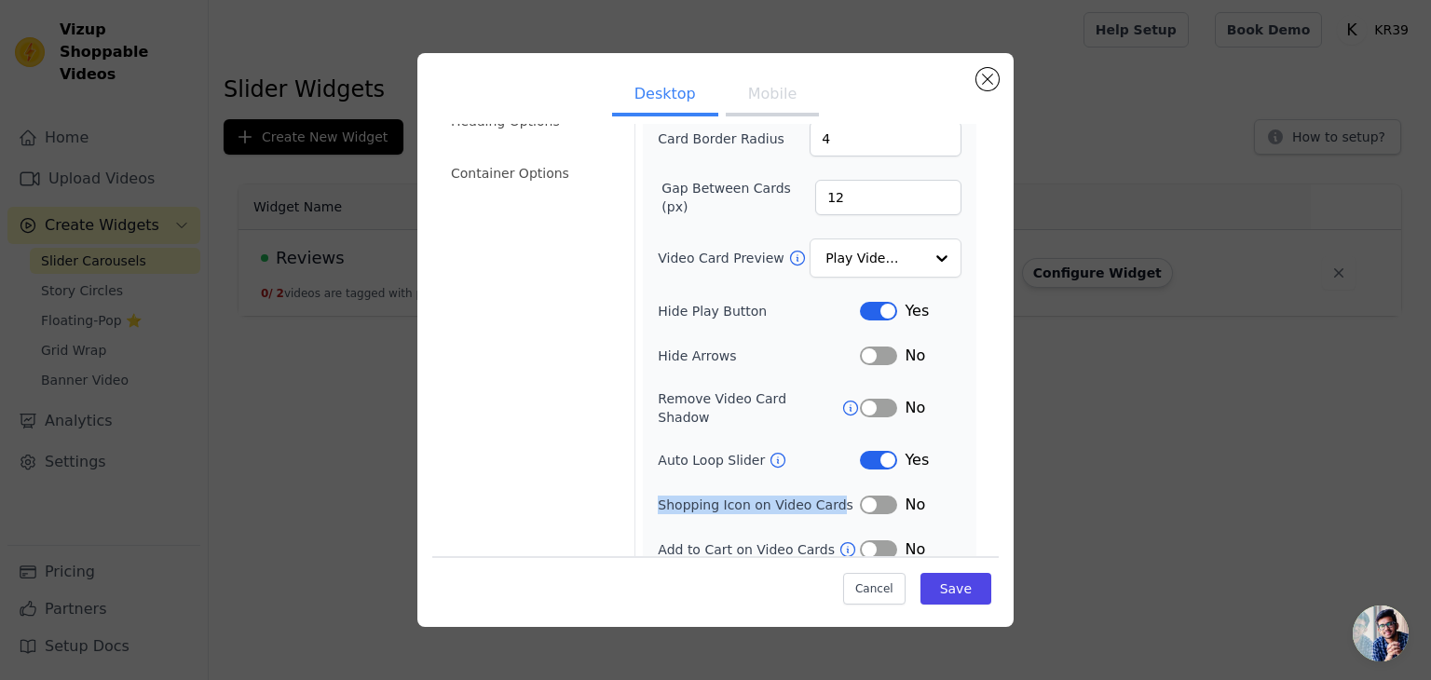
click at [826, 491] on div "Width (in px) 200 Height (in px) 355 Card Border Radius 4 Gap Between Cards (px…" at bounding box center [810, 283] width 334 height 570
drag, startPoint x: 651, startPoint y: 527, endPoint x: 818, endPoint y: 526, distance: 166.8
click at [818, 526] on div "Width (in px) 200 Height (in px) 355 Card Border Radius 4 Gap Between Cards (px…" at bounding box center [810, 283] width 334 height 570
click at [875, 540] on button "Label" at bounding box center [878, 549] width 37 height 19
click at [863, 255] on input "Video Card Preview" at bounding box center [874, 258] width 96 height 37
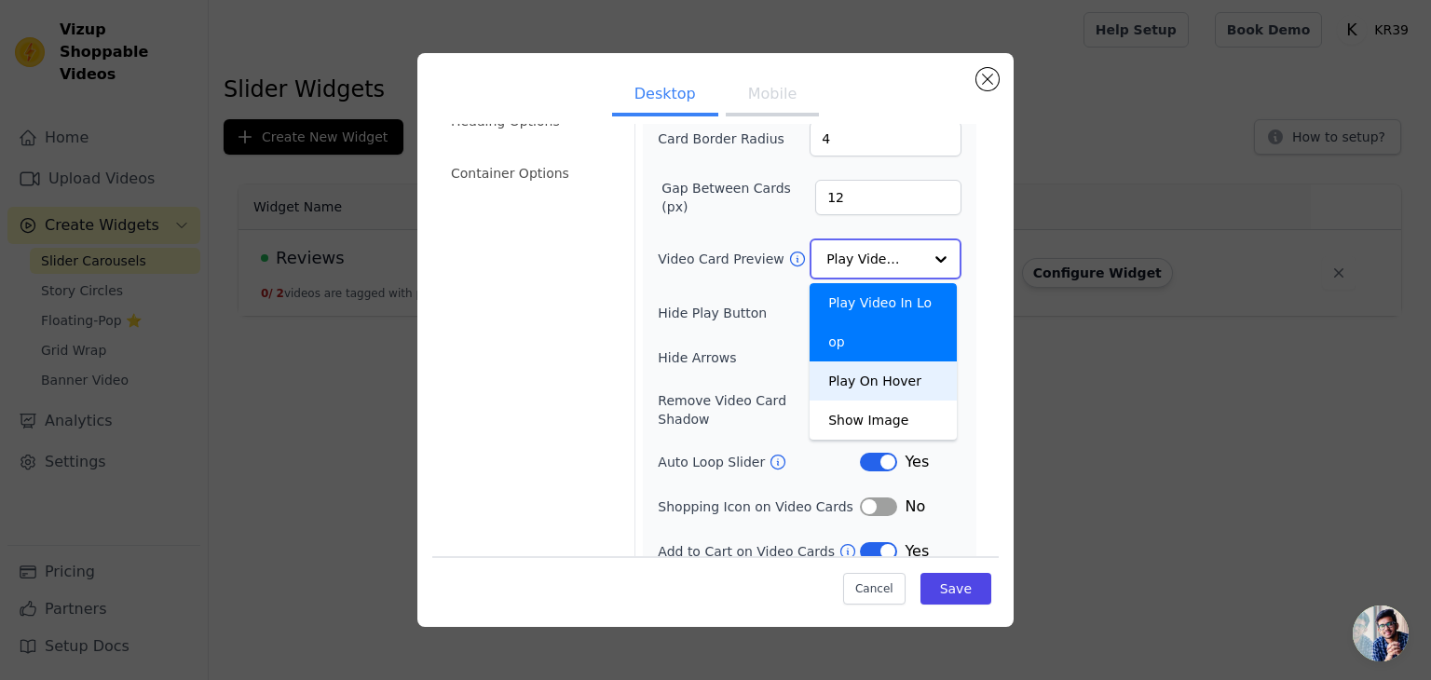
click at [870, 362] on div "Play On Hover" at bounding box center [883, 381] width 147 height 39
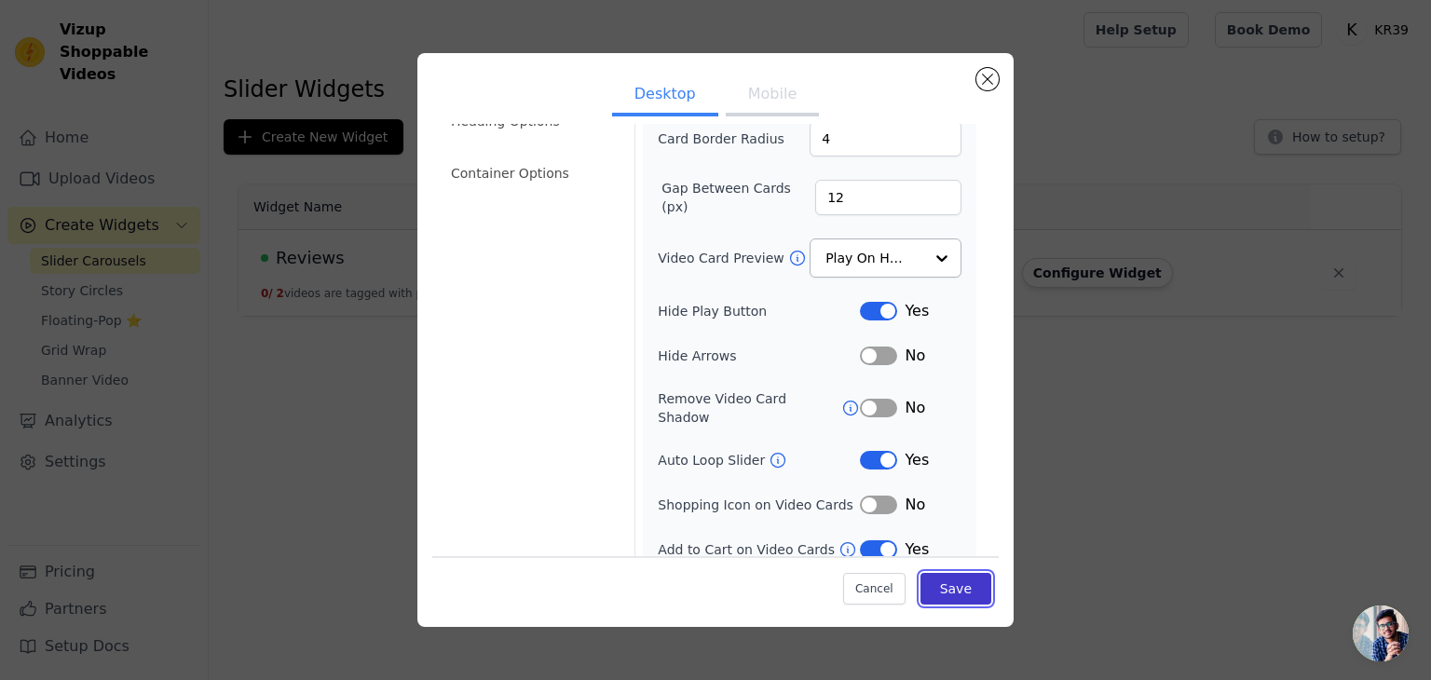
click at [935, 586] on button "Save" at bounding box center [956, 589] width 71 height 32
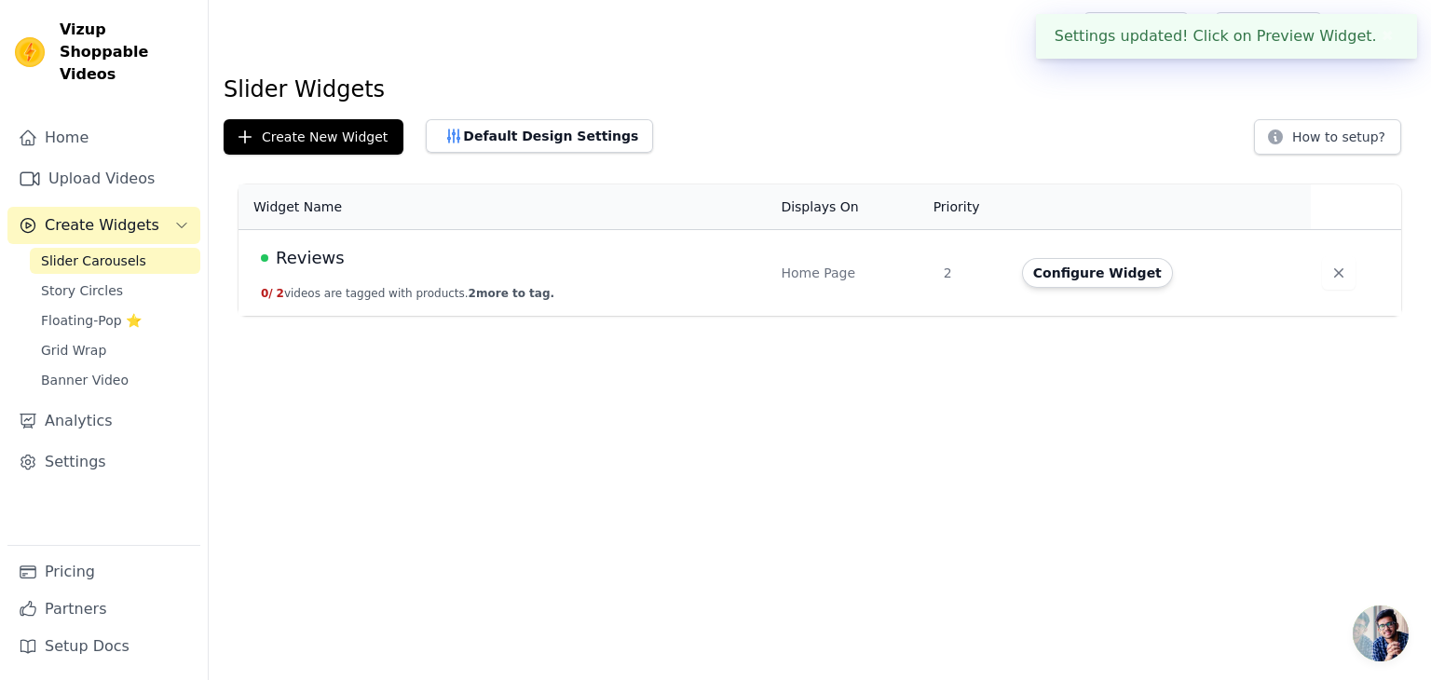
click at [814, 269] on div "Home Page" at bounding box center [851, 273] width 140 height 19
click at [550, 134] on button "Default Design Settings" at bounding box center [539, 136] width 227 height 34
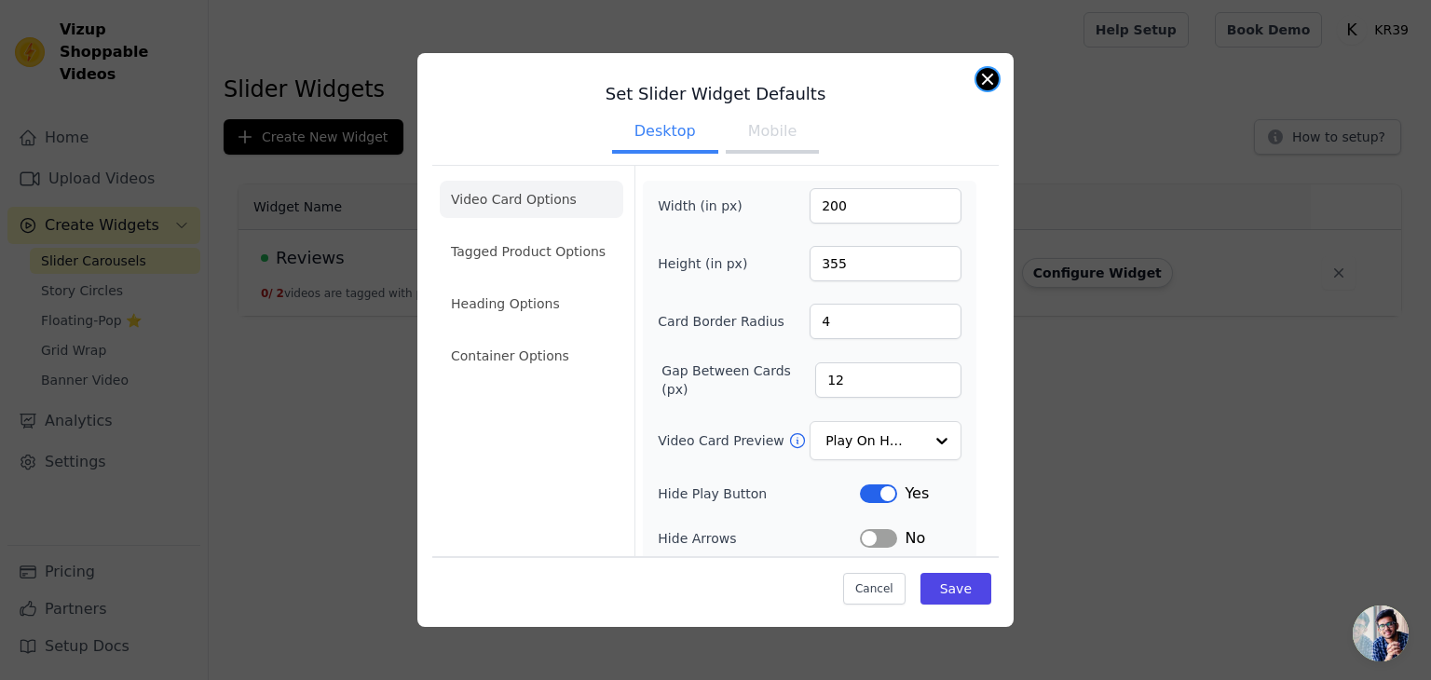
click at [978, 82] on button "Close modal" at bounding box center [987, 79] width 22 height 22
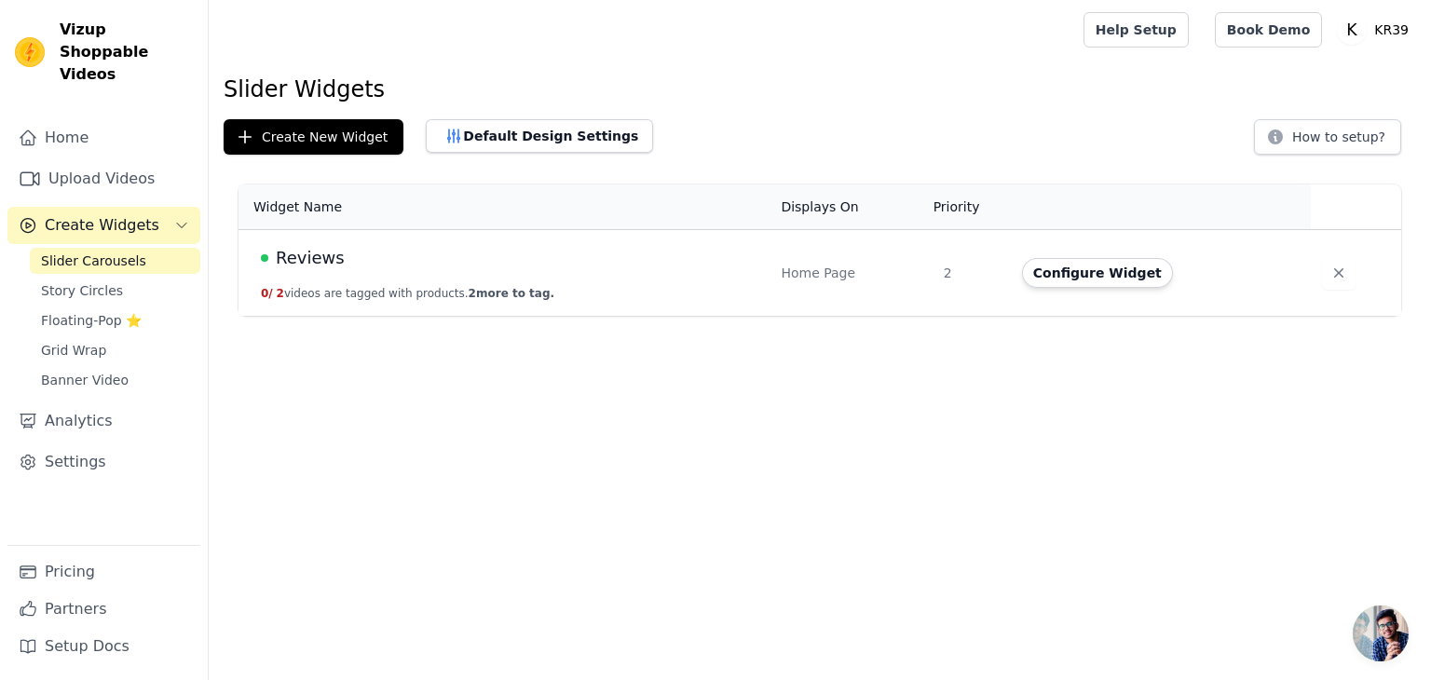
click at [522, 114] on div "Slider Widgets Create New Widget Default Design Settings How to setup? Widget N…" at bounding box center [820, 199] width 1222 height 249
click at [518, 133] on button "Default Design Settings" at bounding box center [539, 136] width 227 height 34
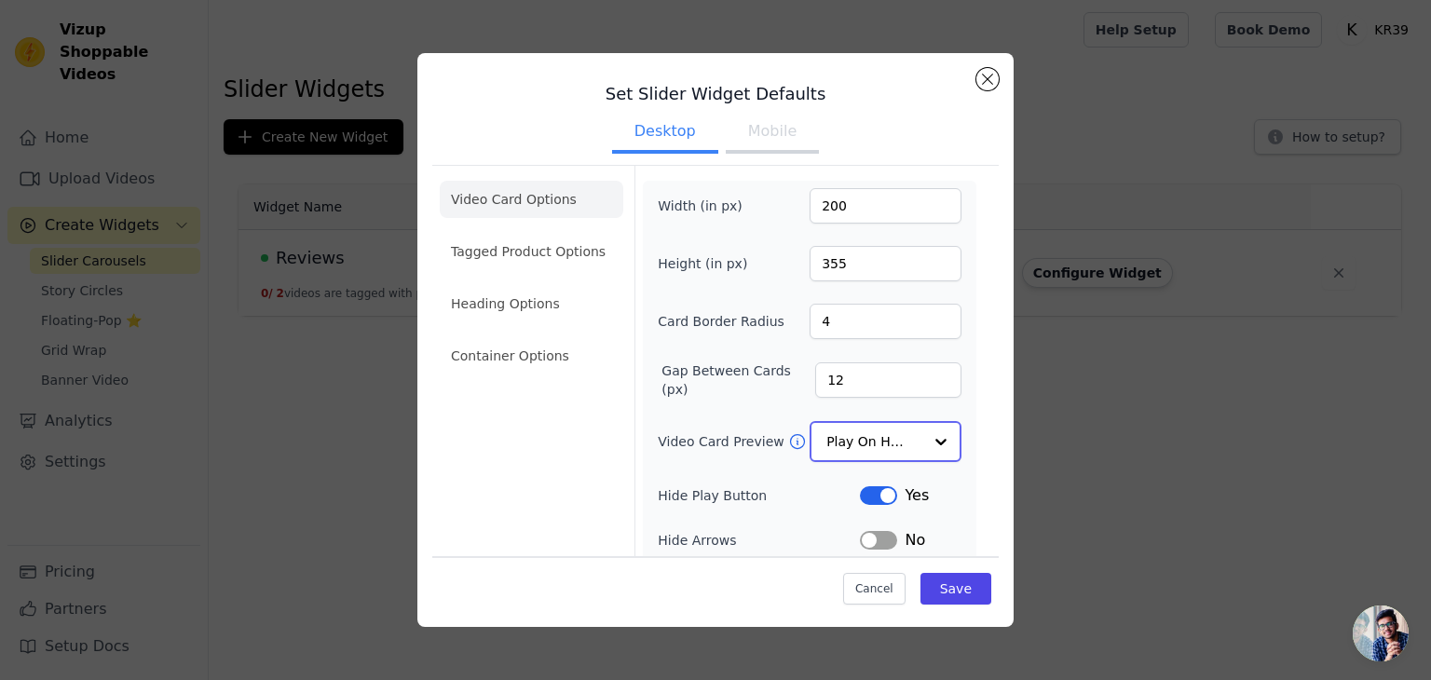
click at [873, 439] on input "Video Card Preview" at bounding box center [874, 441] width 96 height 37
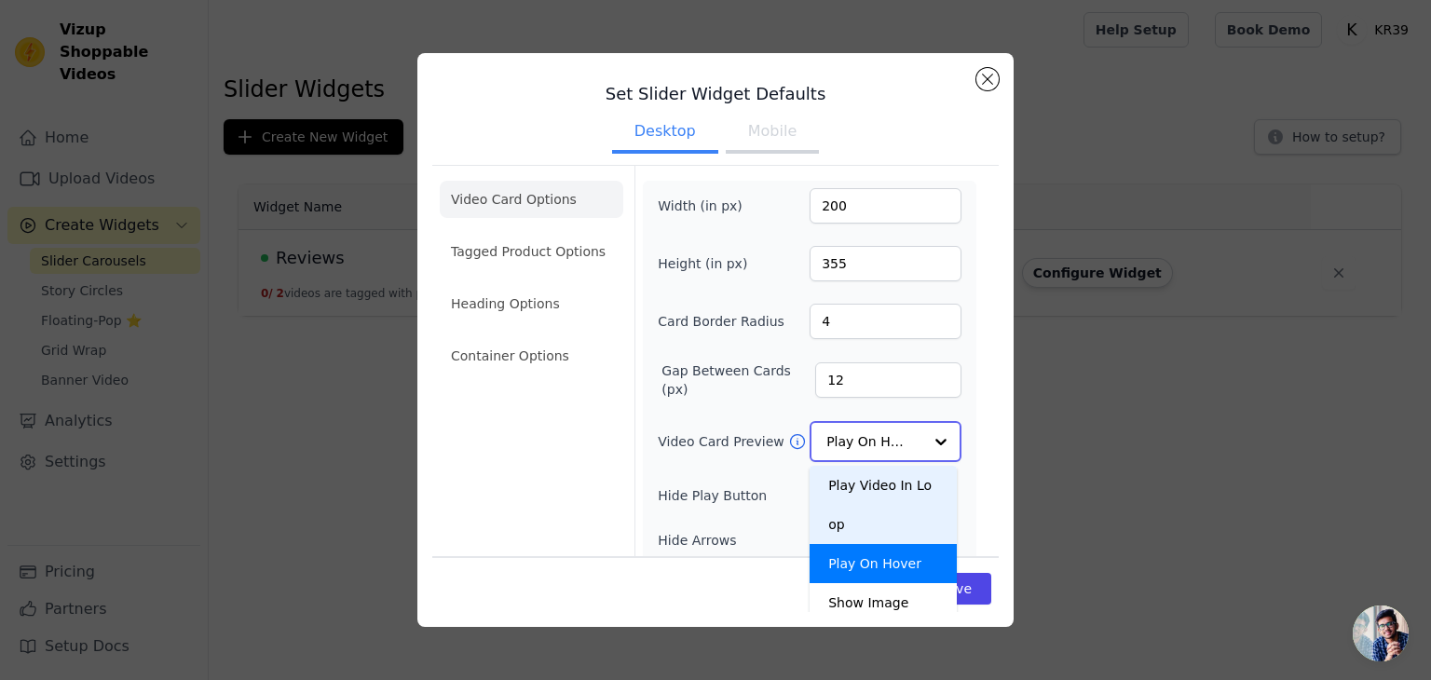
click at [876, 476] on div "Play Video In Loop" at bounding box center [883, 505] width 147 height 78
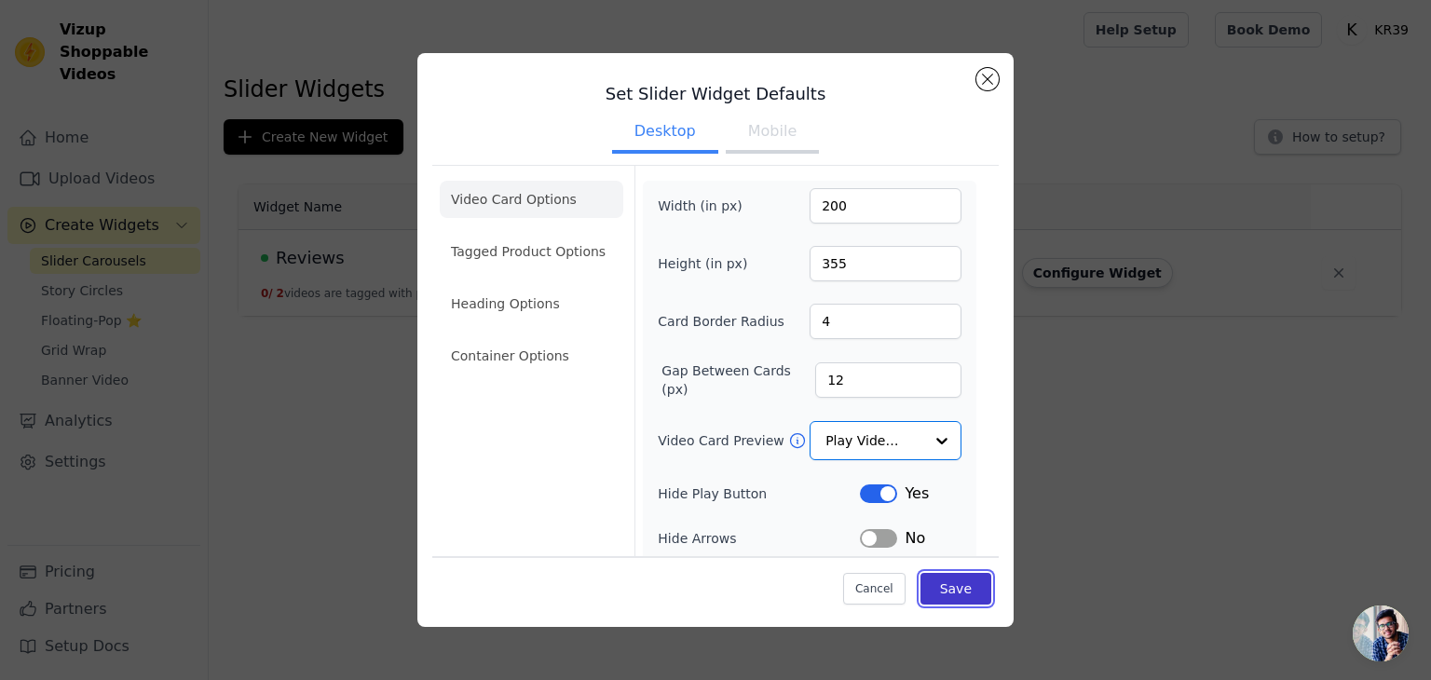
click at [935, 584] on button "Save" at bounding box center [956, 589] width 71 height 32
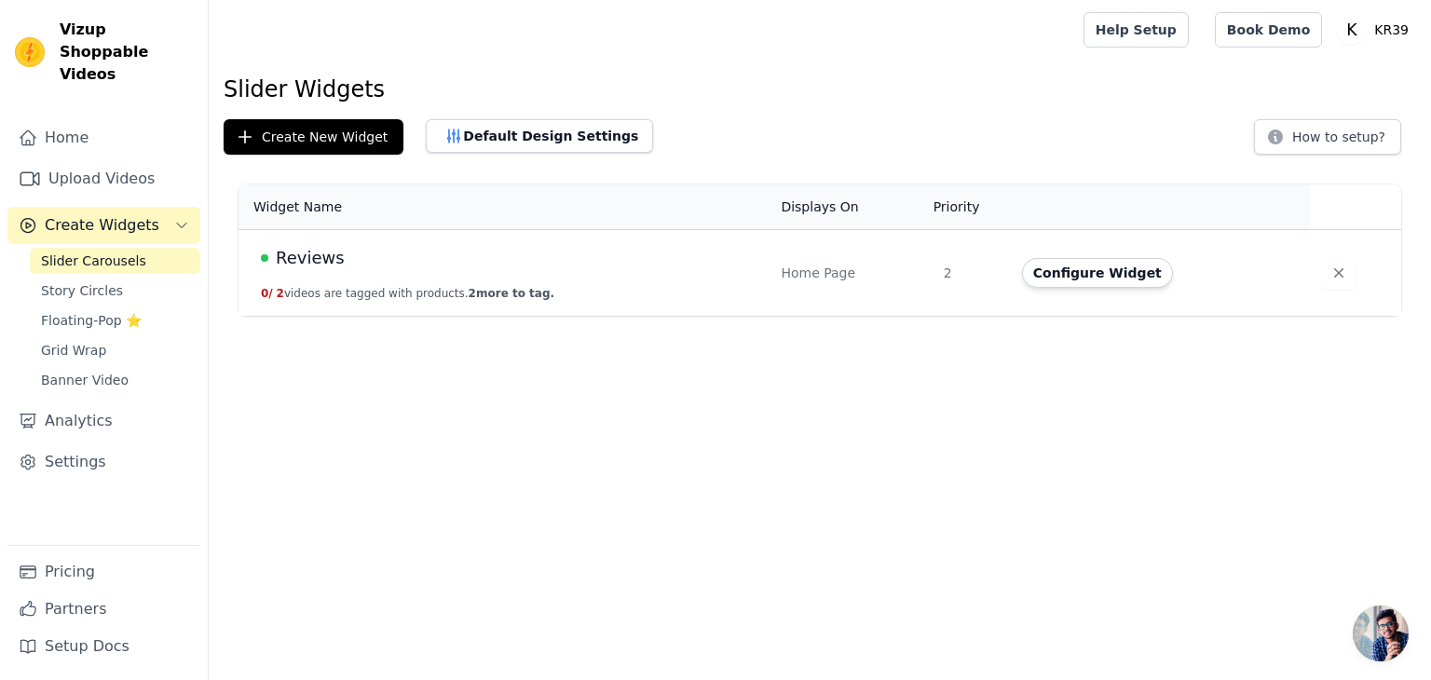
click at [318, 265] on span "Reviews" at bounding box center [310, 258] width 69 height 26
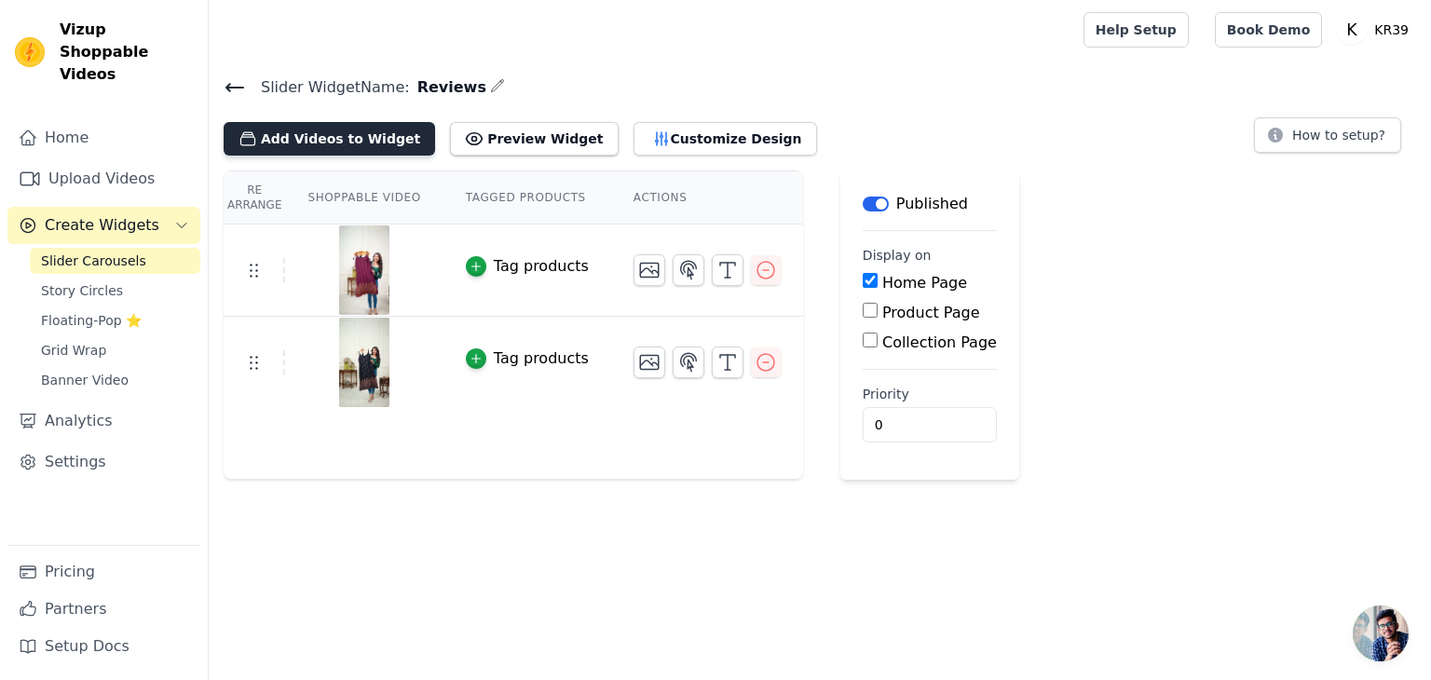
click at [327, 140] on button "Add Videos to Widget" at bounding box center [330, 139] width 212 height 34
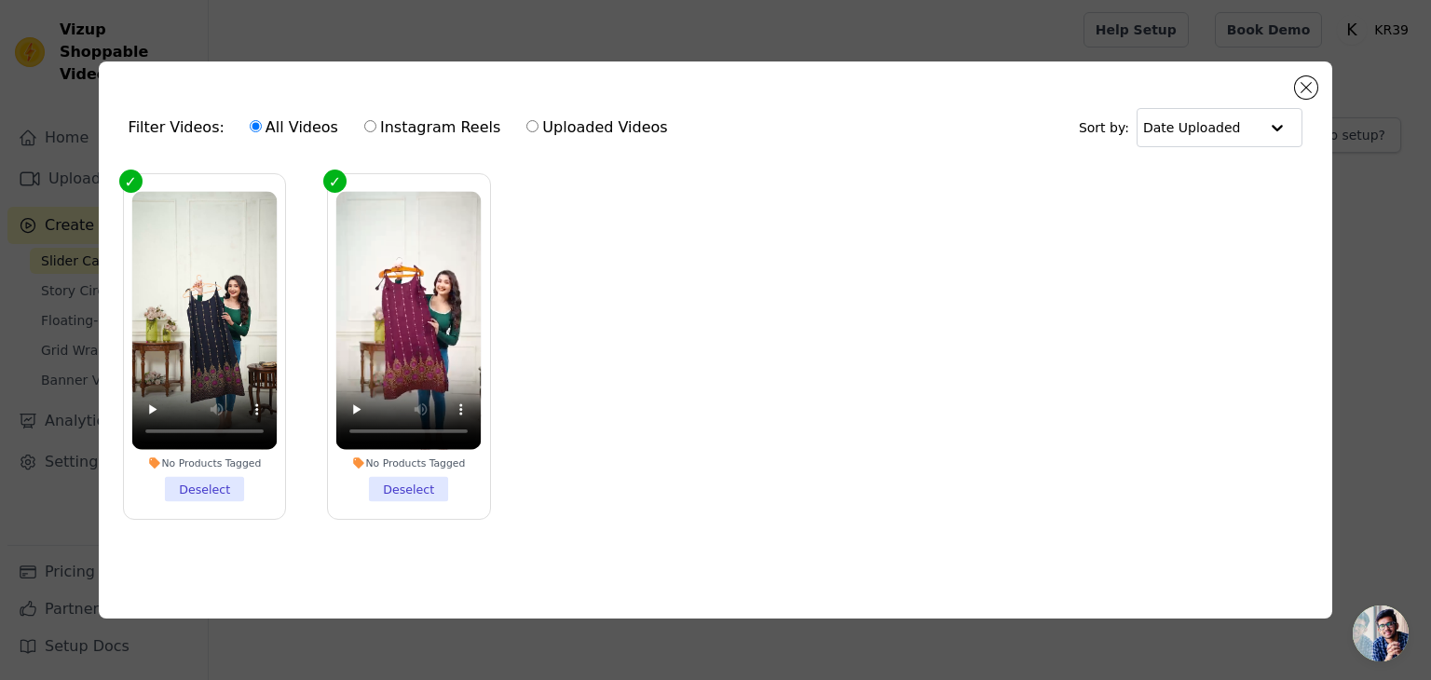
click at [526, 123] on input "Uploaded Videos" at bounding box center [532, 126] width 12 height 12
radio input "true"
click at [1239, 118] on input "text" at bounding box center [1201, 127] width 116 height 37
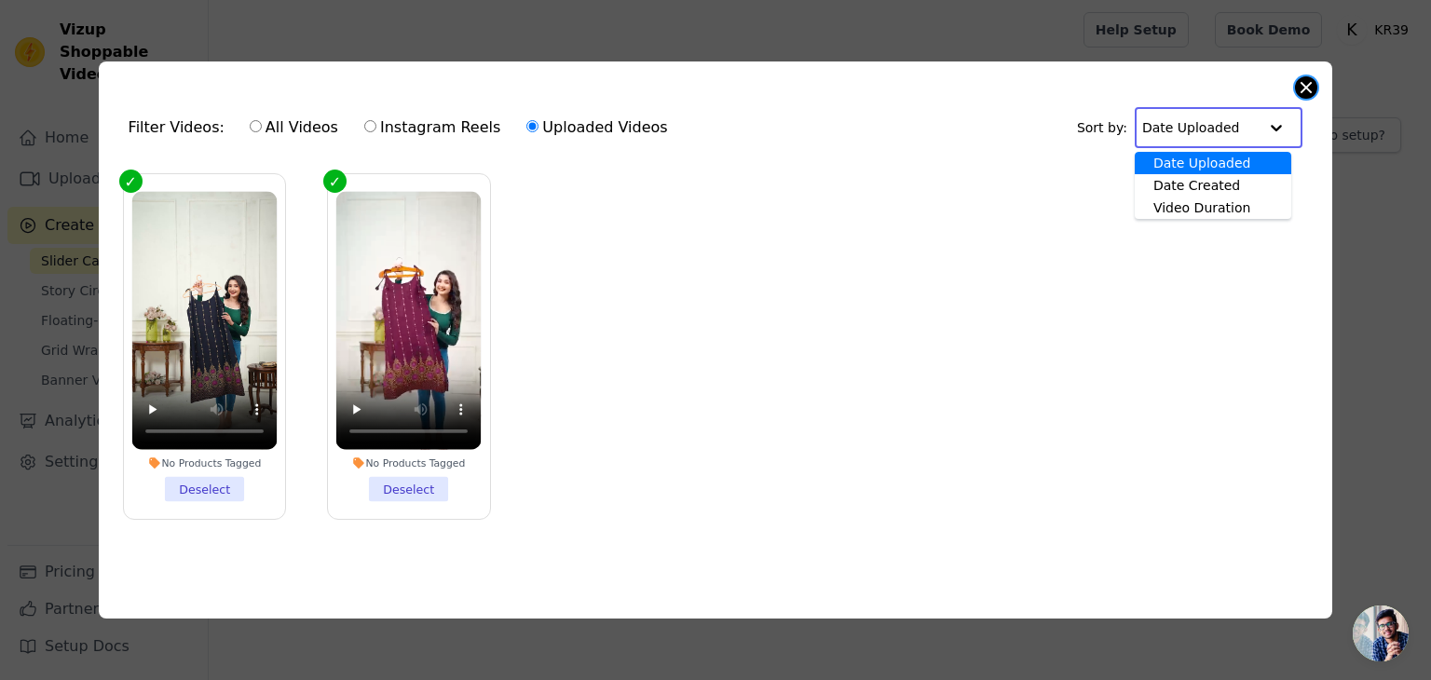
click at [1297, 78] on button "Close modal" at bounding box center [1306, 87] width 22 height 22
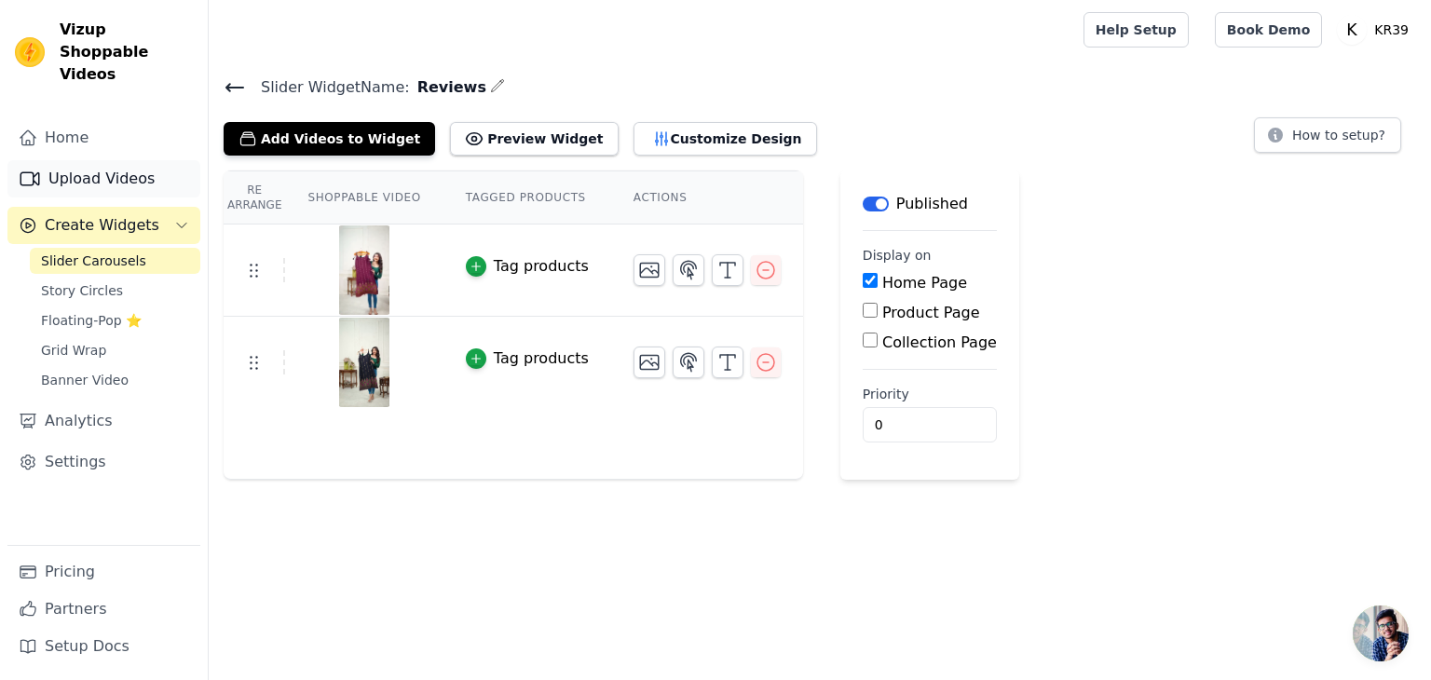
click at [75, 160] on link "Upload Videos" at bounding box center [103, 178] width 193 height 37
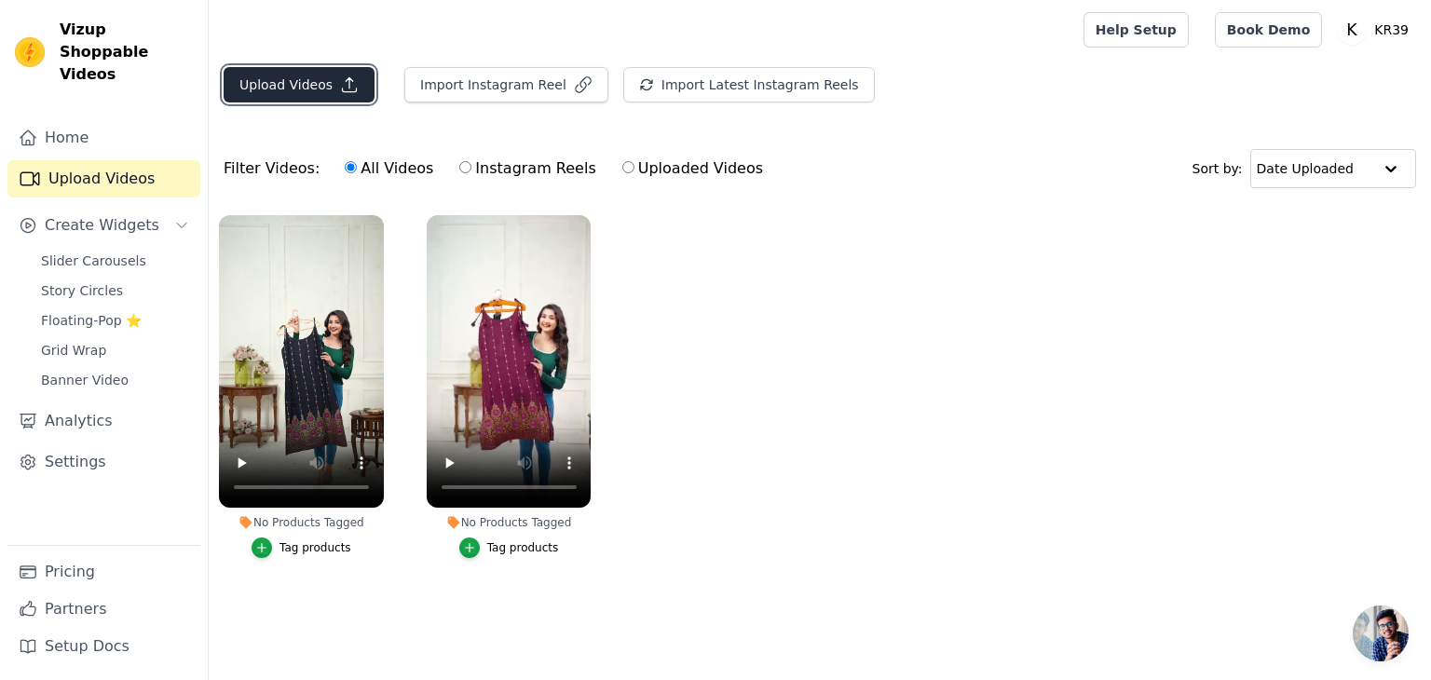
click at [308, 91] on button "Upload Videos" at bounding box center [299, 84] width 151 height 35
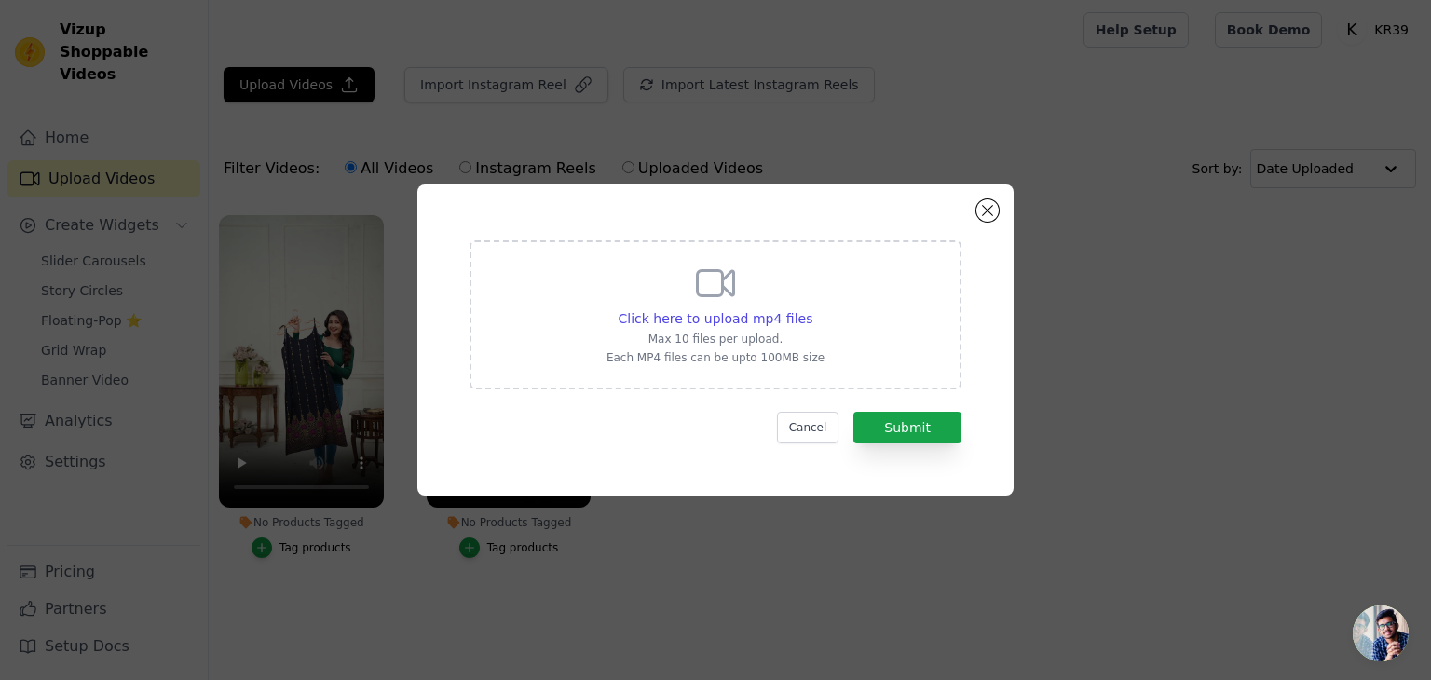
click at [727, 307] on div "Click here to upload mp4 files Max 10 files per upload. Each MP4 files can be u…" at bounding box center [716, 313] width 218 height 104
click at [812, 308] on input "Click here to upload mp4 files Max 10 files per upload. Each MP4 files can be u…" at bounding box center [812, 308] width 1 height 1
type input "C:\fakepath\1.mp4"
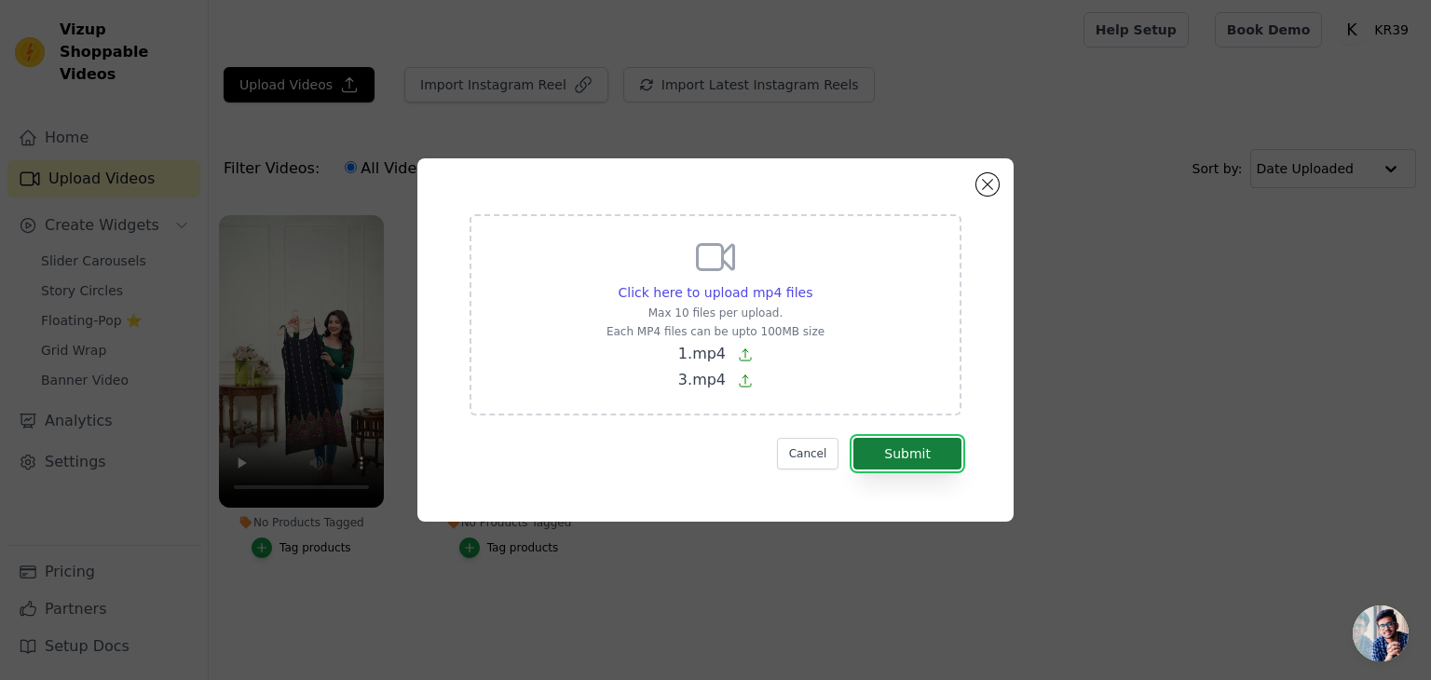
click at [909, 447] on button "Submit" at bounding box center [907, 454] width 108 height 32
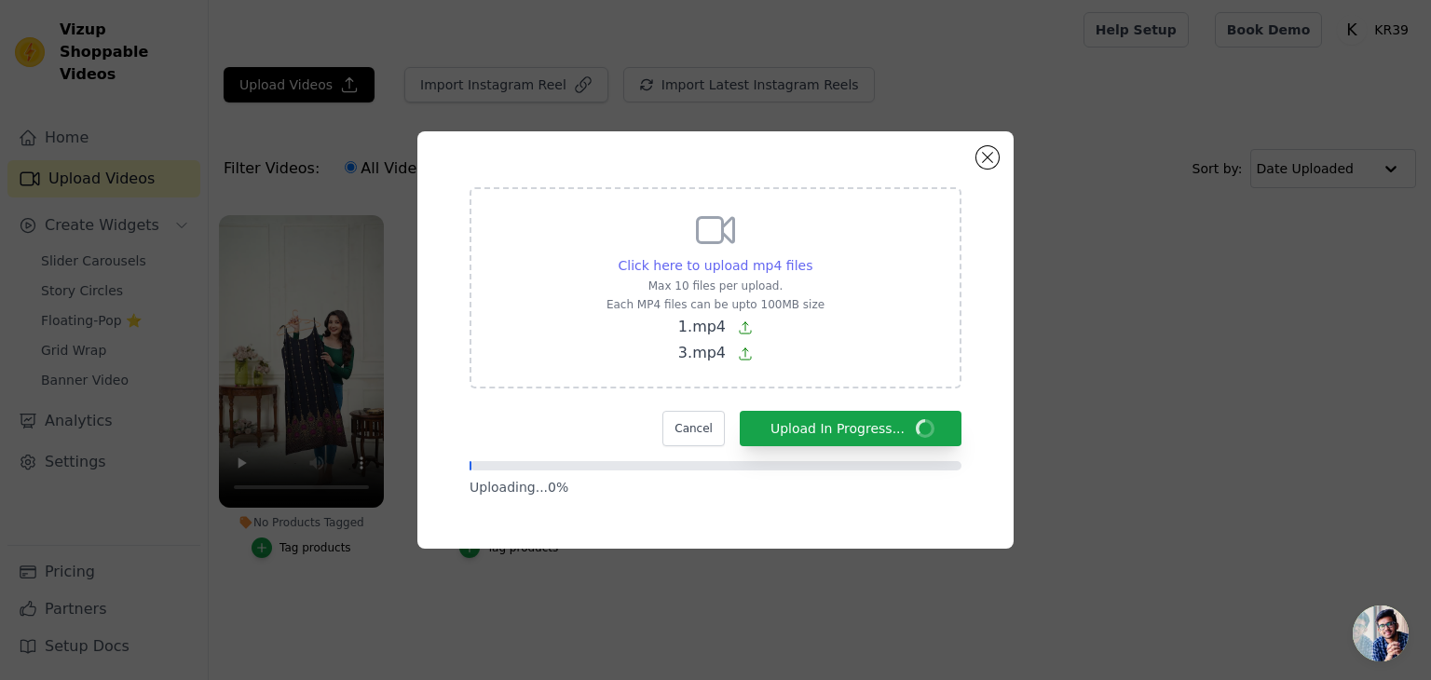
click at [708, 268] on span "Click here to upload mp4 files" at bounding box center [716, 265] width 195 height 15
click at [812, 256] on input "Click here to upload mp4 files Max 10 files per upload. Each MP4 files can be u…" at bounding box center [812, 255] width 1 height 1
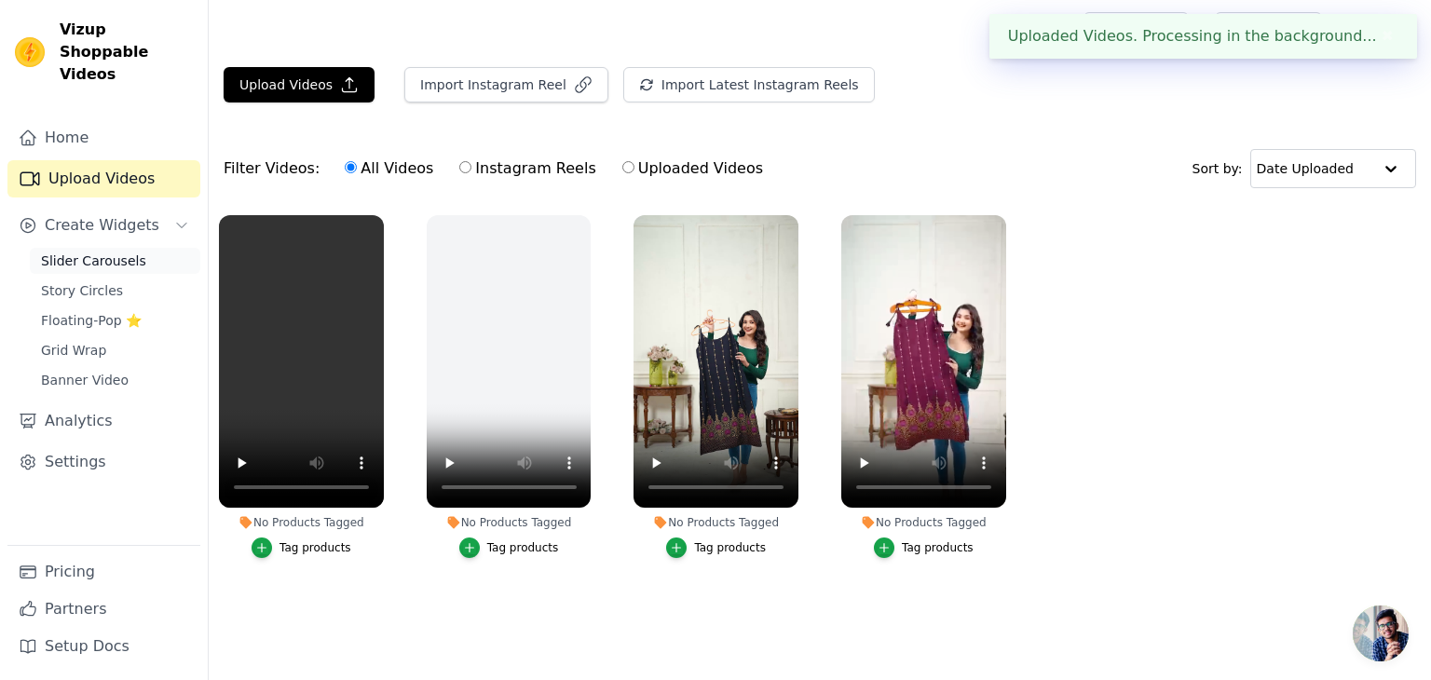
click at [97, 252] on span "Slider Carousels" at bounding box center [93, 261] width 105 height 19
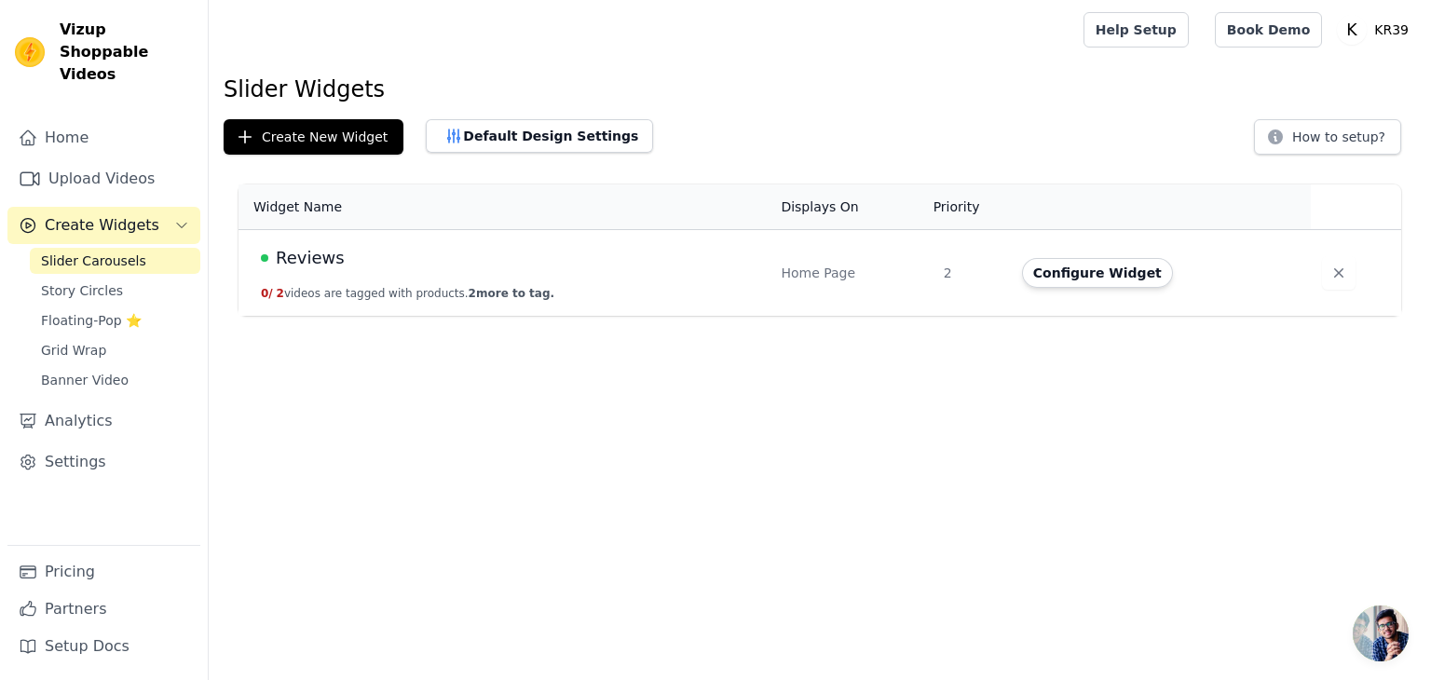
click at [314, 269] on span "Reviews" at bounding box center [310, 258] width 69 height 26
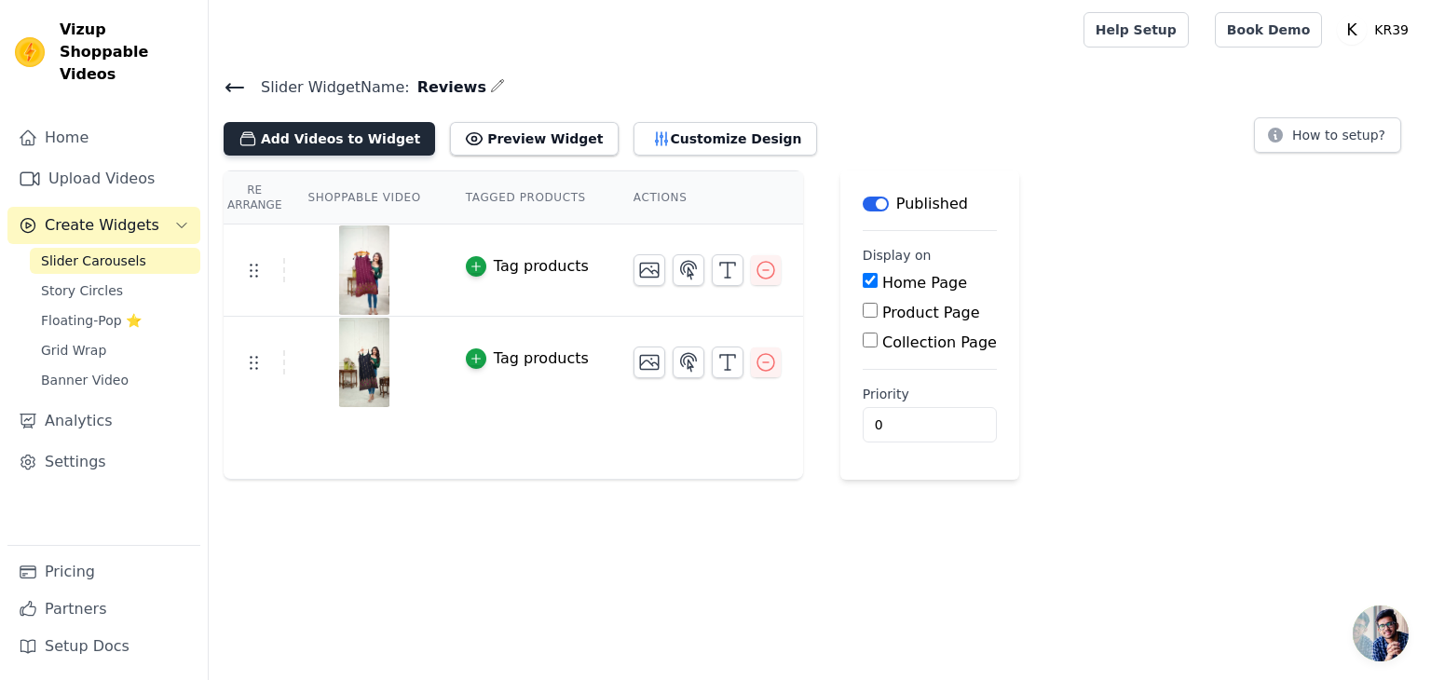
click at [319, 142] on button "Add Videos to Widget" at bounding box center [330, 139] width 212 height 34
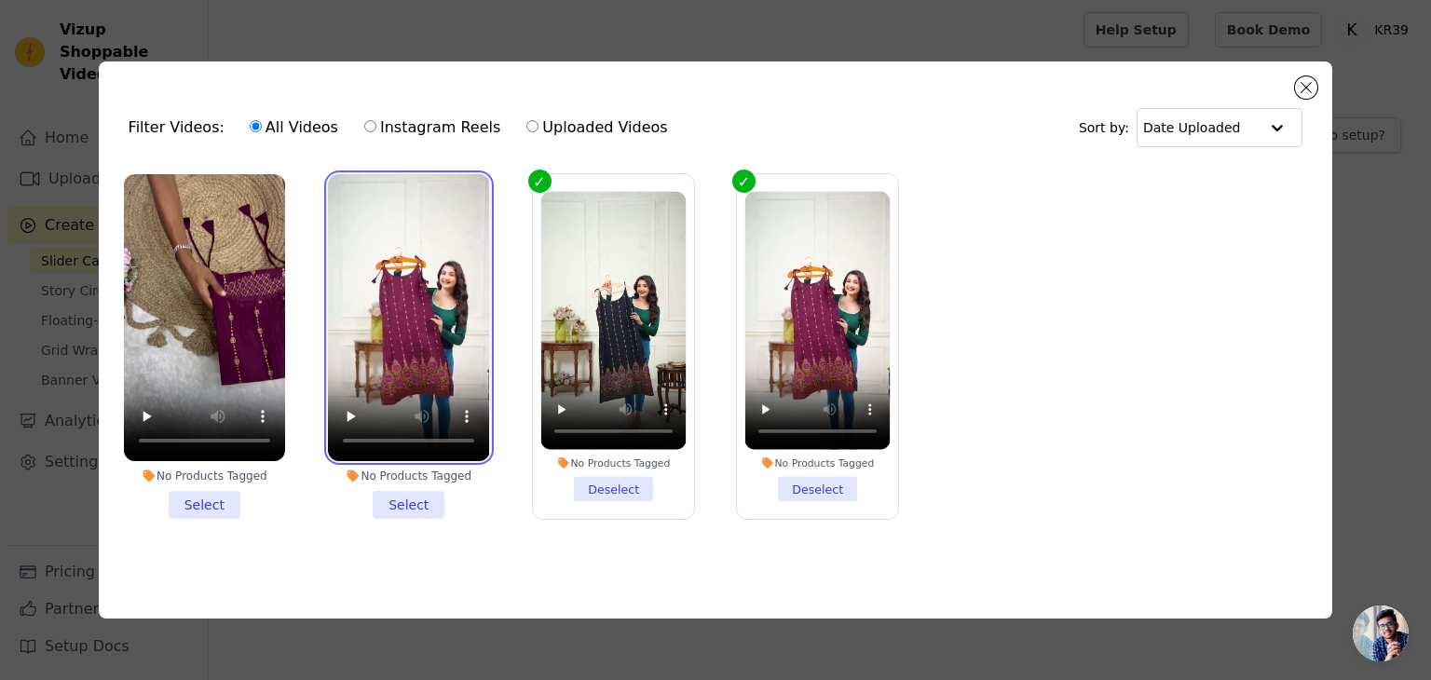
click at [470, 296] on video at bounding box center [408, 317] width 161 height 287
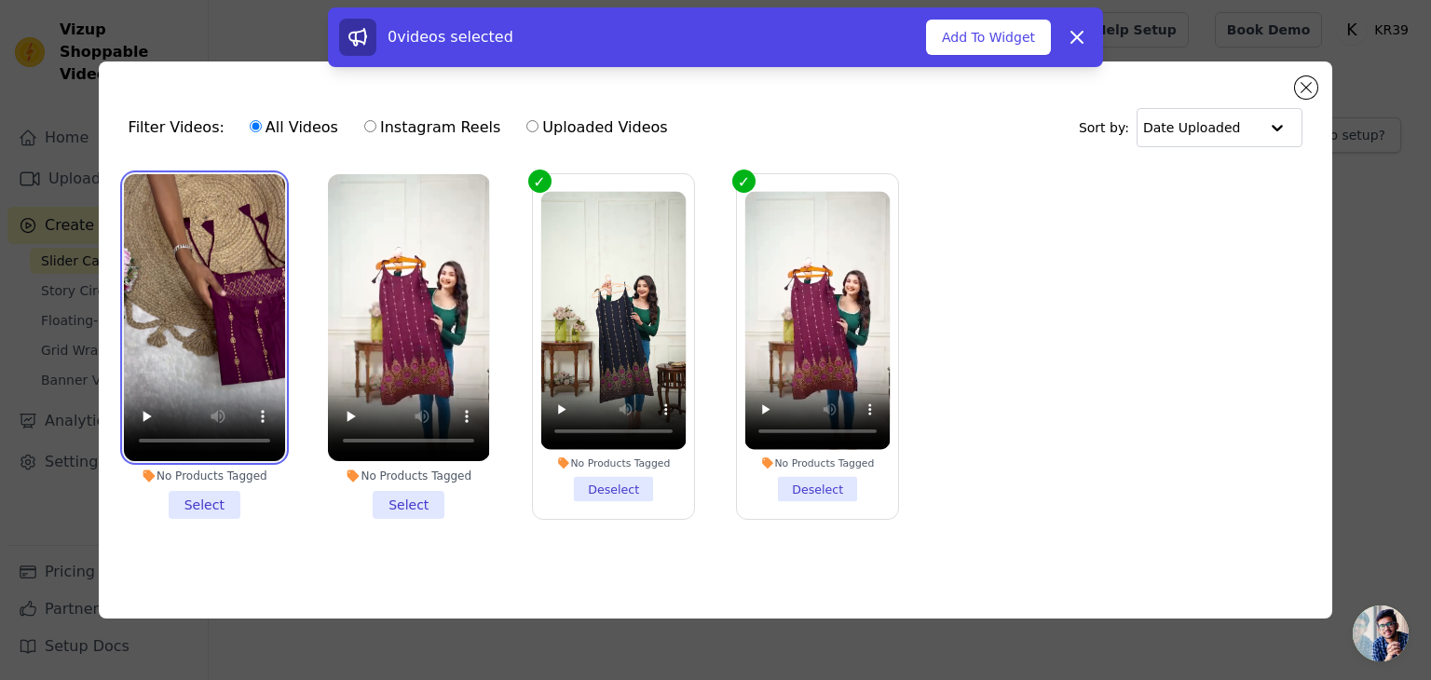
click at [239, 277] on video at bounding box center [204, 317] width 161 height 287
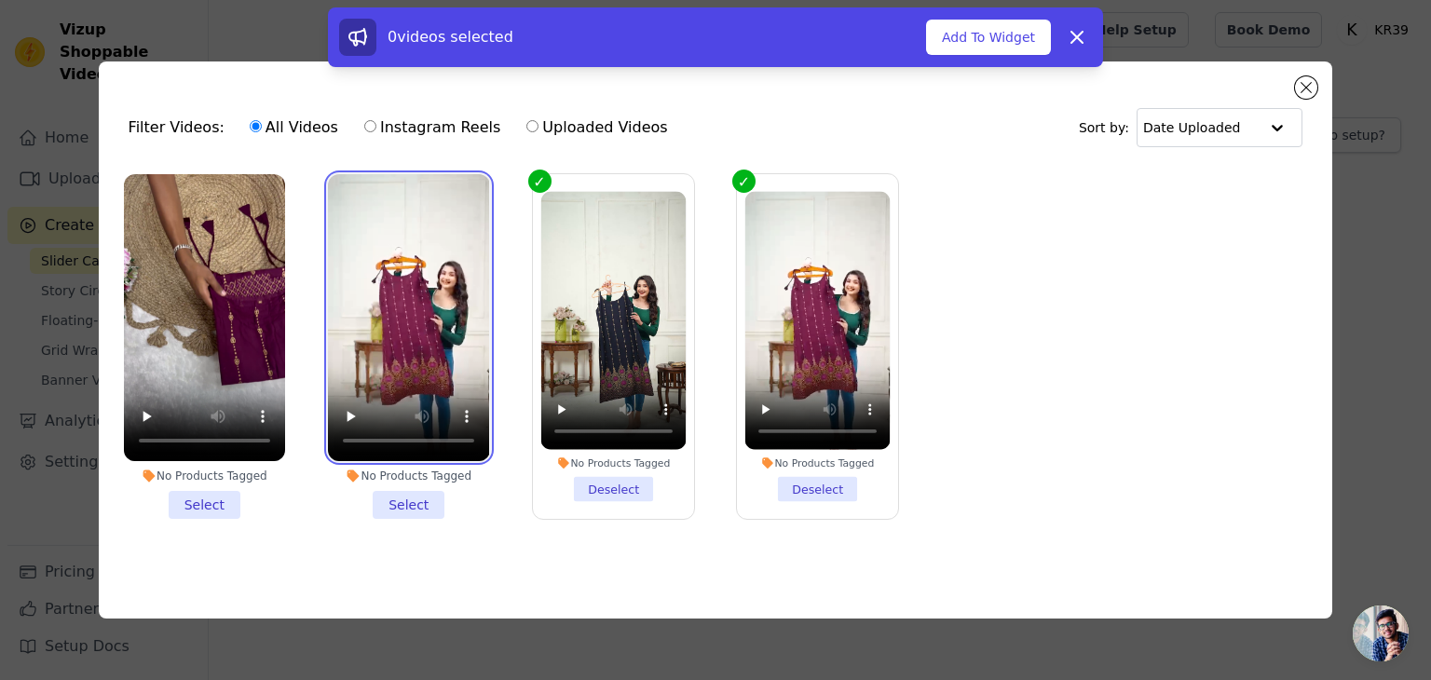
click at [425, 232] on video at bounding box center [408, 317] width 161 height 287
click at [425, 495] on li "No Products Tagged Select" at bounding box center [408, 346] width 161 height 345
click at [0, 0] on input "No Products Tagged Select" at bounding box center [0, 0] width 0 height 0
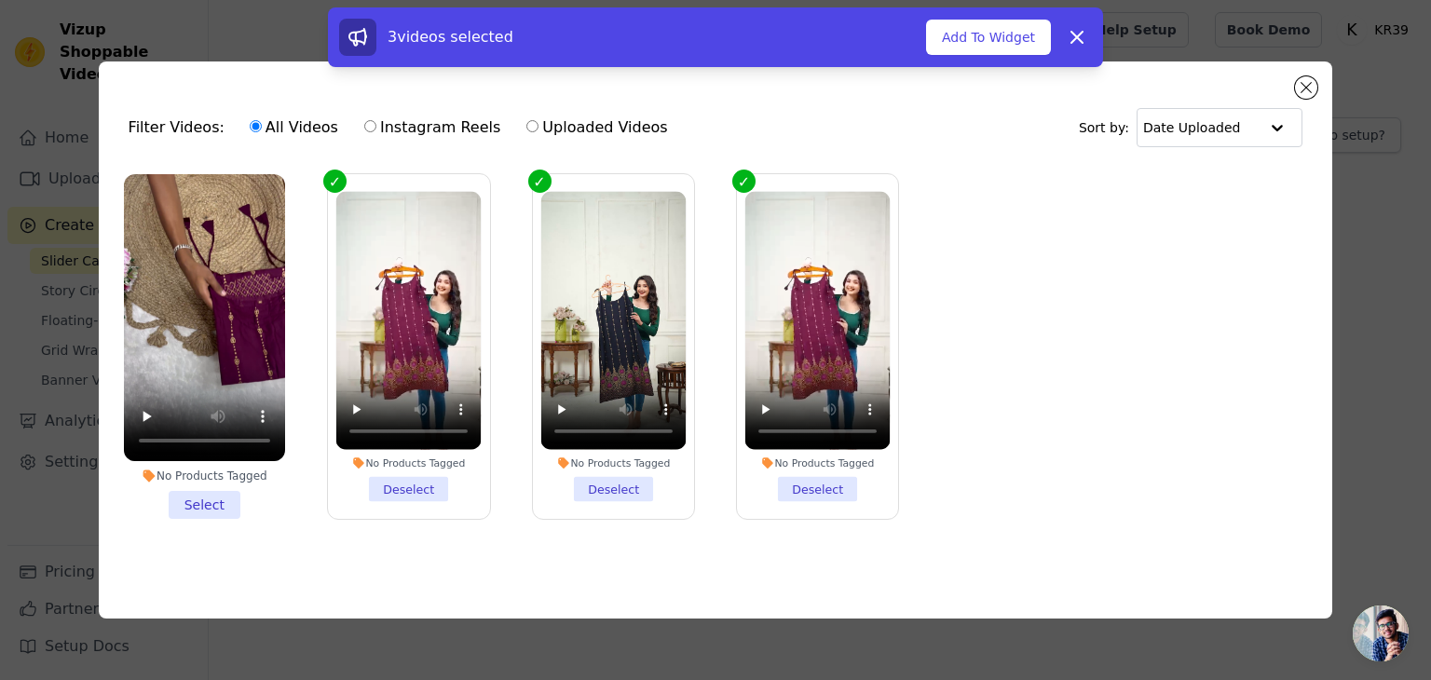
click at [231, 504] on li "No Products Tagged Select" at bounding box center [204, 346] width 161 height 345
click at [0, 0] on input "No Products Tagged Select" at bounding box center [0, 0] width 0 height 0
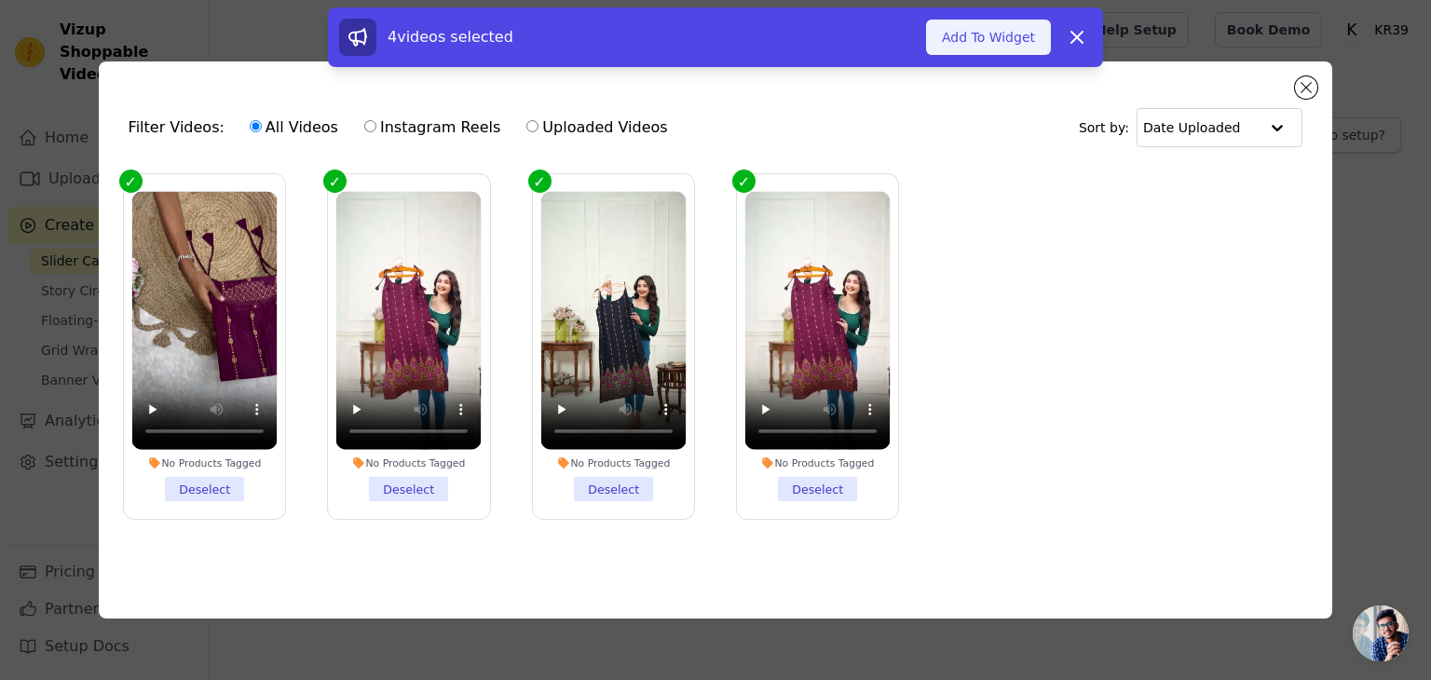
click at [981, 48] on button "Add To Widget" at bounding box center [988, 37] width 125 height 35
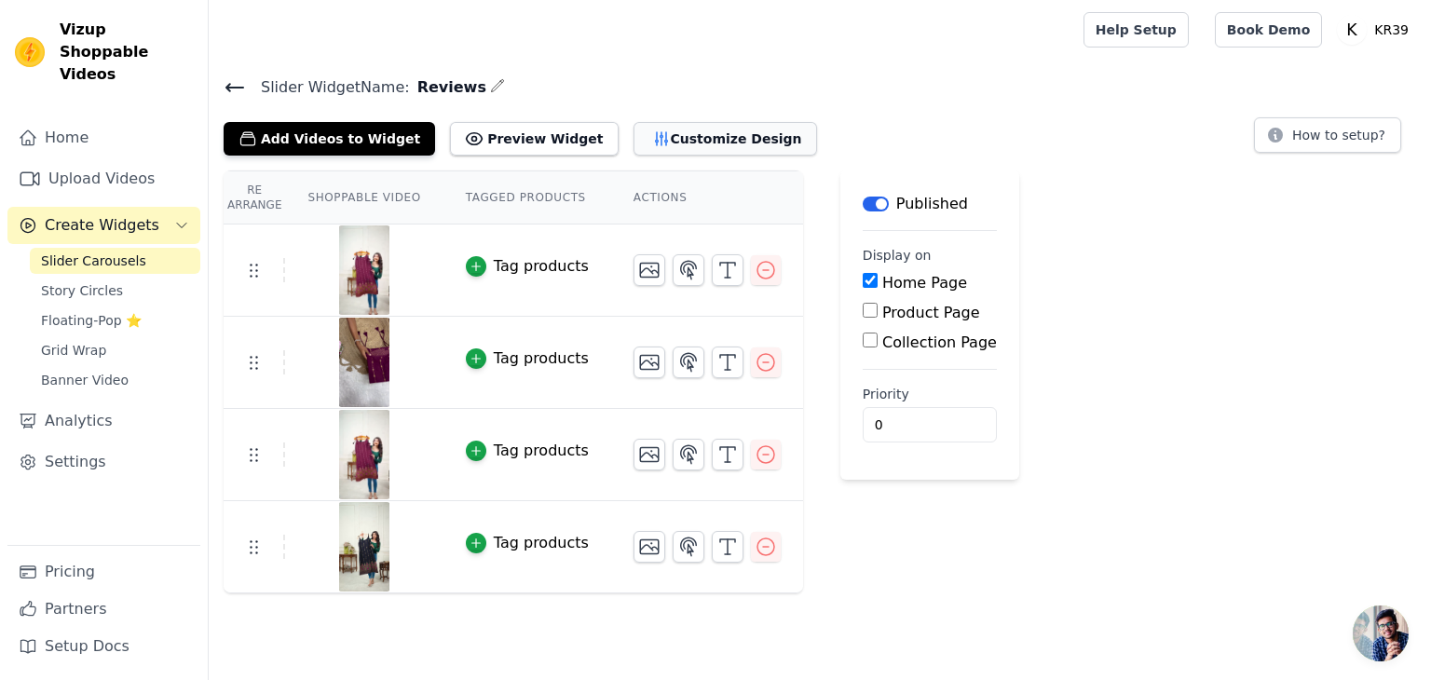
click at [643, 143] on button "Customize Design" at bounding box center [726, 139] width 184 height 34
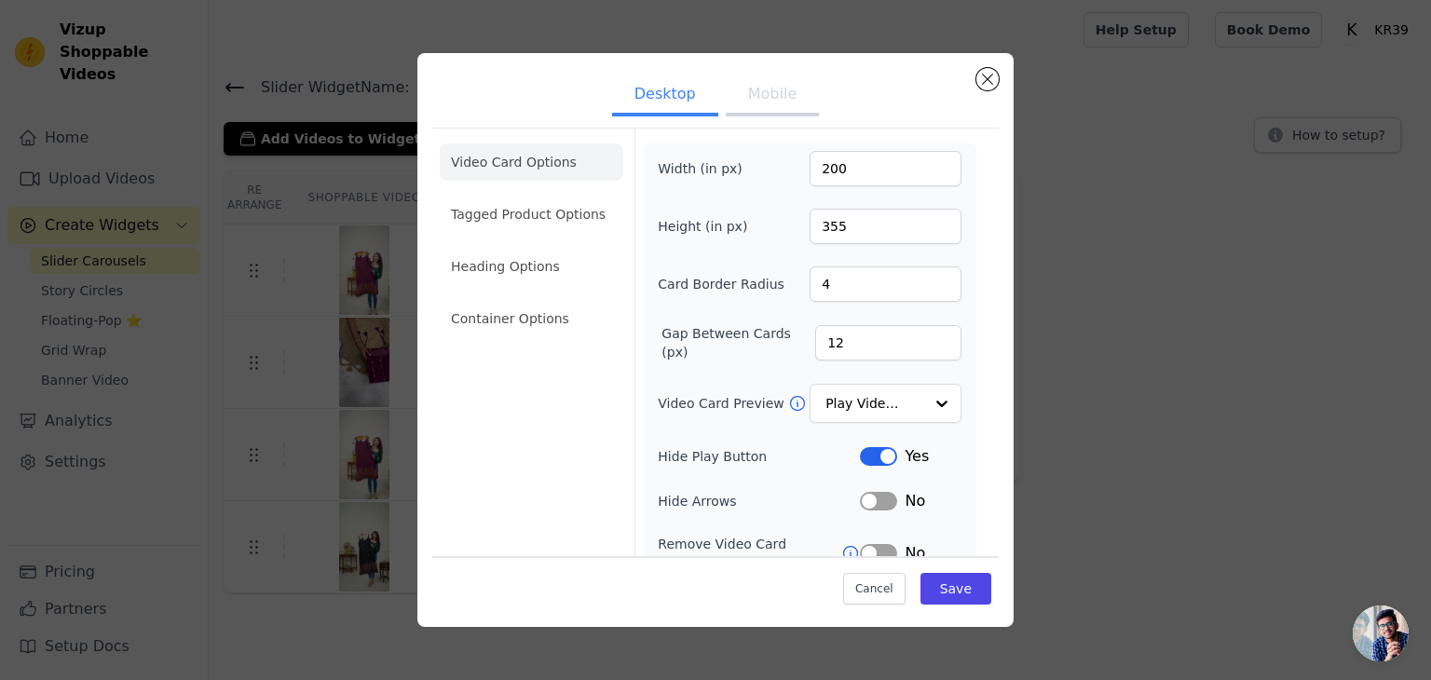
scroll to position [145, 0]
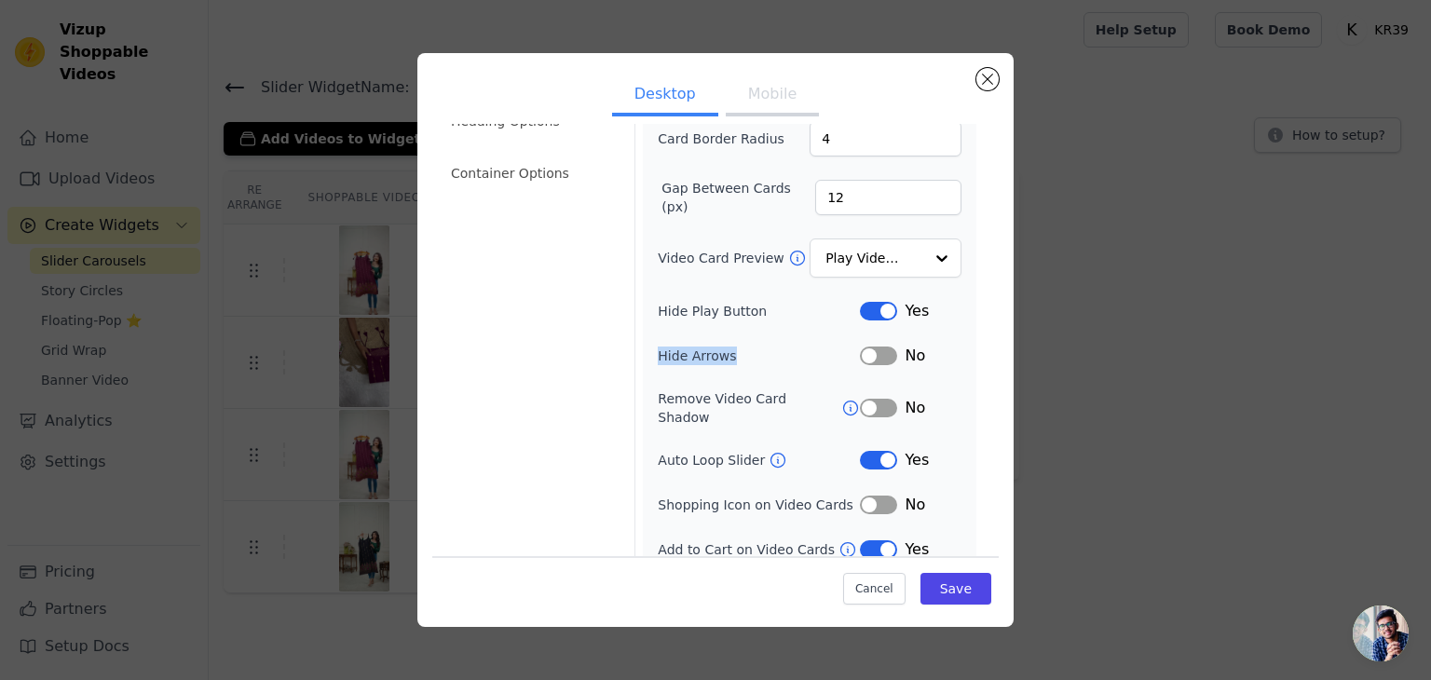
drag, startPoint x: 656, startPoint y: 350, endPoint x: 727, endPoint y: 348, distance: 70.9
click at [727, 348] on label "Hide Arrows" at bounding box center [759, 356] width 202 height 19
drag, startPoint x: 659, startPoint y: 400, endPoint x: 791, endPoint y: 403, distance: 132.3
click at [777, 403] on label "Remove Video Card Shadow" at bounding box center [750, 407] width 184 height 37
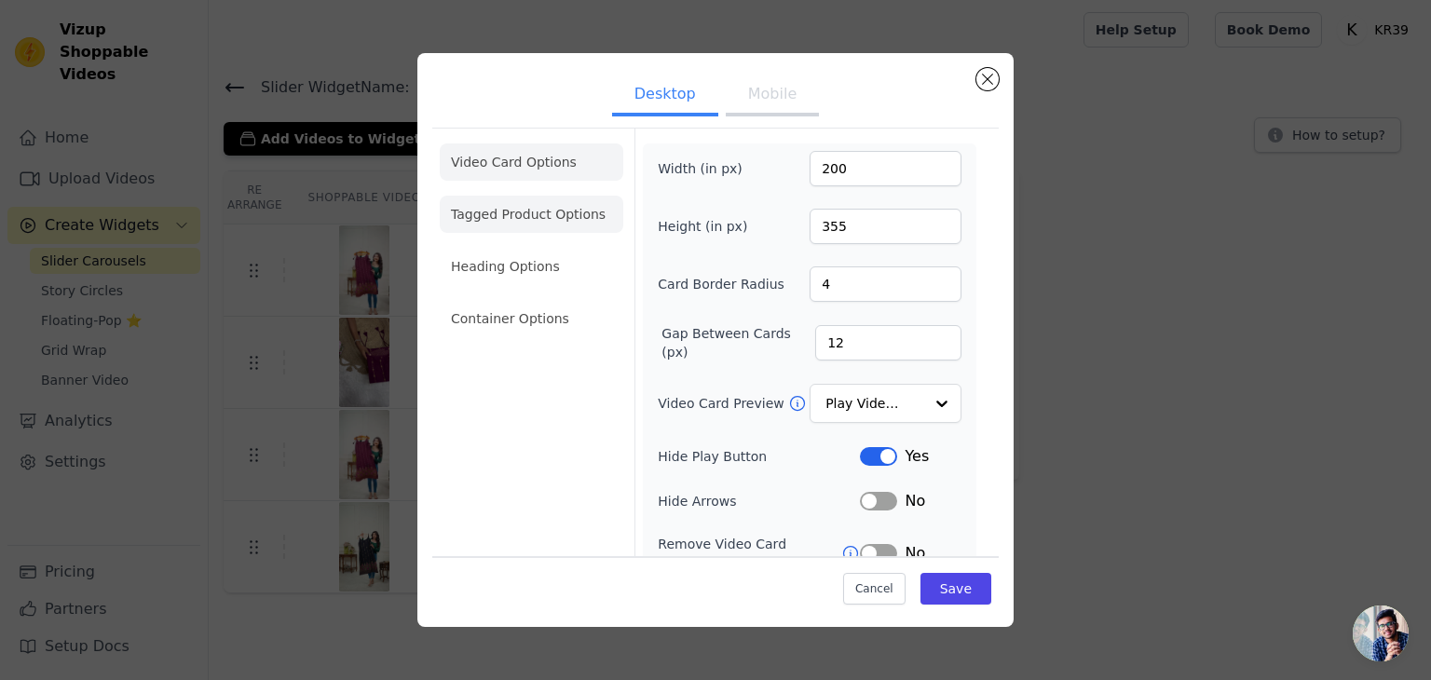
click at [493, 300] on li "Tagged Product Options" at bounding box center [532, 318] width 184 height 37
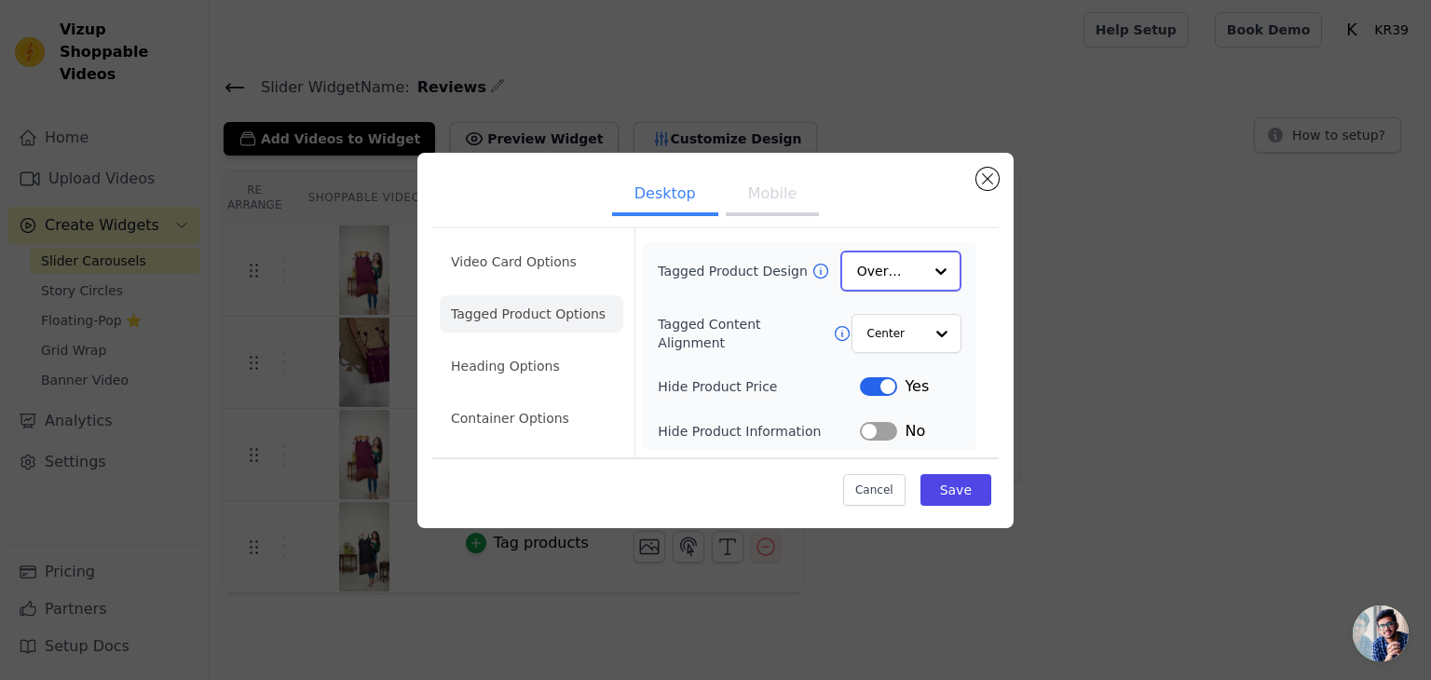
click at [925, 269] on div at bounding box center [940, 271] width 37 height 37
click at [896, 270] on input "Tagged Product Design" at bounding box center [889, 271] width 65 height 37
click at [899, 326] on input "Tagged Content Alignment" at bounding box center [895, 332] width 56 height 37
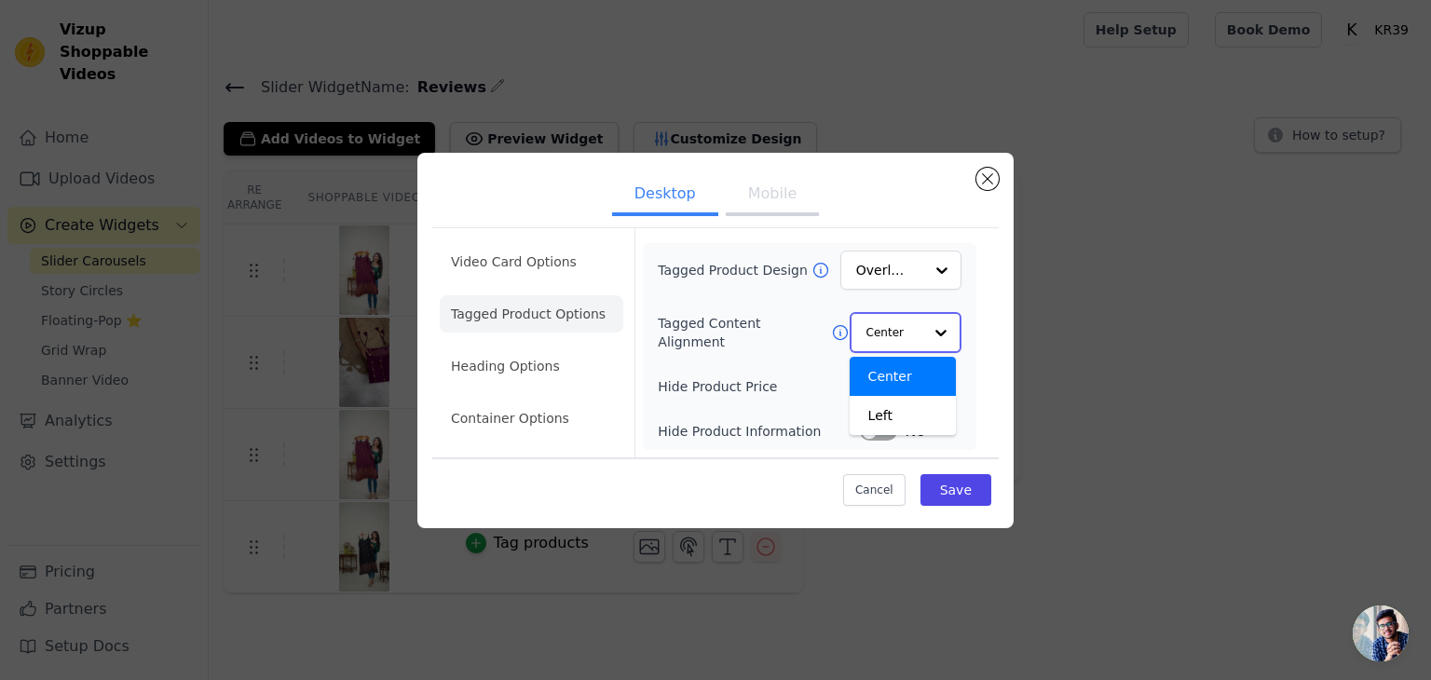
click at [899, 326] on input "Tagged Content Alignment" at bounding box center [895, 332] width 56 height 37
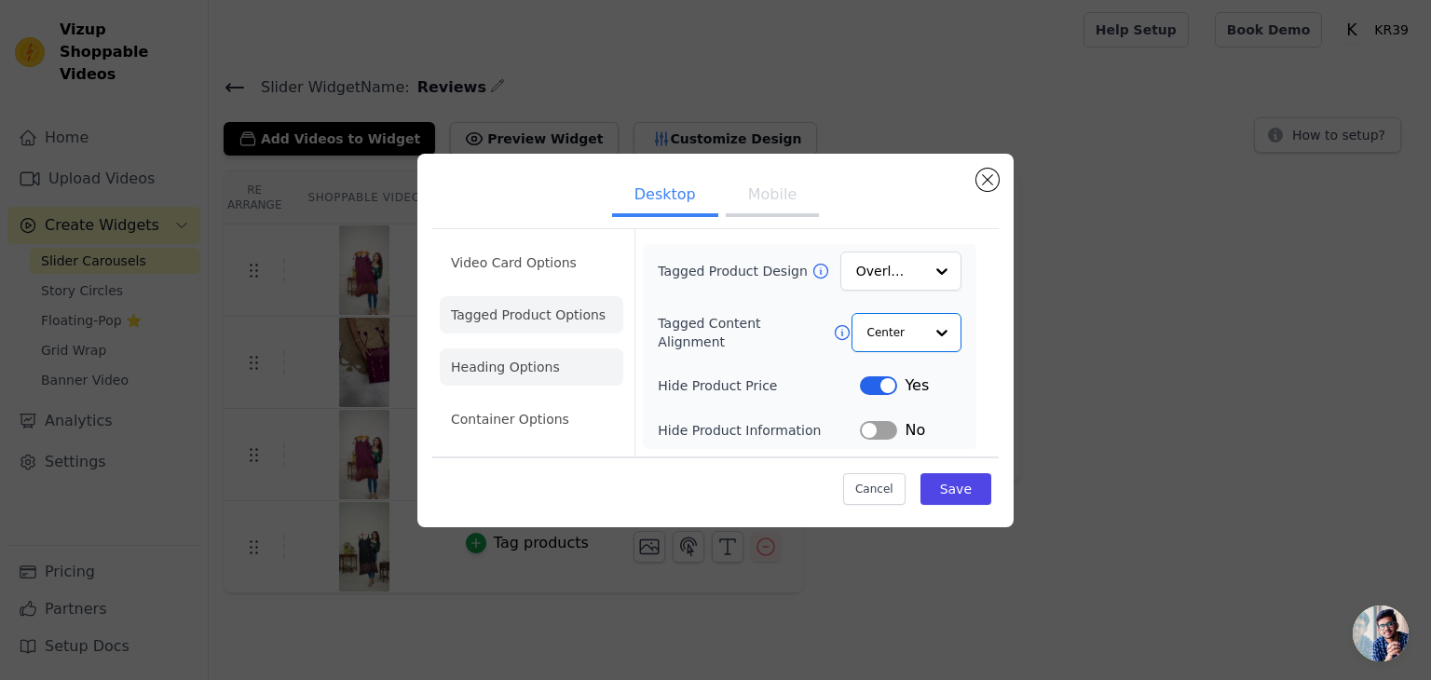
click at [506, 362] on li "Heading Options" at bounding box center [532, 366] width 184 height 37
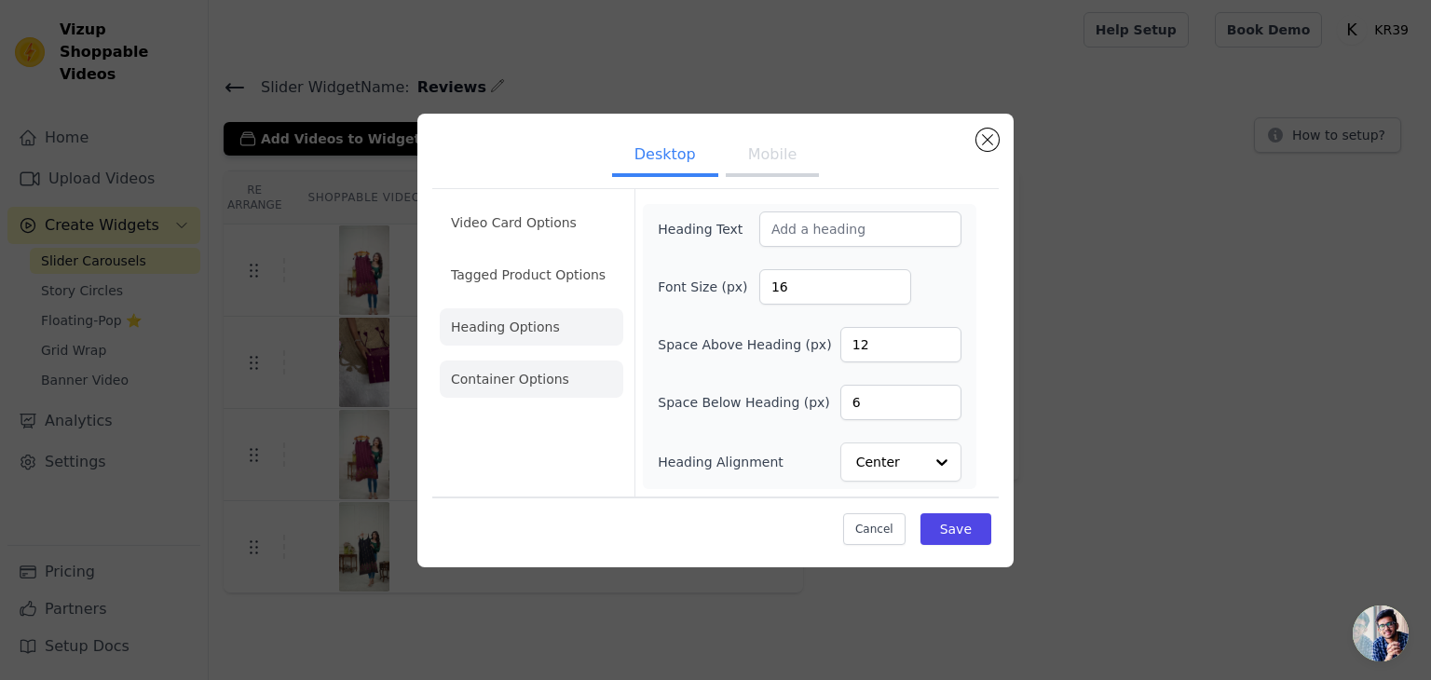
click at [470, 375] on li "Container Options" at bounding box center [532, 379] width 184 height 37
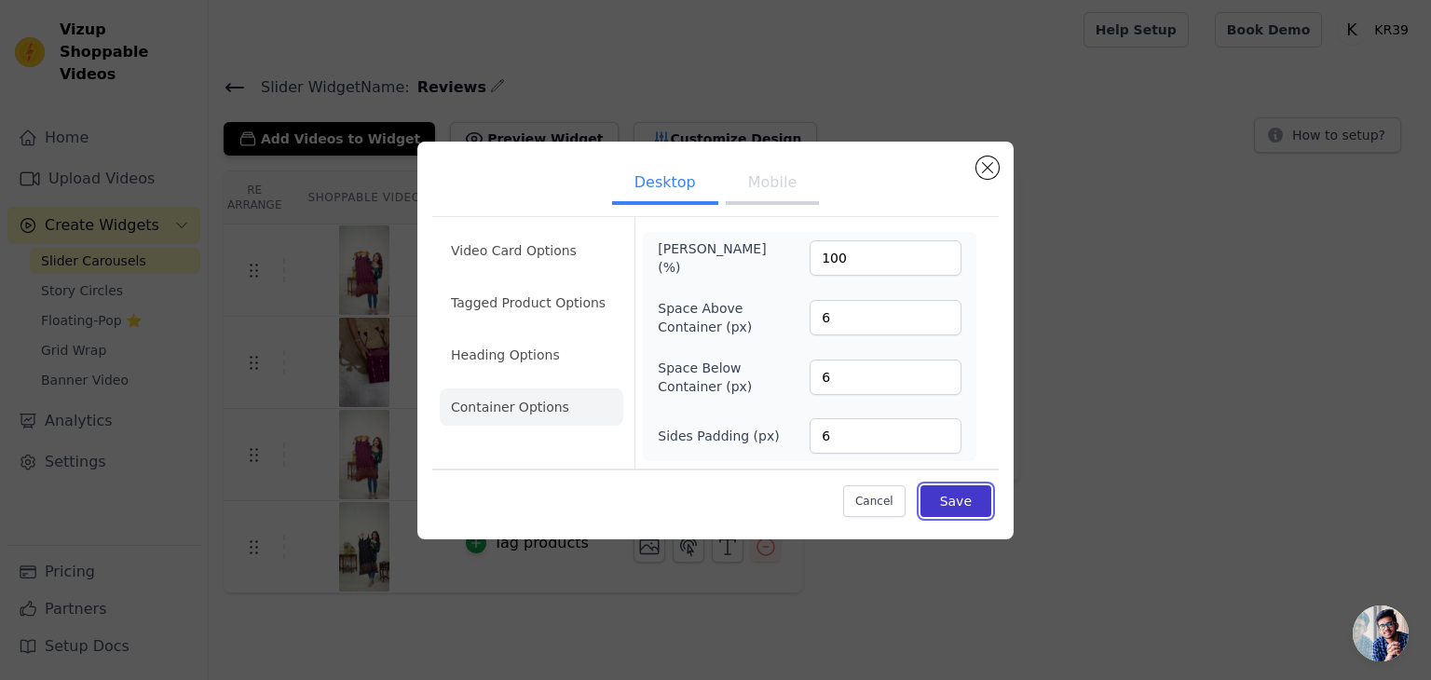
click at [976, 493] on button "Save" at bounding box center [956, 501] width 71 height 32
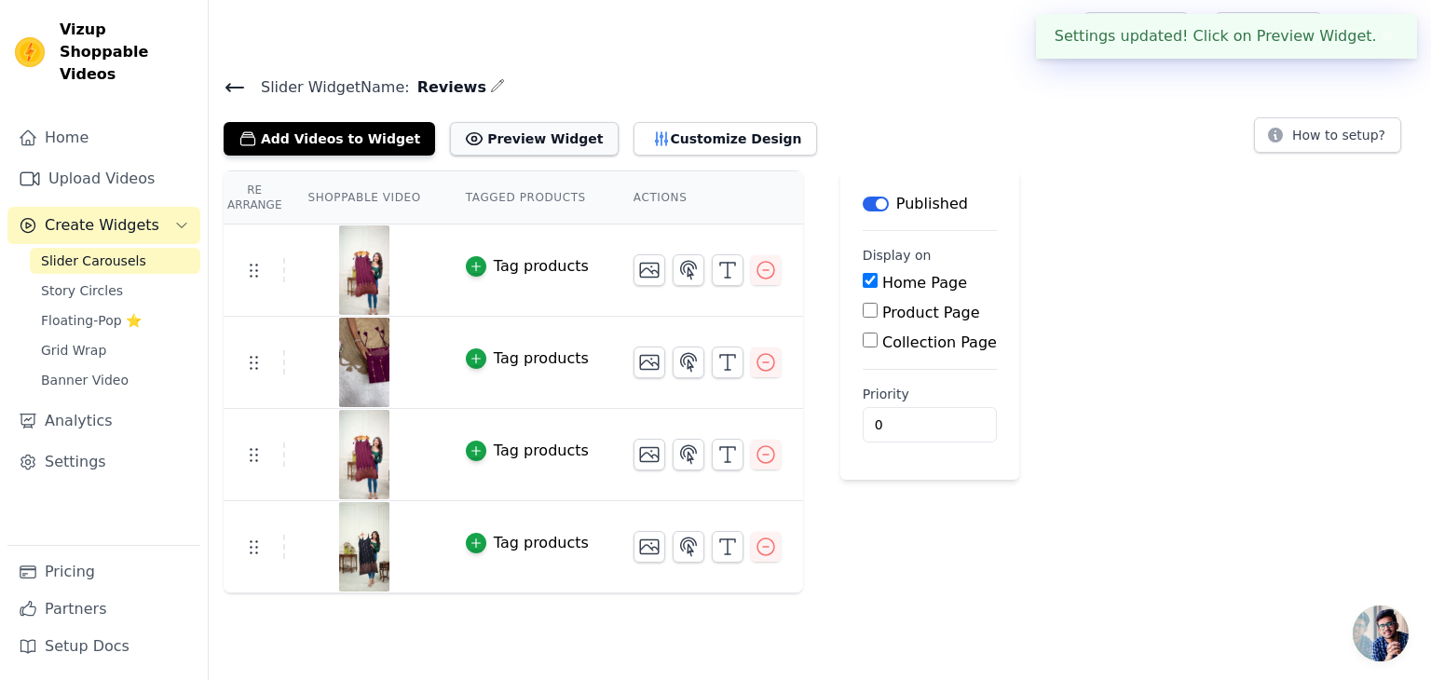
click at [474, 137] on button "Preview Widget" at bounding box center [534, 139] width 168 height 34
